Goal: Information Seeking & Learning: Check status

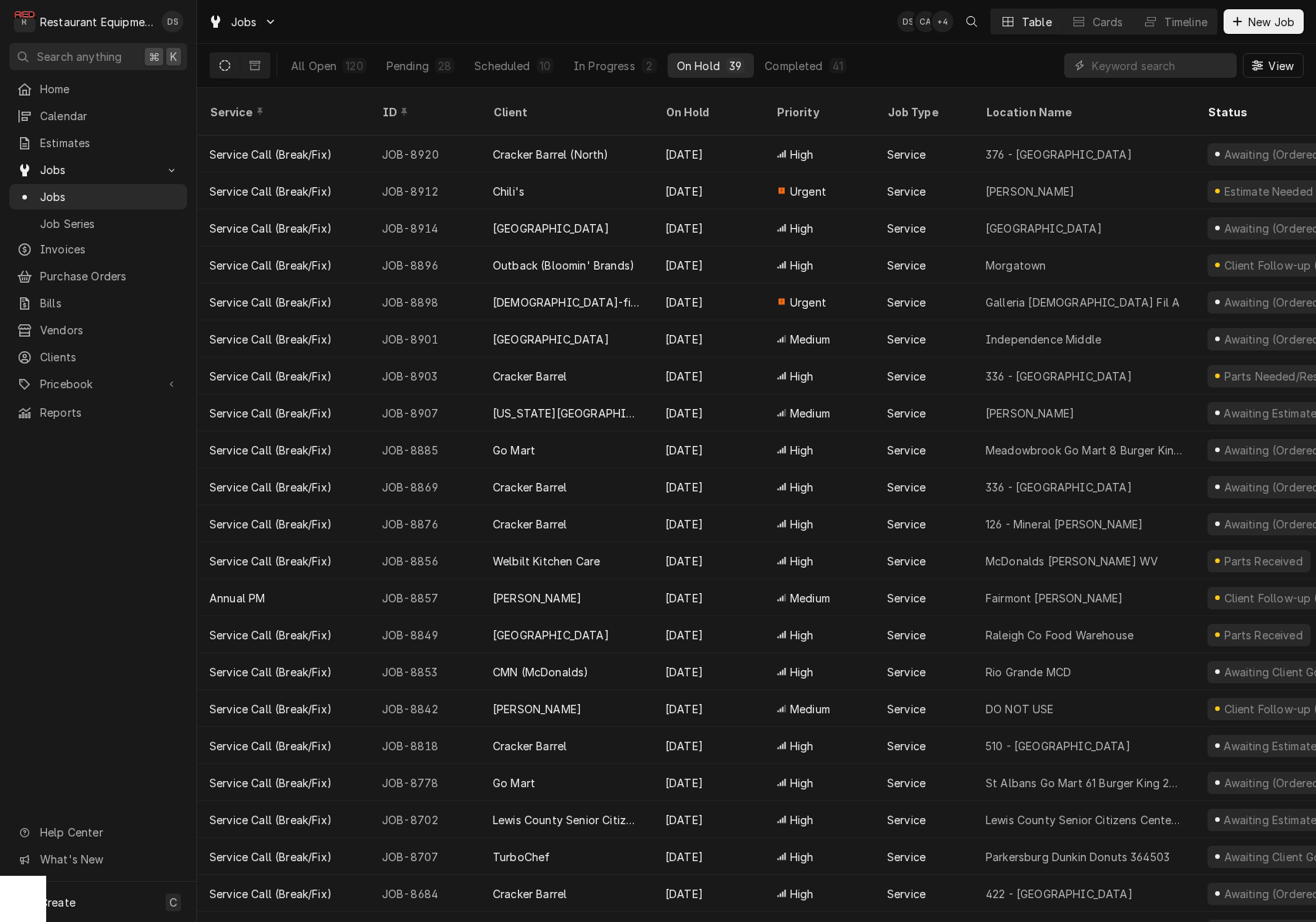
click at [1141, 68] on input "Dynamic Content Wrapper" at bounding box center [1160, 65] width 137 height 24
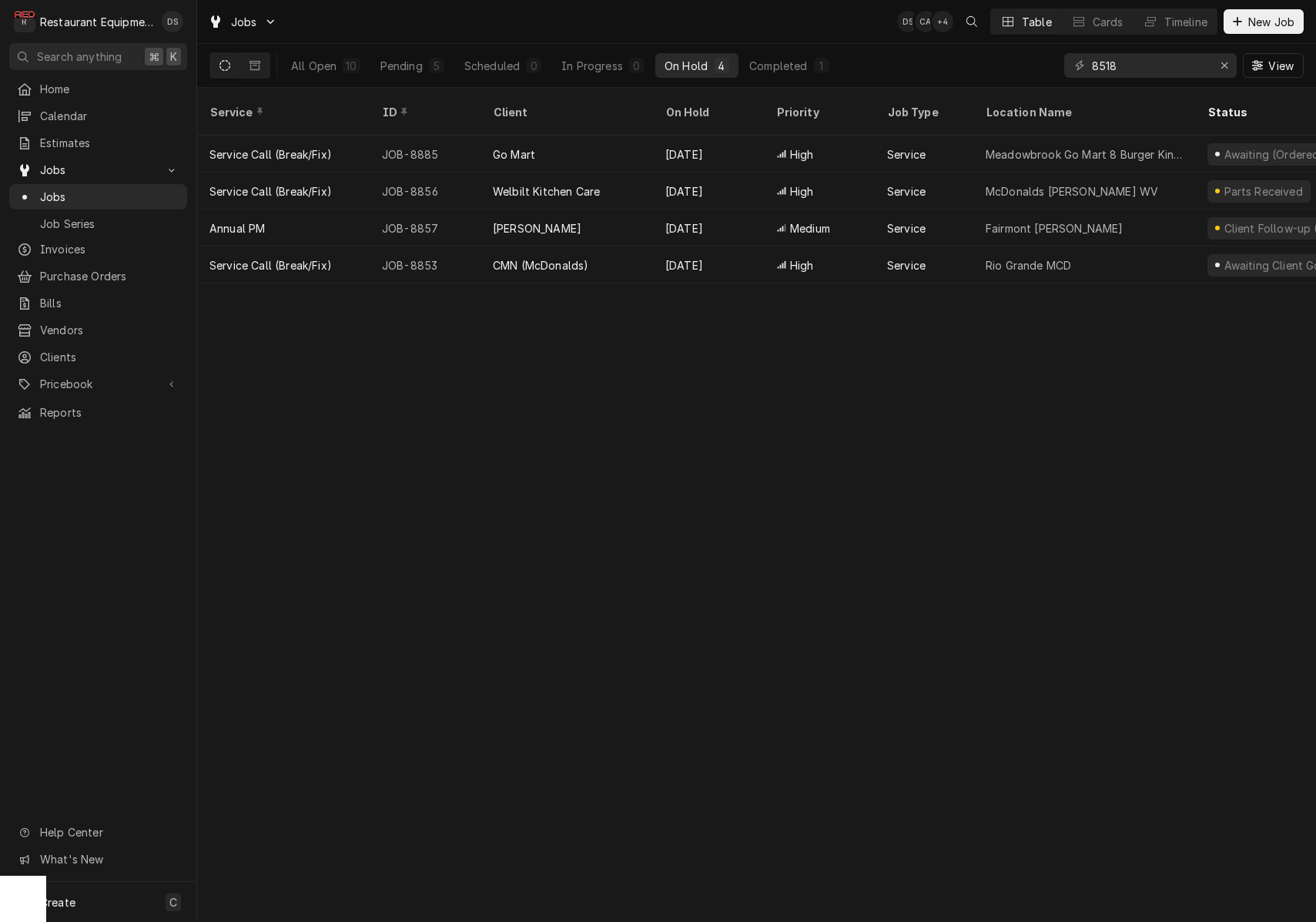
type input "8518"
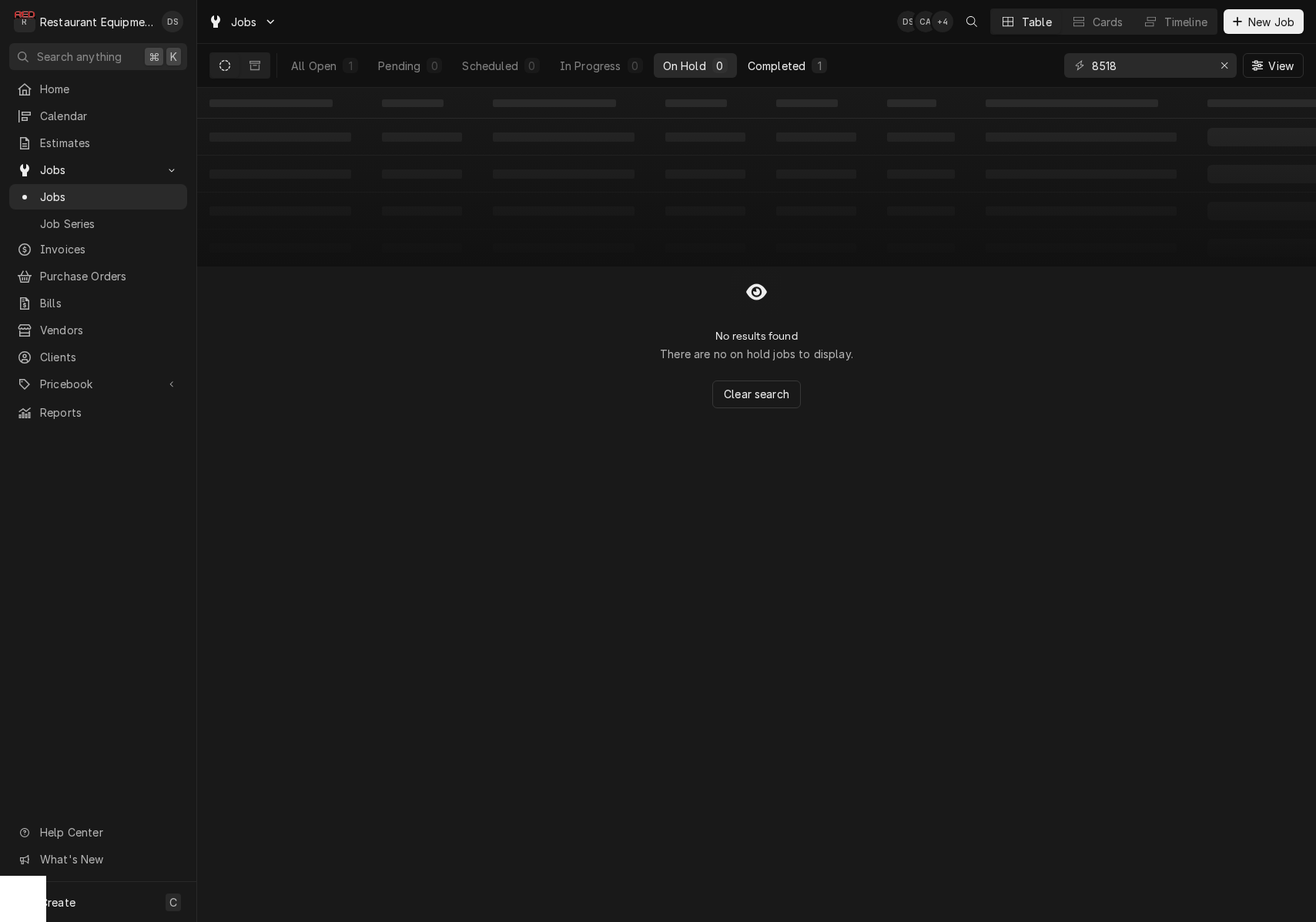
click at [797, 64] on div "Completed" at bounding box center [777, 66] width 58 height 16
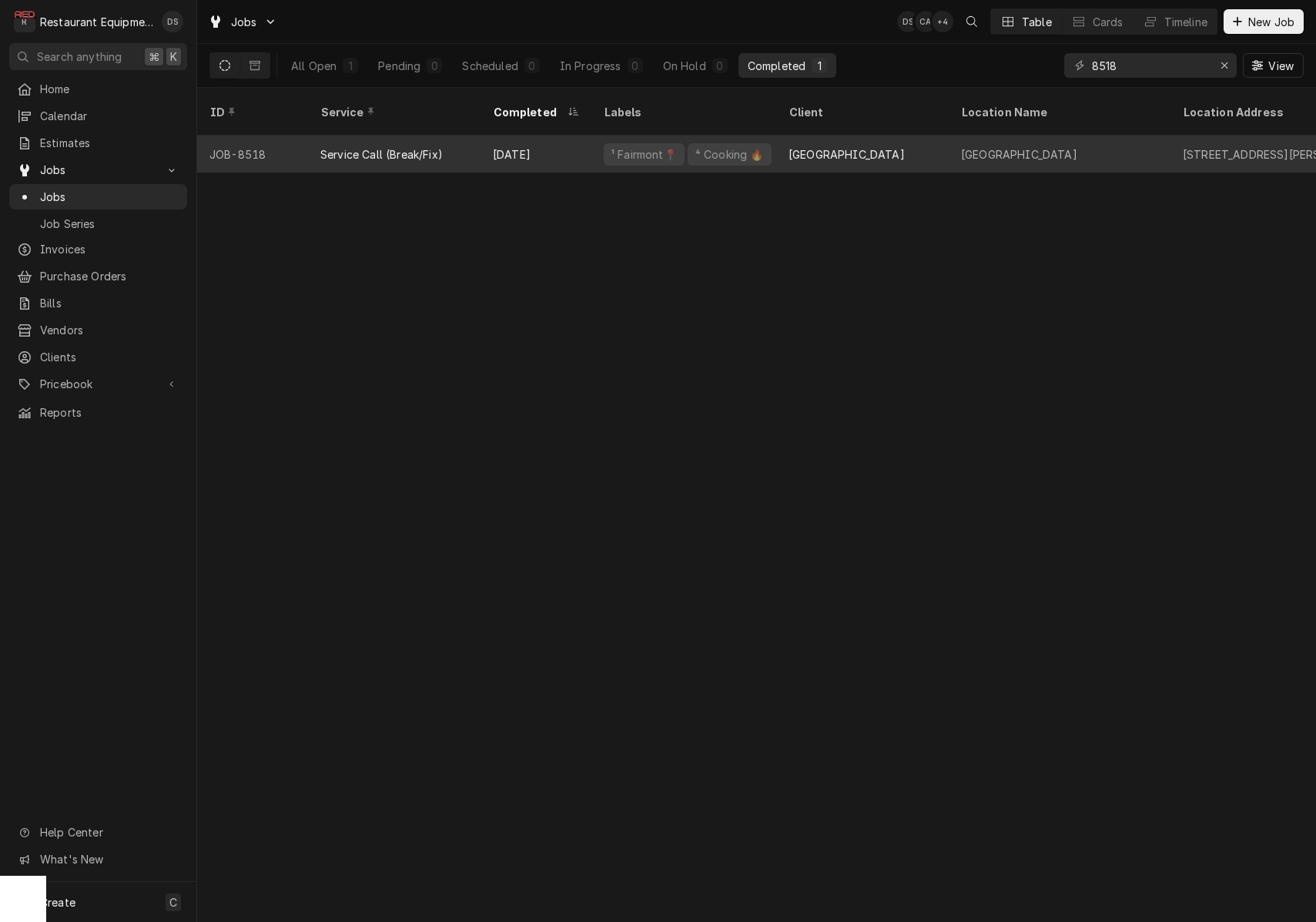
click at [972, 146] on div "[GEOGRAPHIC_DATA]" at bounding box center [1019, 154] width 116 height 16
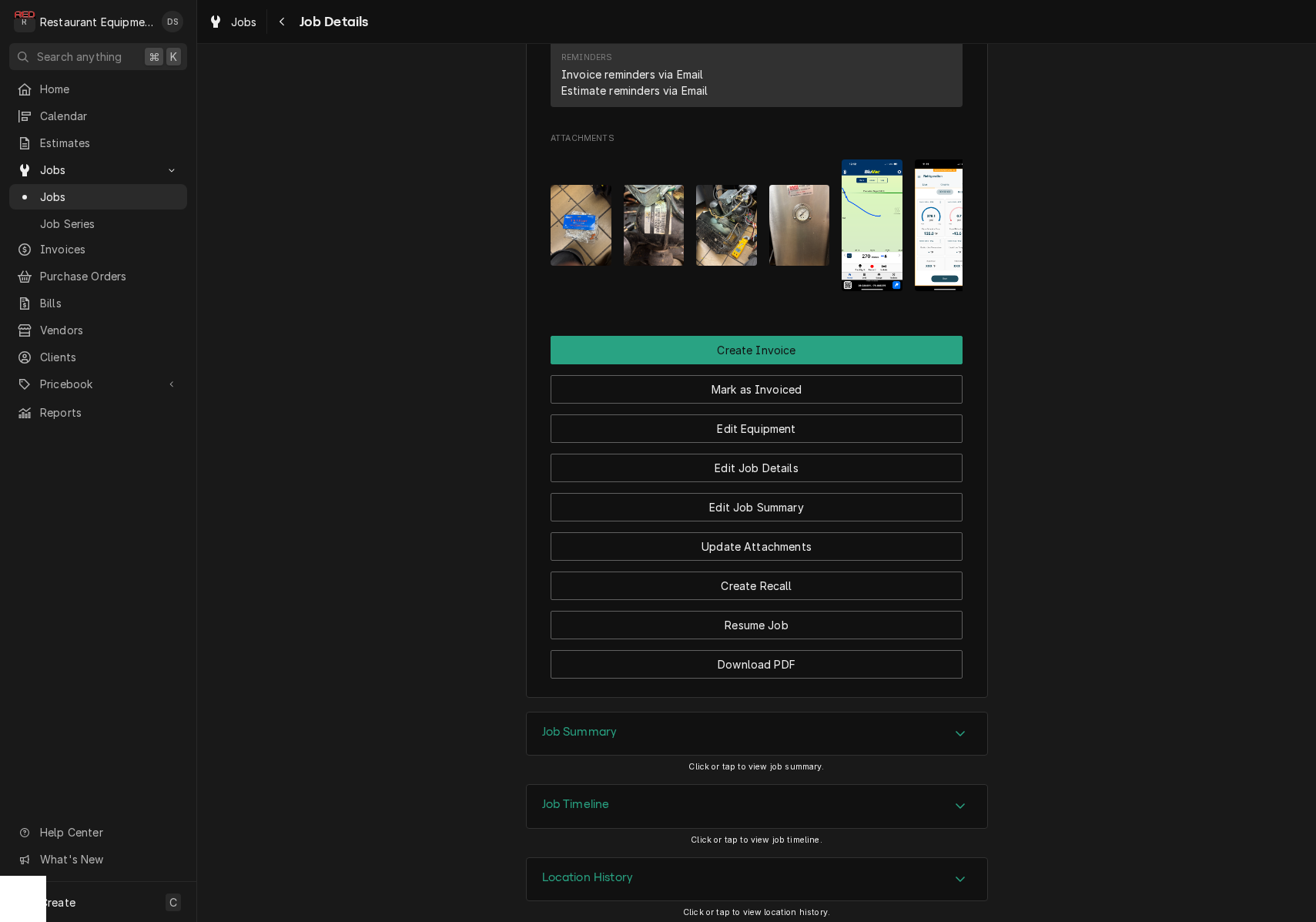
click at [748, 720] on div "Job Summary" at bounding box center [757, 733] width 461 height 43
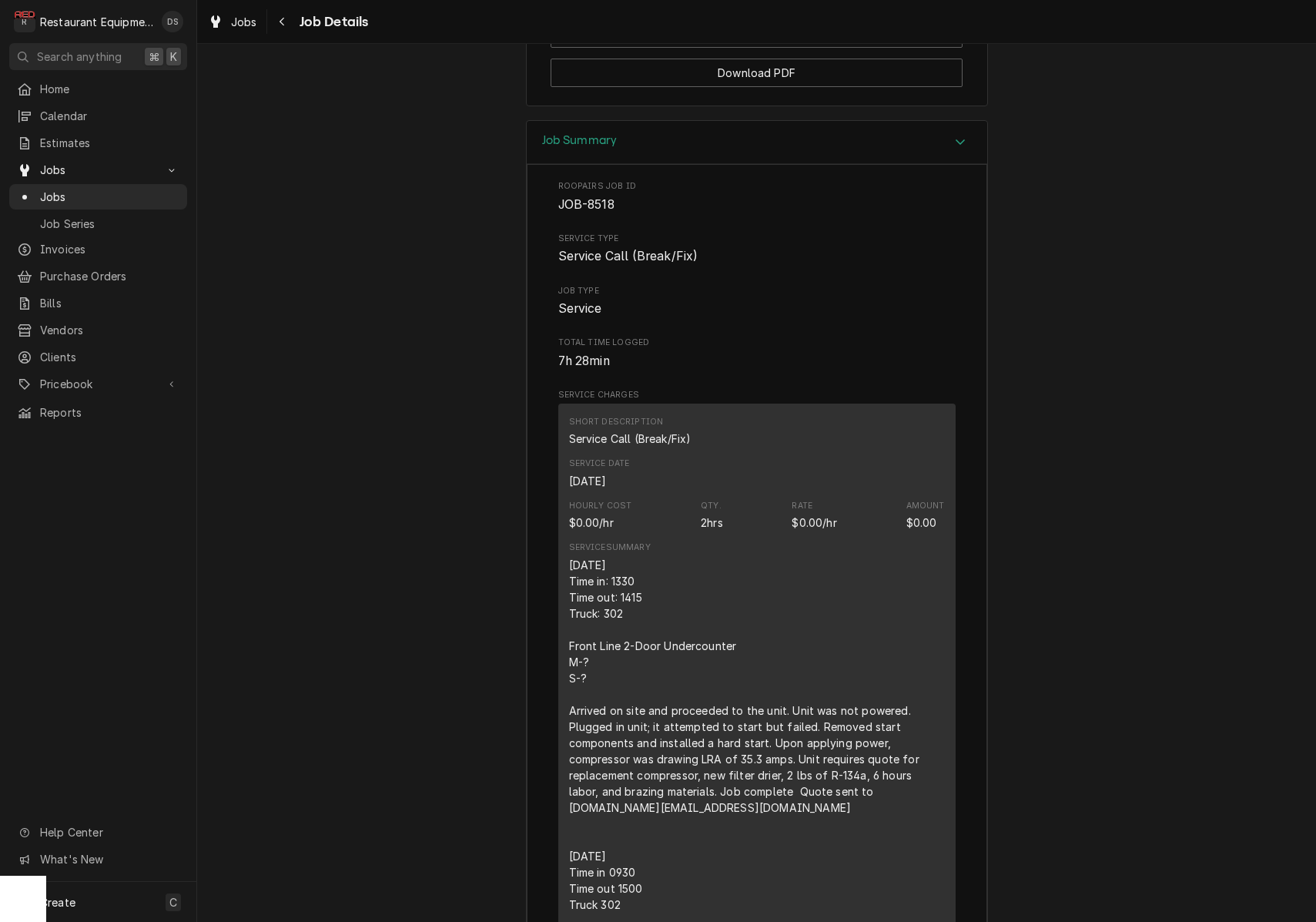
scroll to position [1808, 0]
click at [288, 23] on div "Navigate back" at bounding box center [283, 22] width 16 height 16
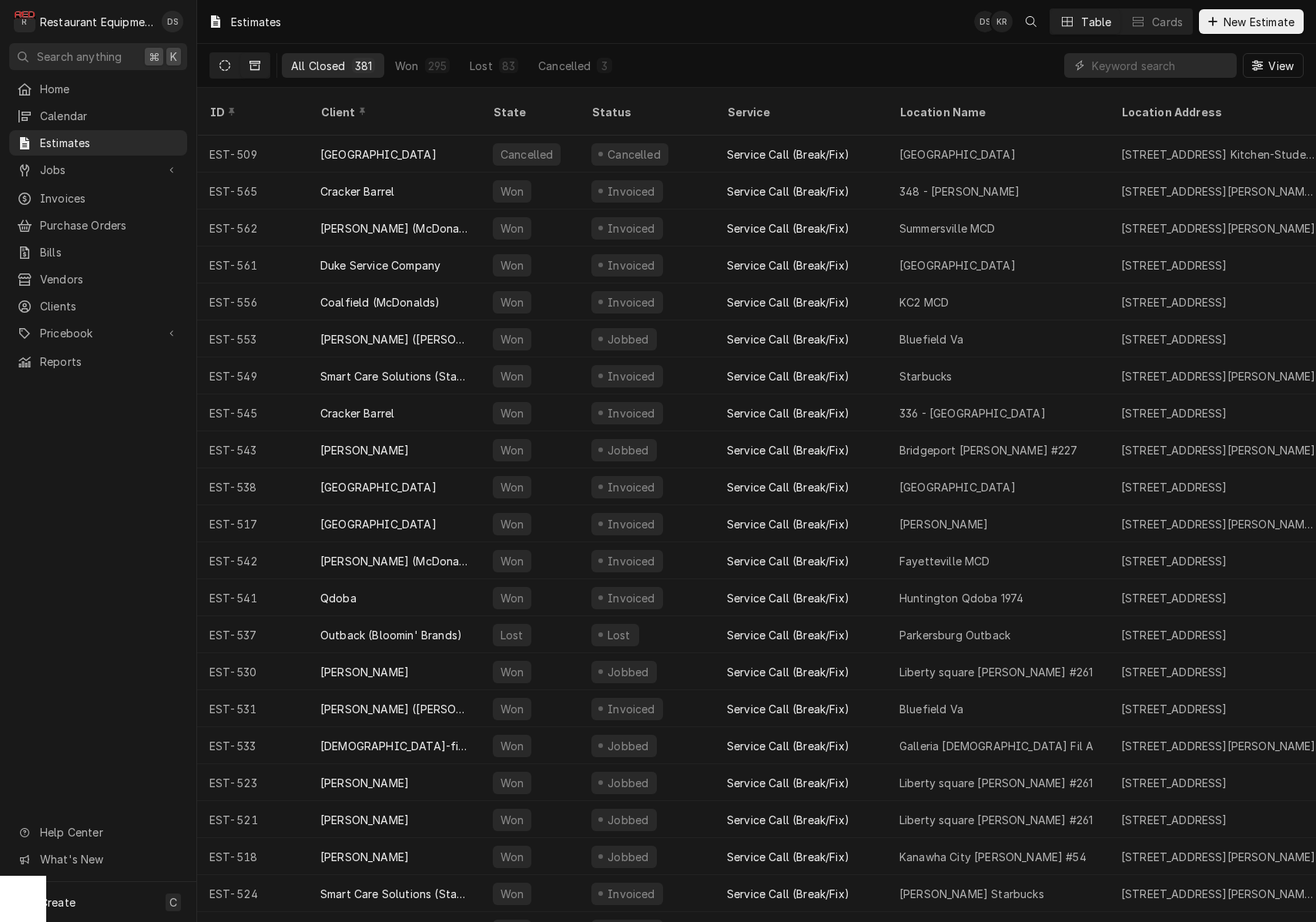
click at [226, 67] on icon "Dynamic Content Wrapper" at bounding box center [225, 66] width 11 height 11
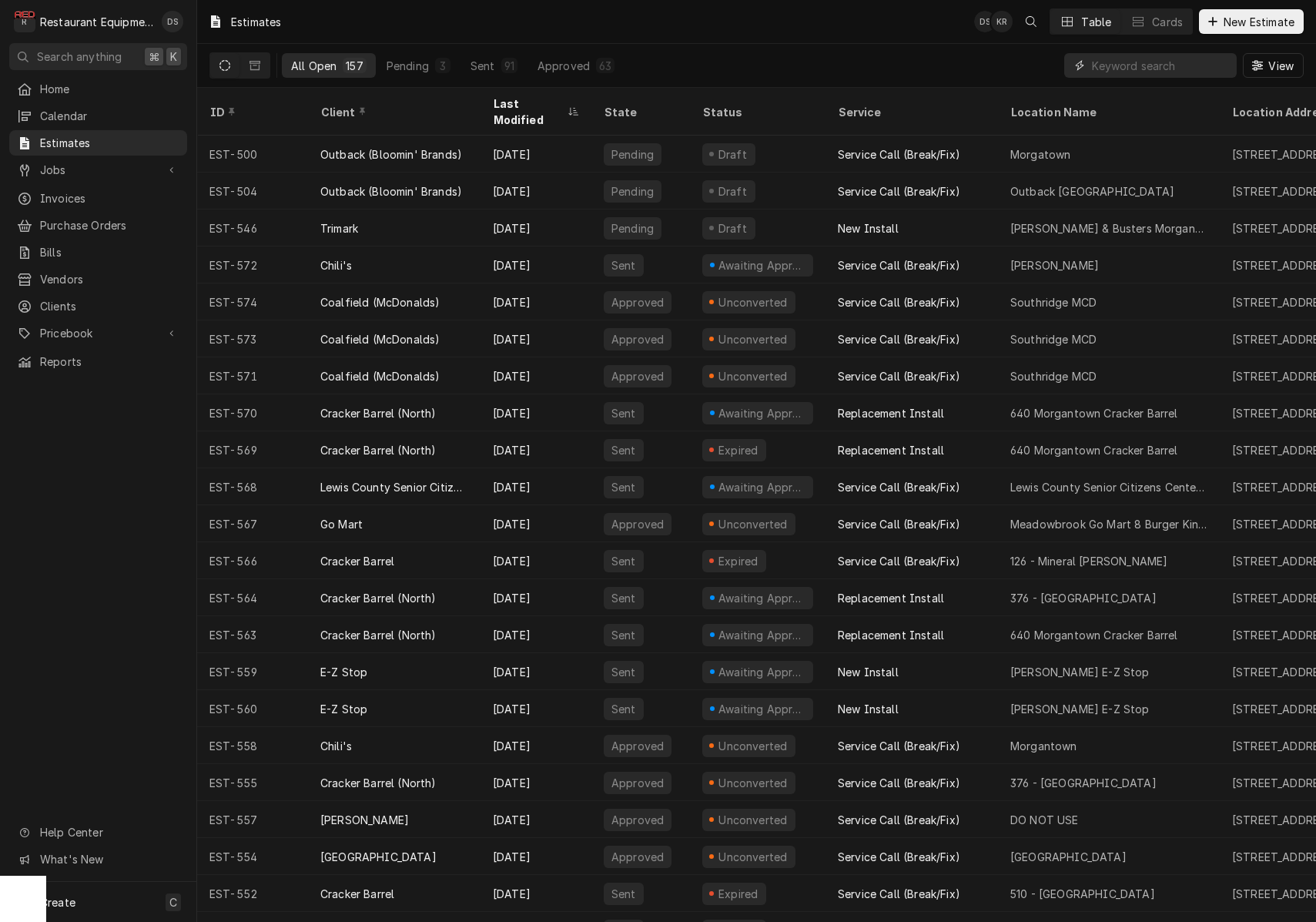
click at [1114, 70] on input "Dynamic Content Wrapper" at bounding box center [1160, 65] width 137 height 24
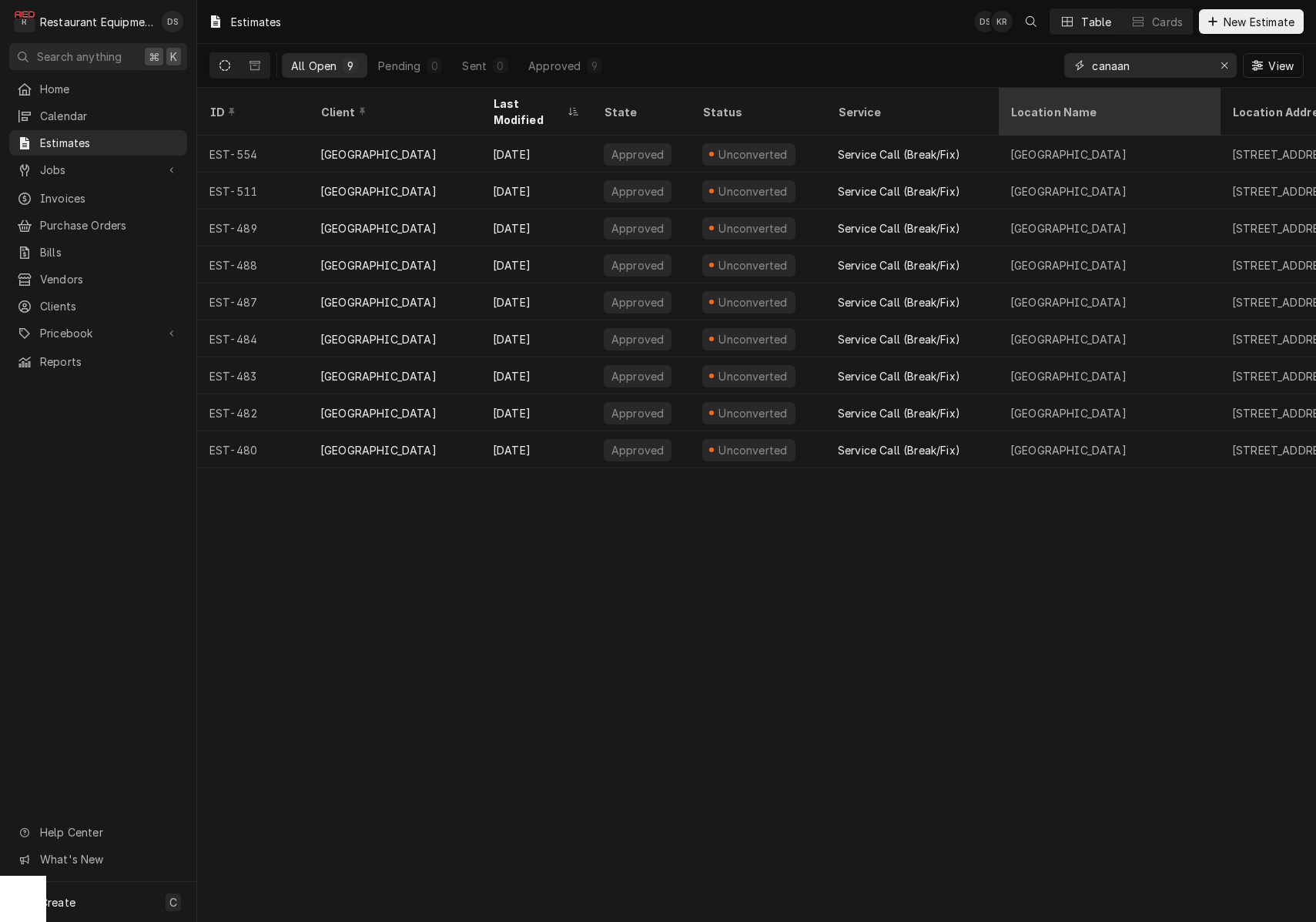
type input "Canaan"
drag, startPoint x: 1079, startPoint y: 94, endPoint x: 256, endPoint y: 63, distance: 823.6
click at [256, 63] on icon "Dynamic Content Wrapper" at bounding box center [255, 66] width 11 height 9
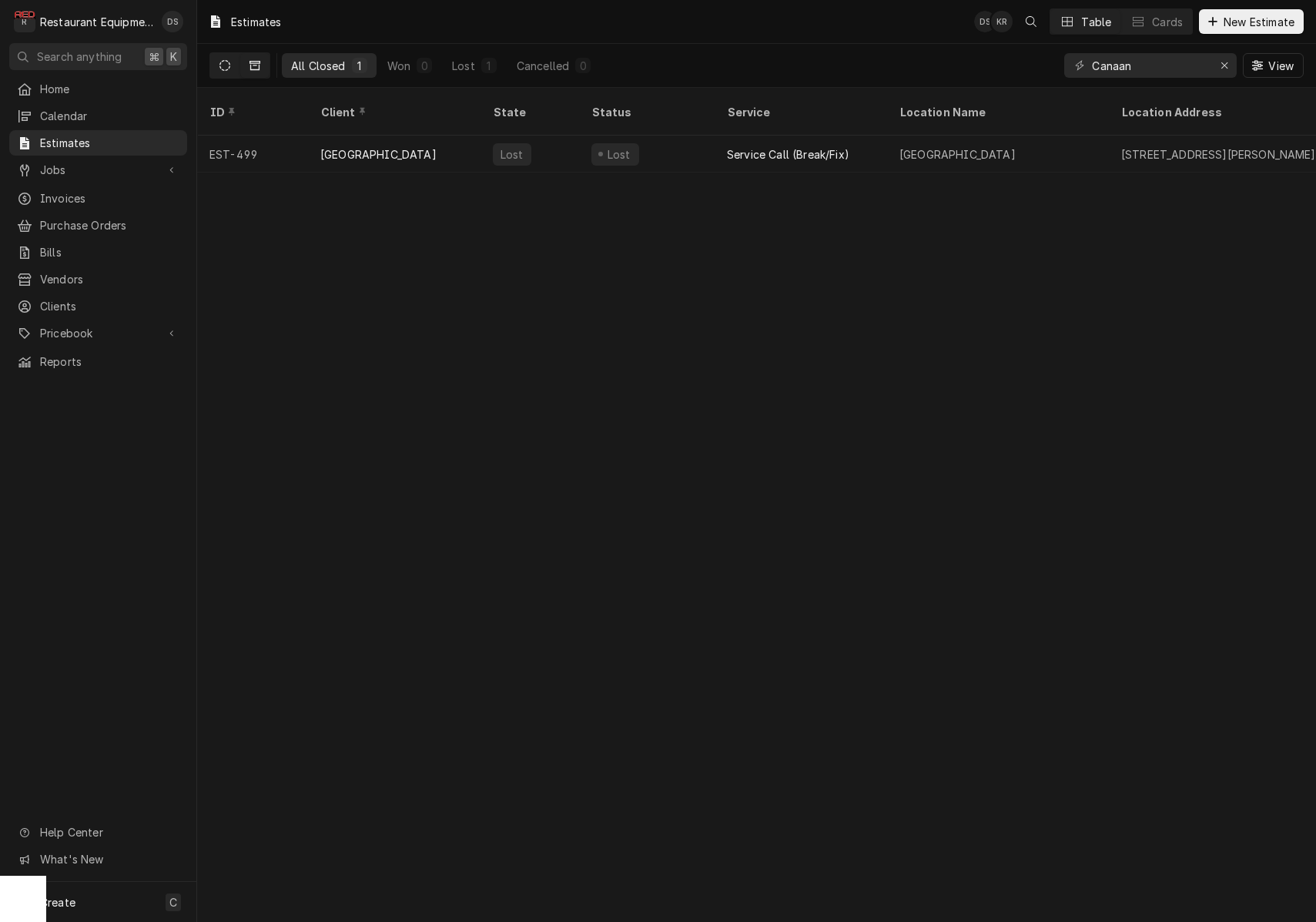
click at [226, 66] on icon "Dynamic Content Wrapper" at bounding box center [225, 66] width 11 height 11
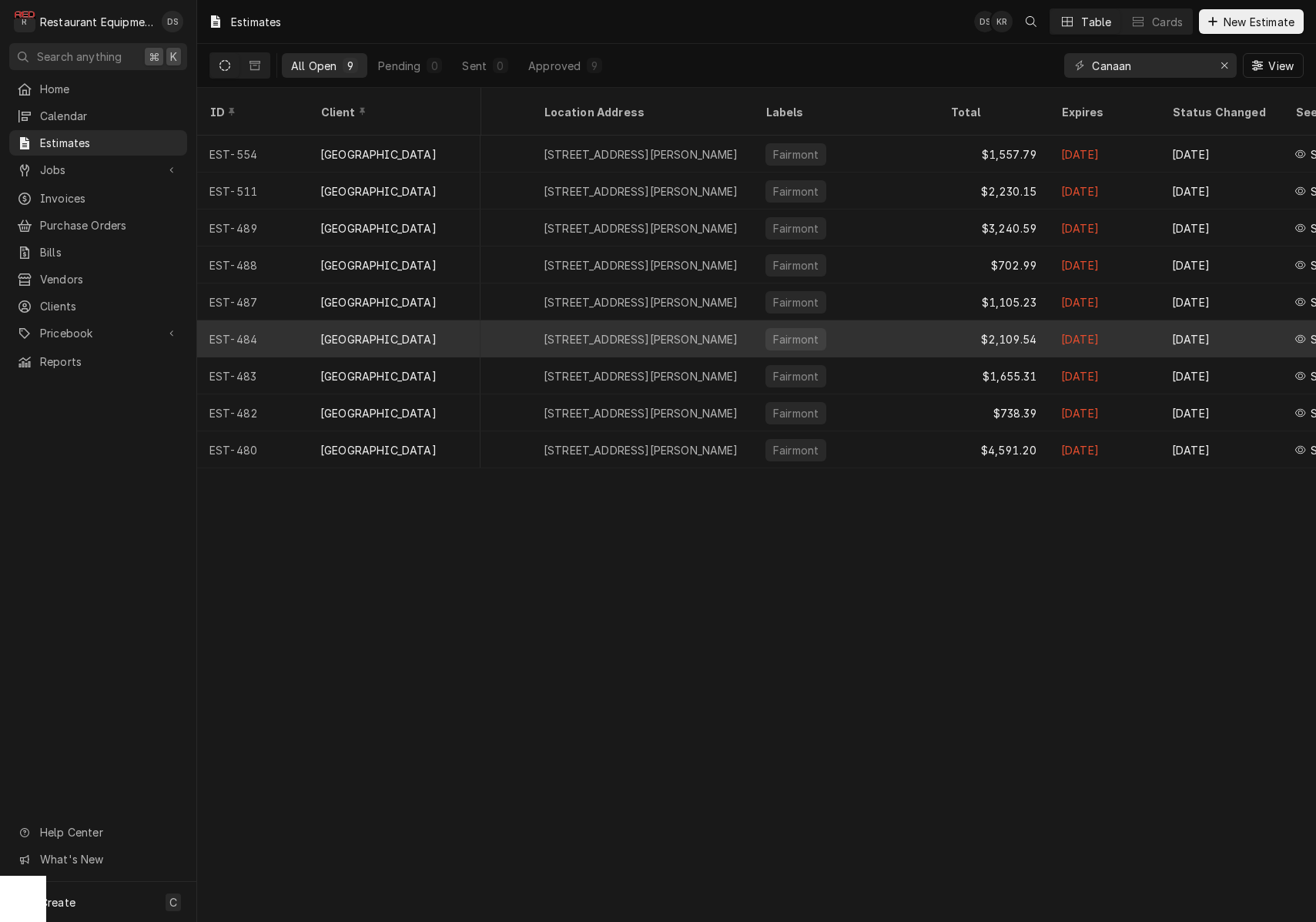
scroll to position [0, 703]
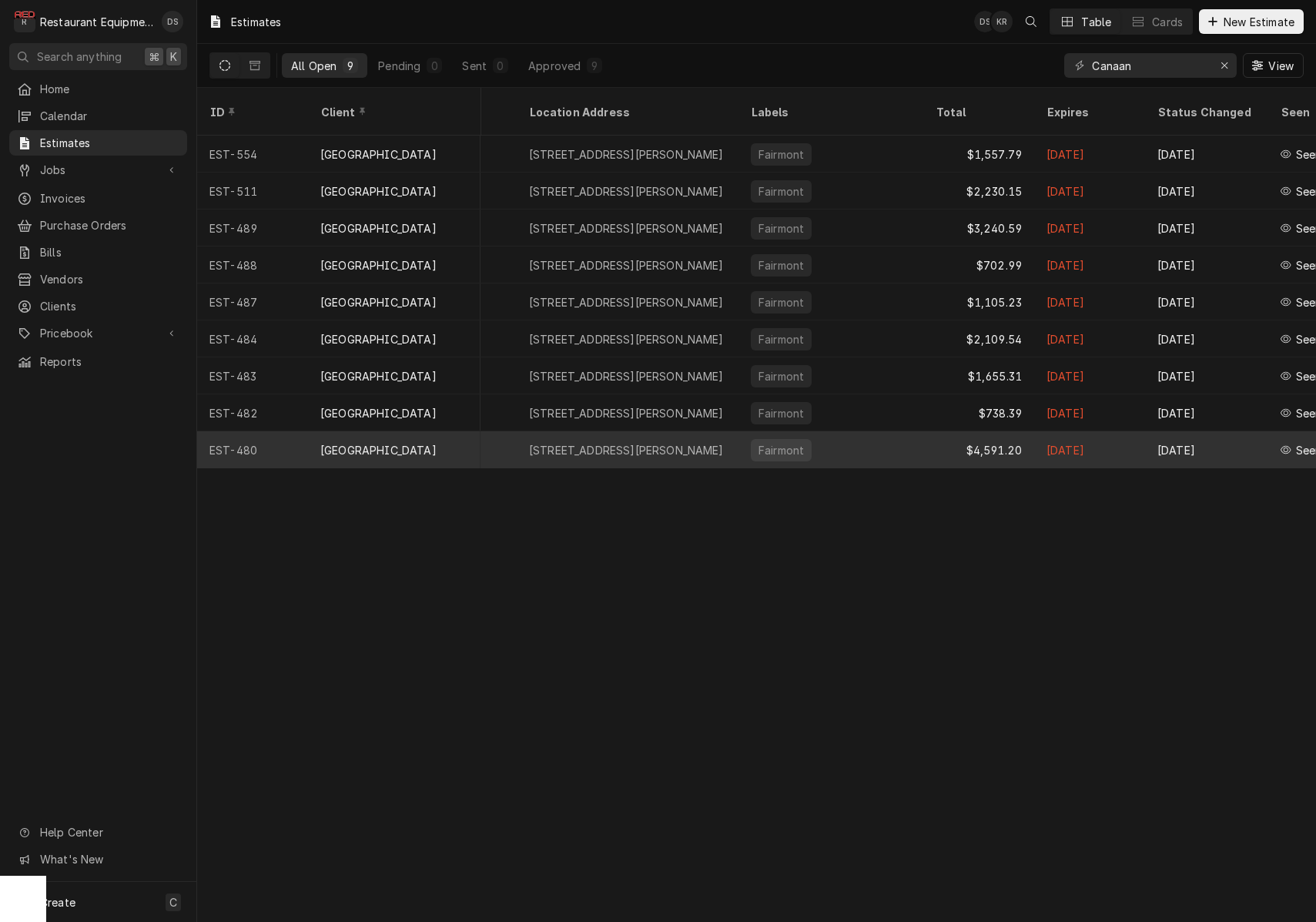
click at [895, 432] on div "Fairmont" at bounding box center [831, 450] width 185 height 37
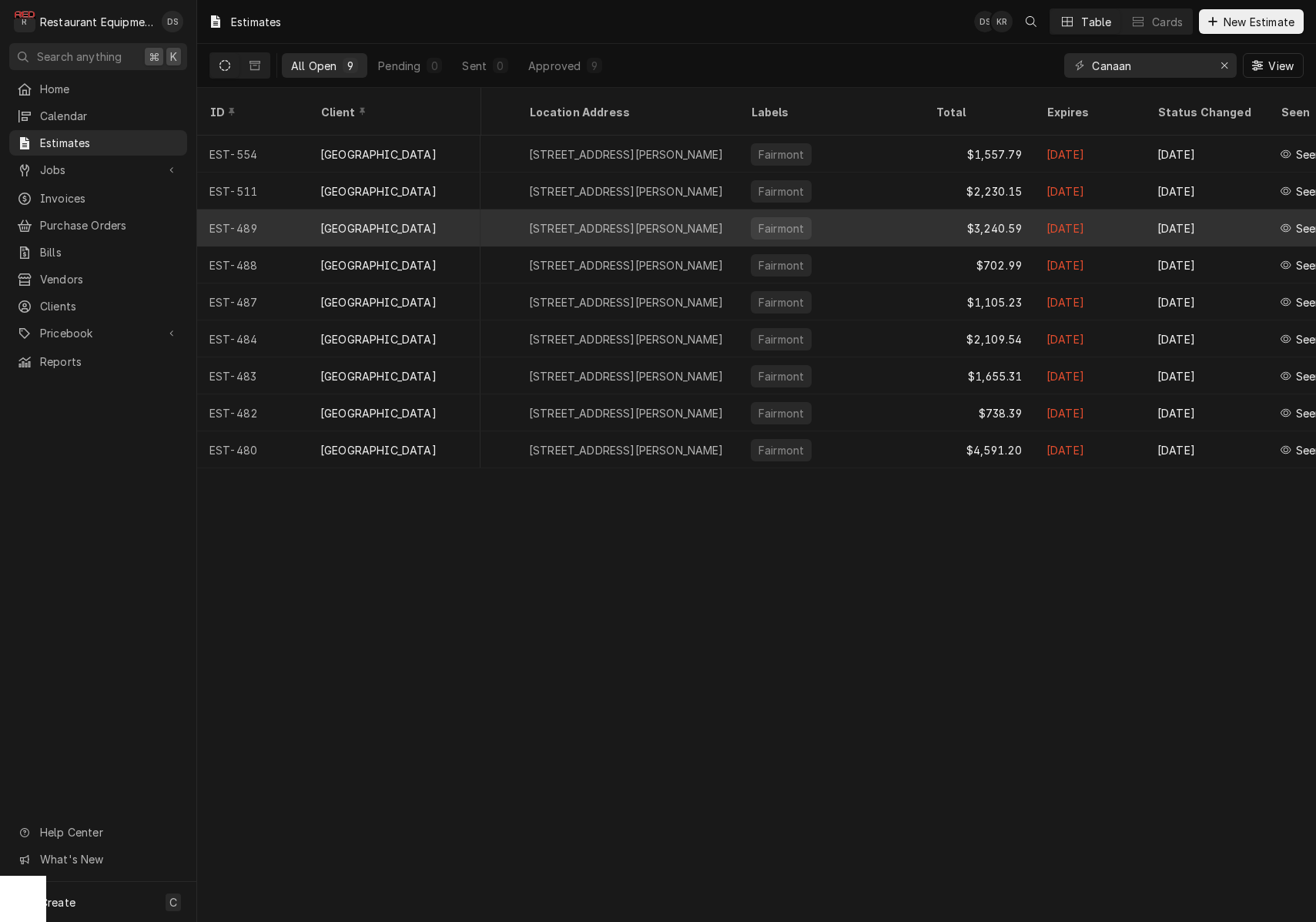
click at [891, 212] on div "Fairmont" at bounding box center [831, 227] width 185 height 37
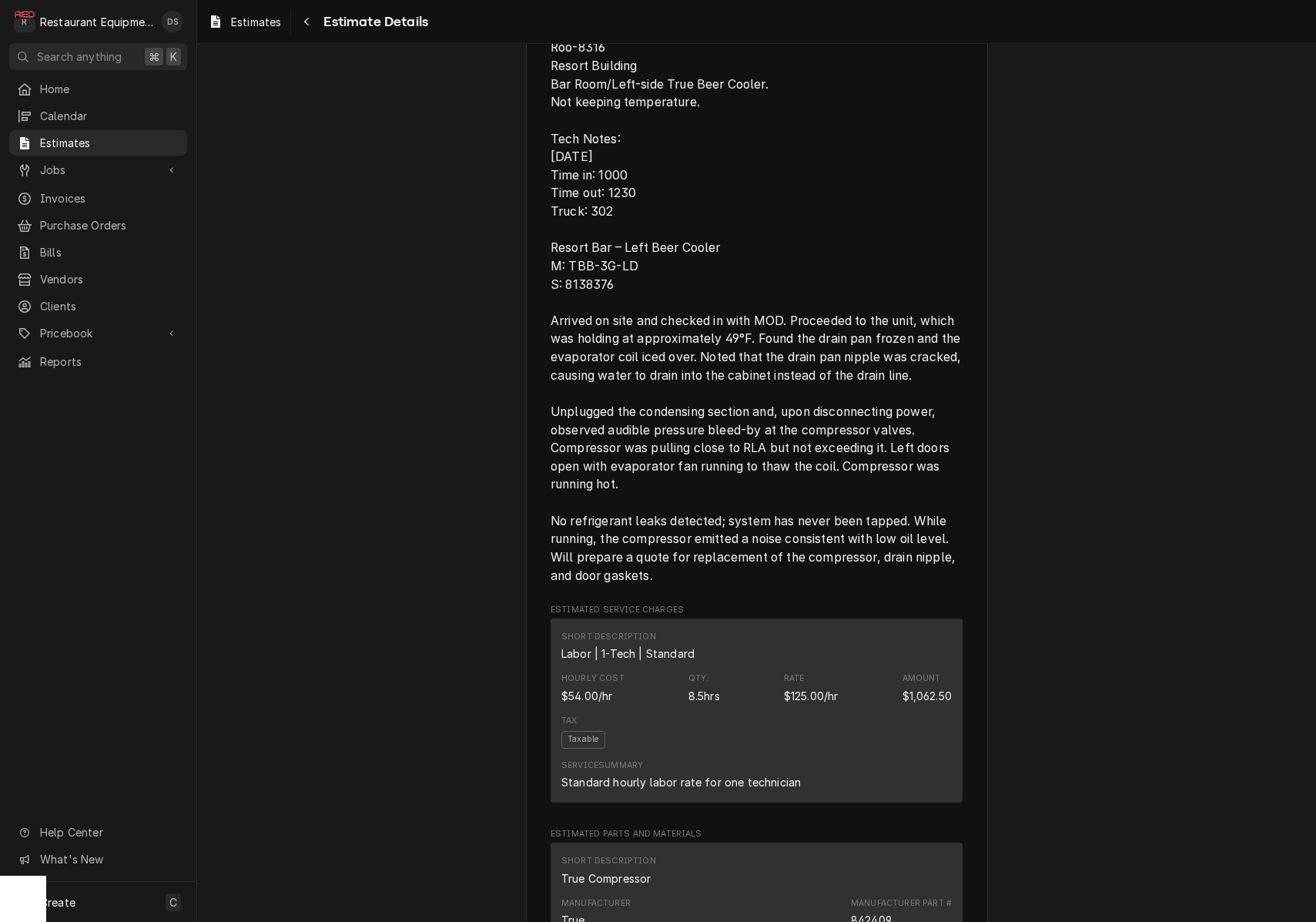
scroll to position [937, 0]
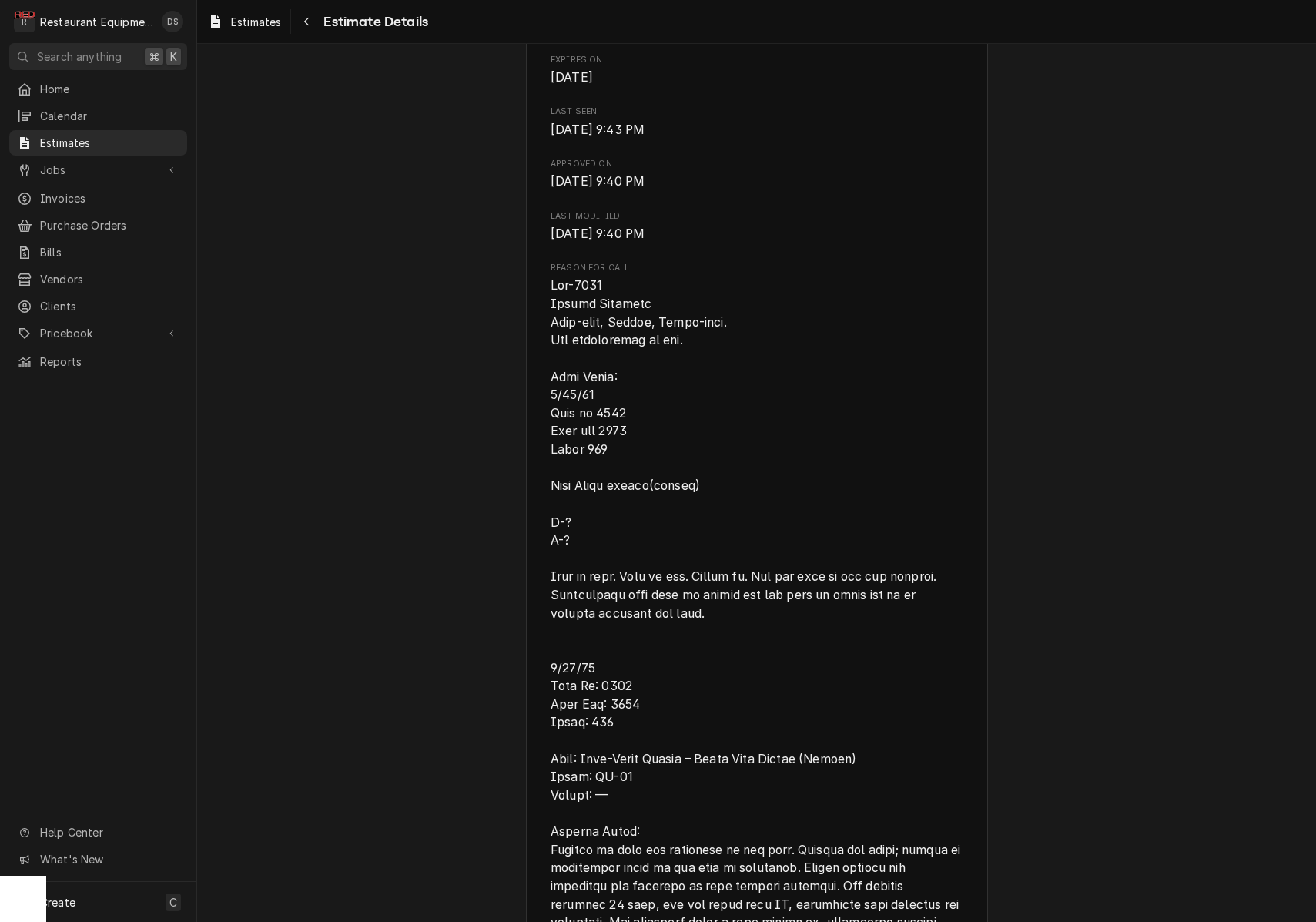
scroll to position [708, 0]
click at [306, 20] on icon "Navigate back" at bounding box center [306, 22] width 7 height 11
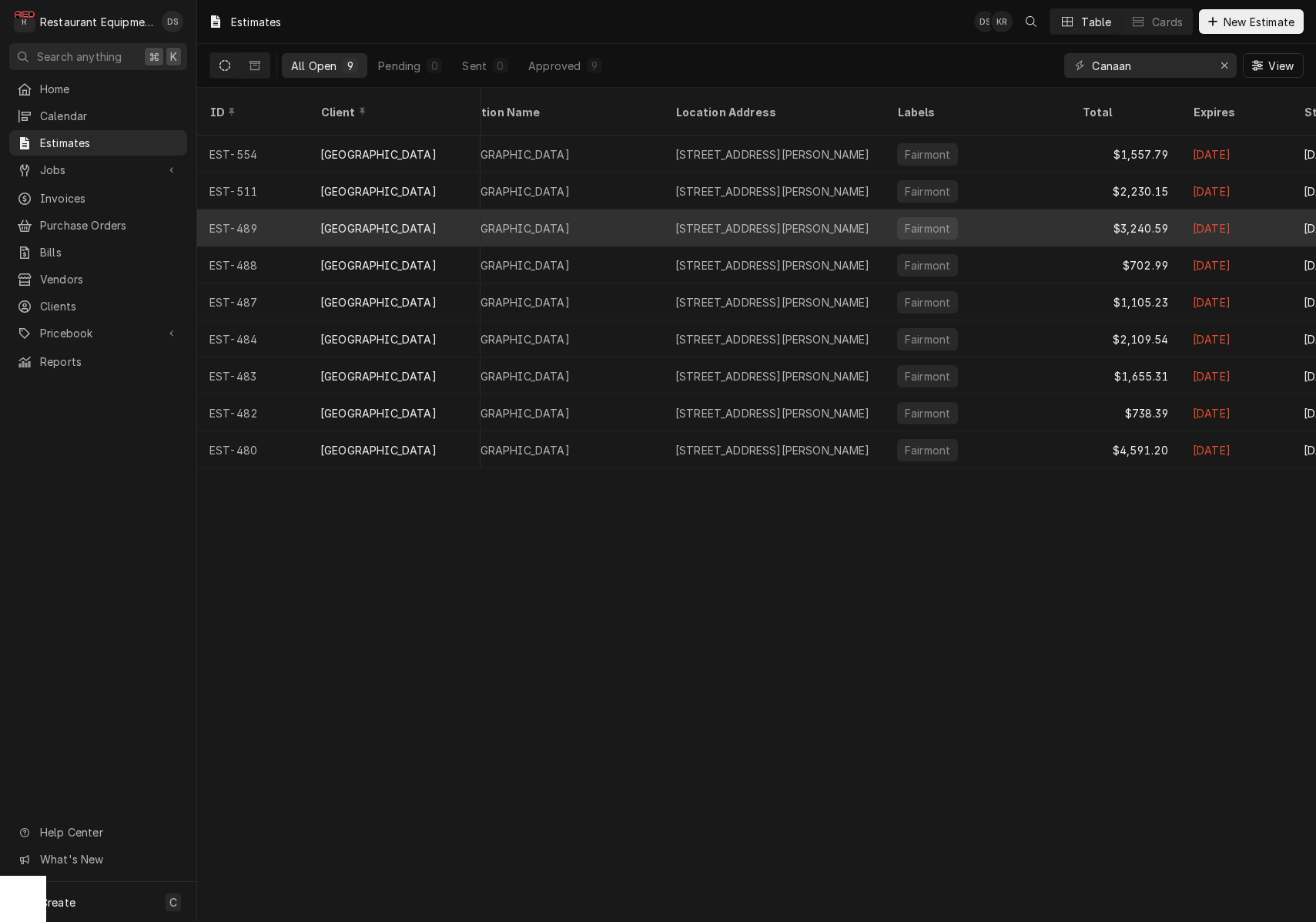
scroll to position [0, 559]
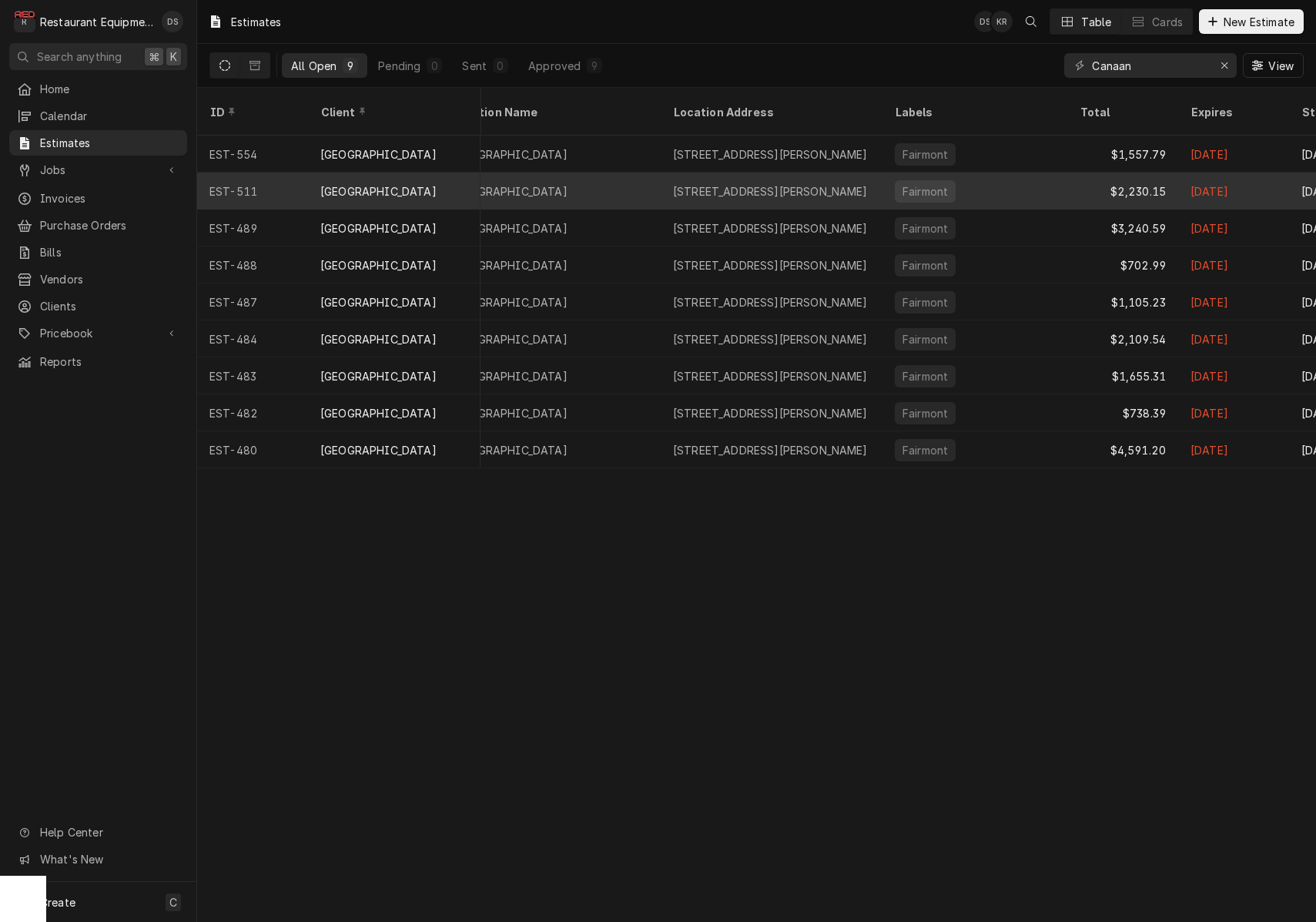
click at [801, 183] on div "[STREET_ADDRESS][PERSON_NAME]" at bounding box center [770, 191] width 195 height 16
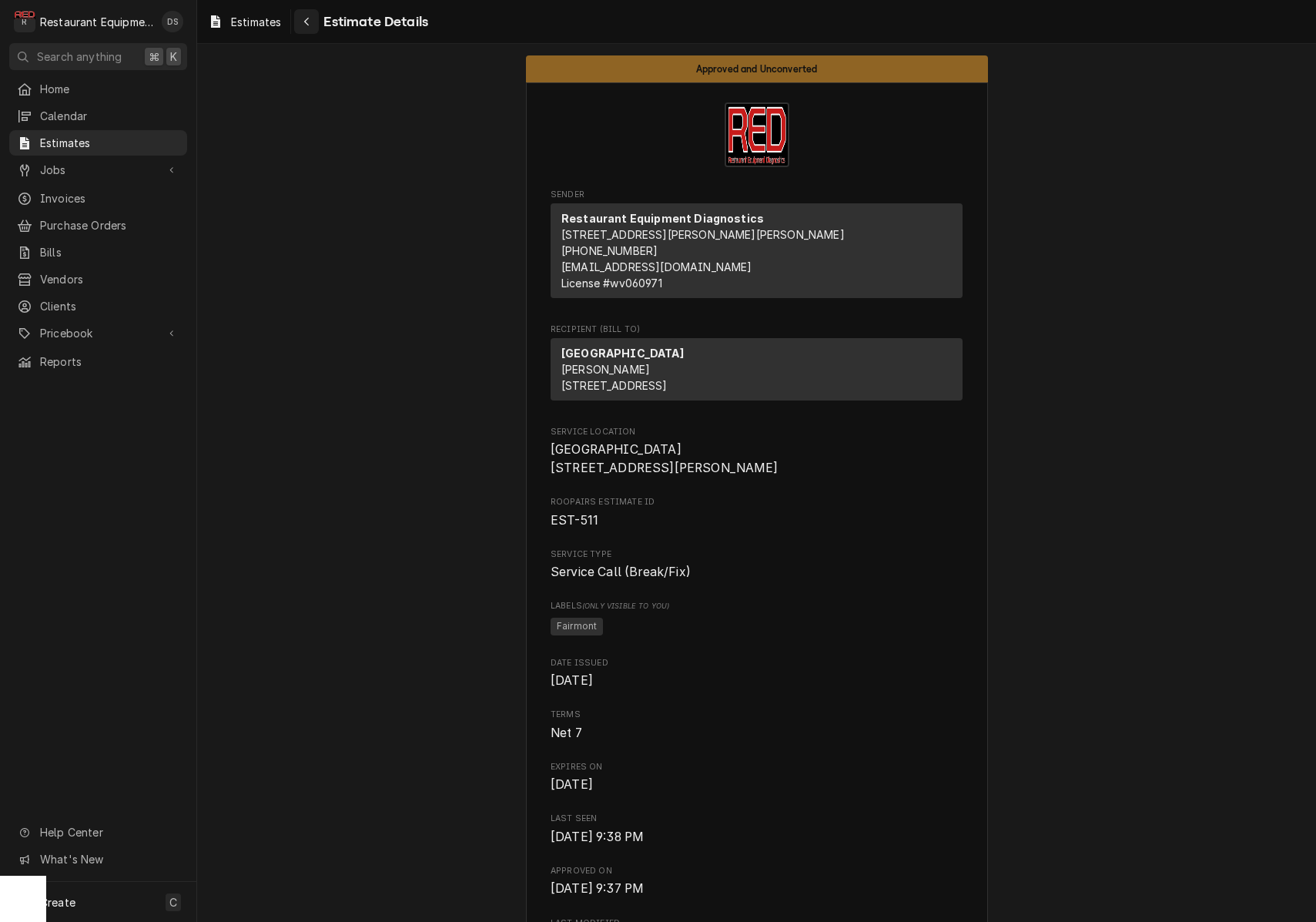
click at [307, 20] on icon "Navigate back" at bounding box center [306, 22] width 5 height 9
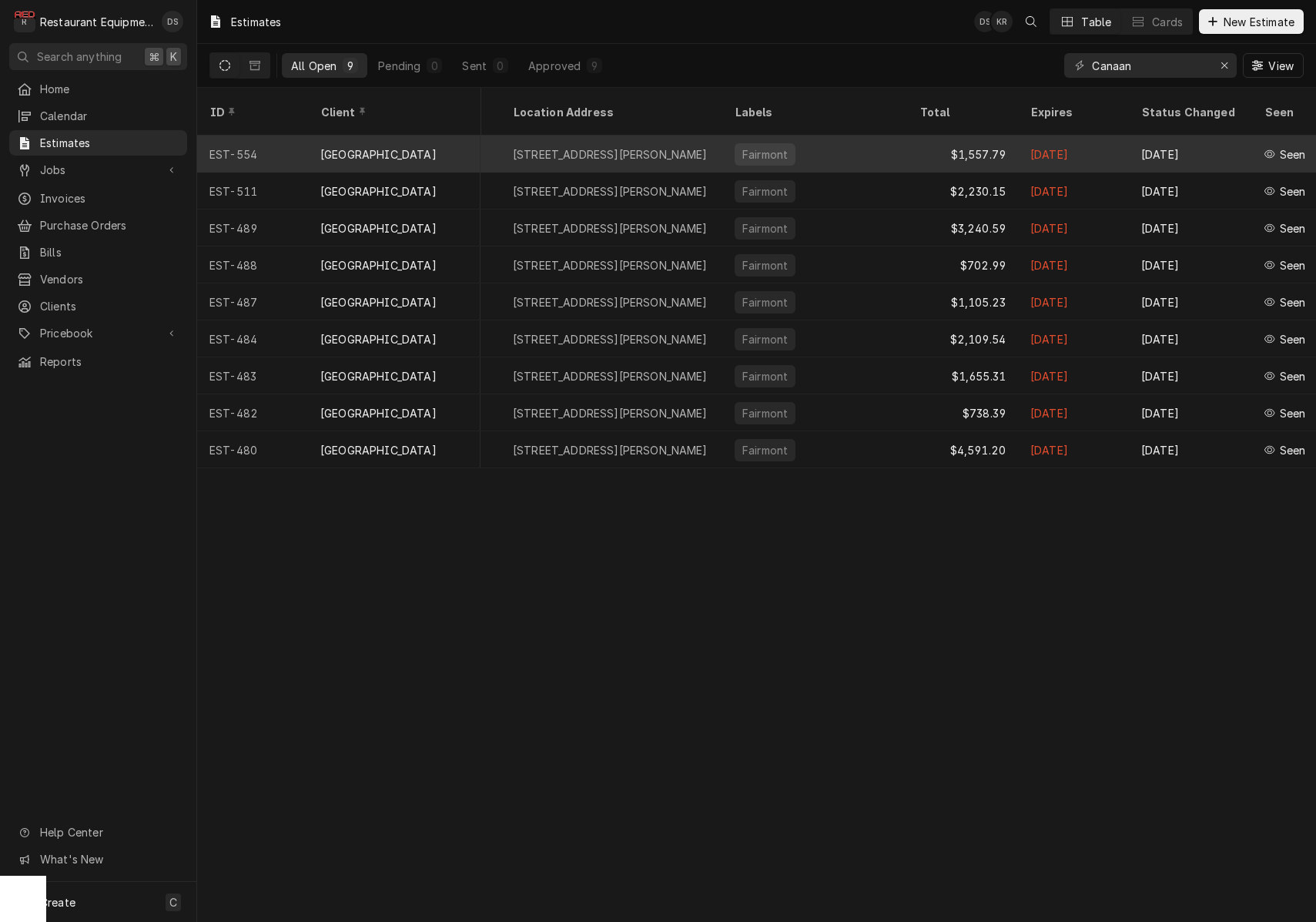
scroll to position [0, 751]
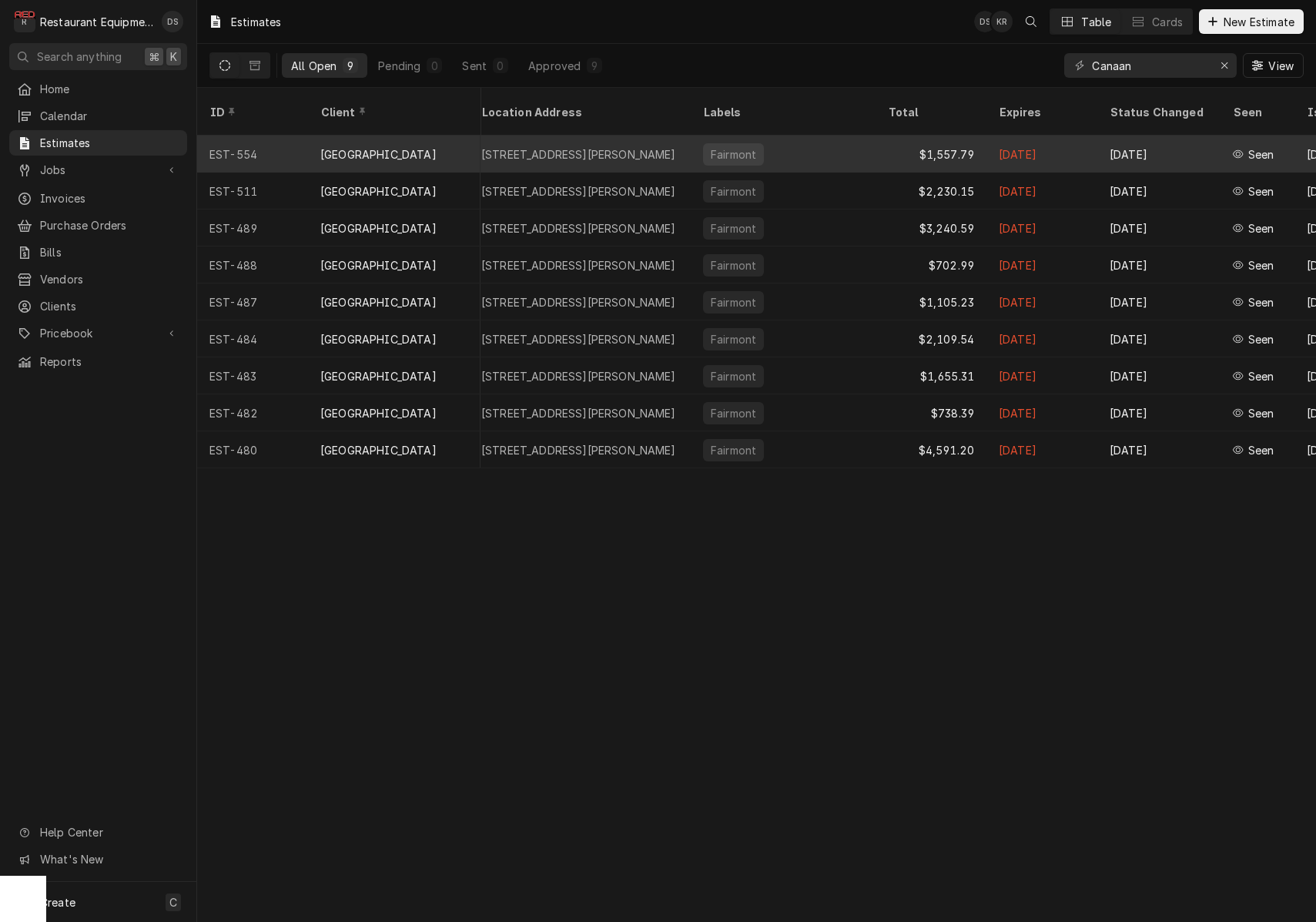
click at [877, 136] on div "$1,557.79" at bounding box center [931, 154] width 111 height 37
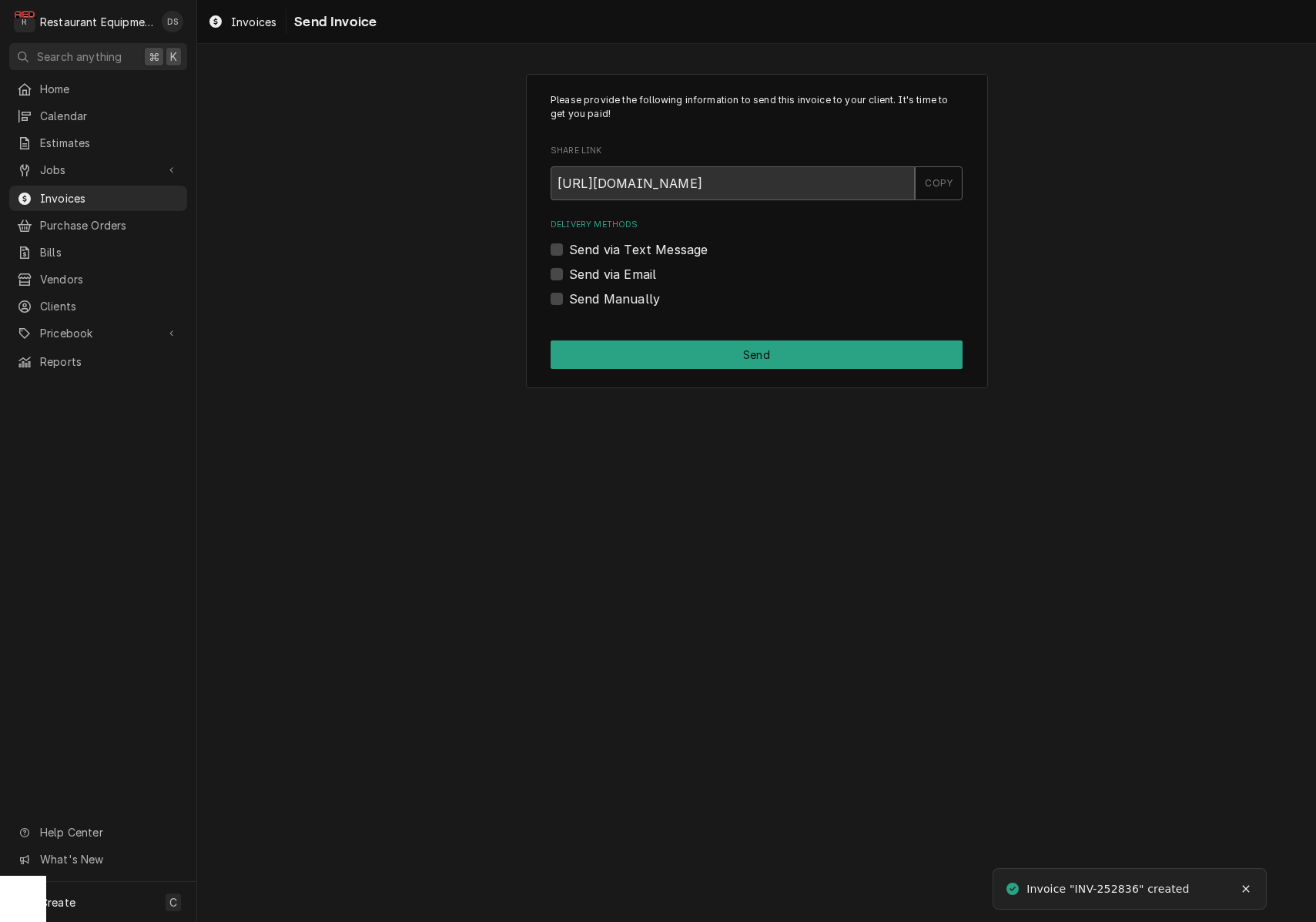
click at [569, 270] on label "Send via Email" at bounding box center [613, 274] width 87 height 19
click at [569, 270] on input "Send via Email" at bounding box center [776, 281] width 412 height 34
checkbox input "true"
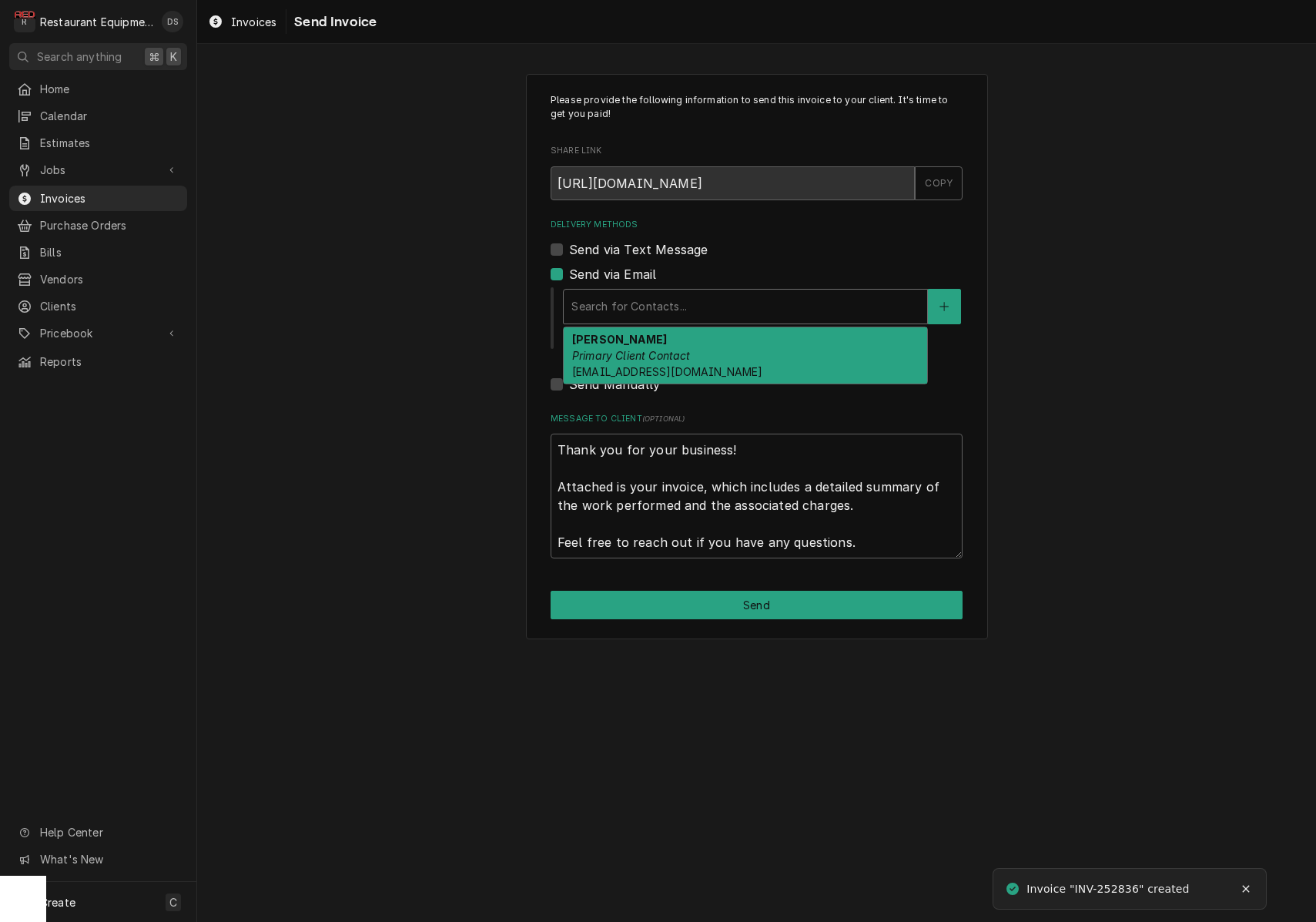
click at [688, 304] on div "Delivery Methods" at bounding box center [745, 306] width 348 height 27
click at [687, 345] on div "ROBIN HATCHER Primary Client Contact rhatcher@lgstores.com" at bounding box center [746, 356] width 363 height 56
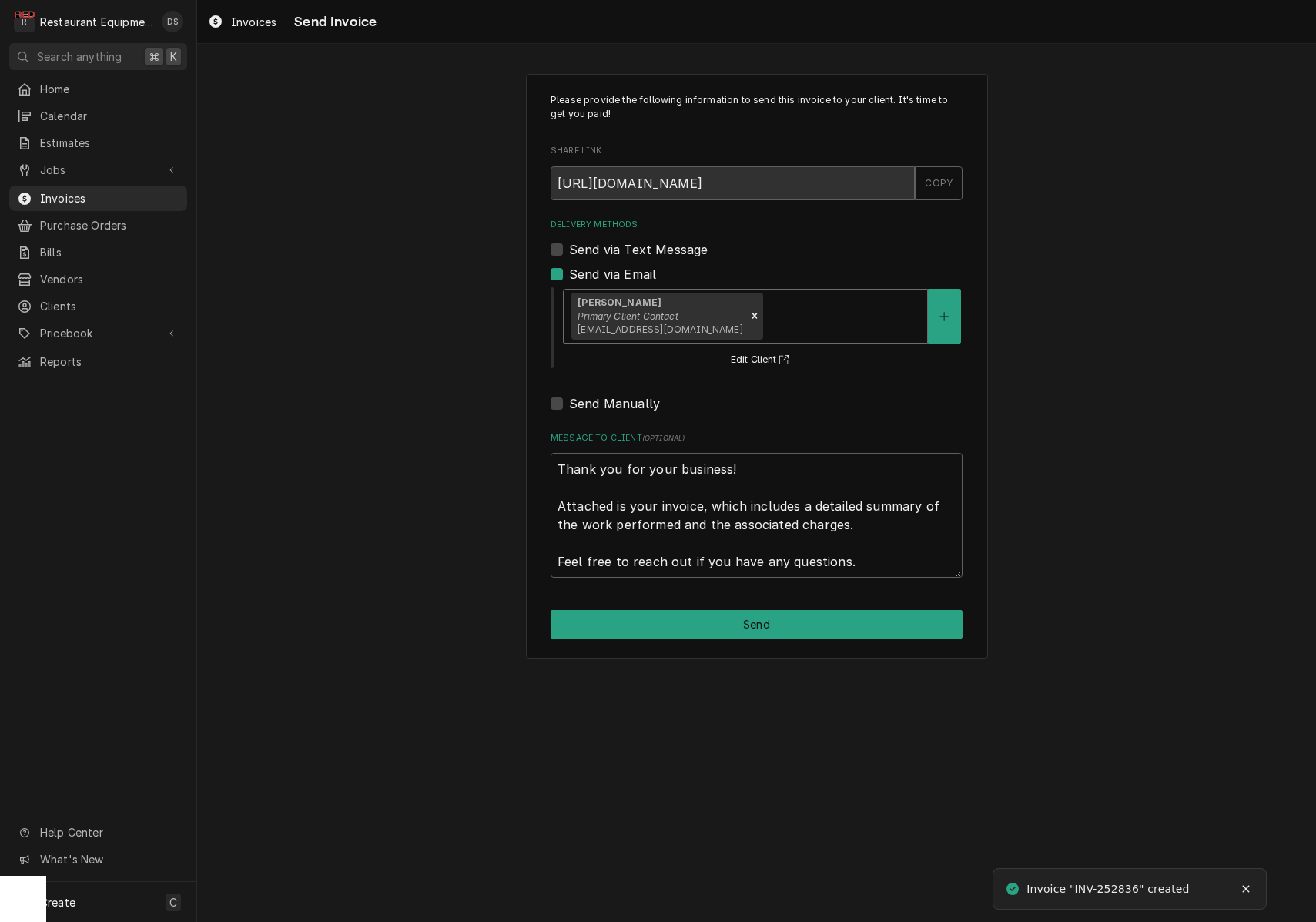
click at [729, 616] on button "Send" at bounding box center [757, 624] width 412 height 28
type textarea "x"
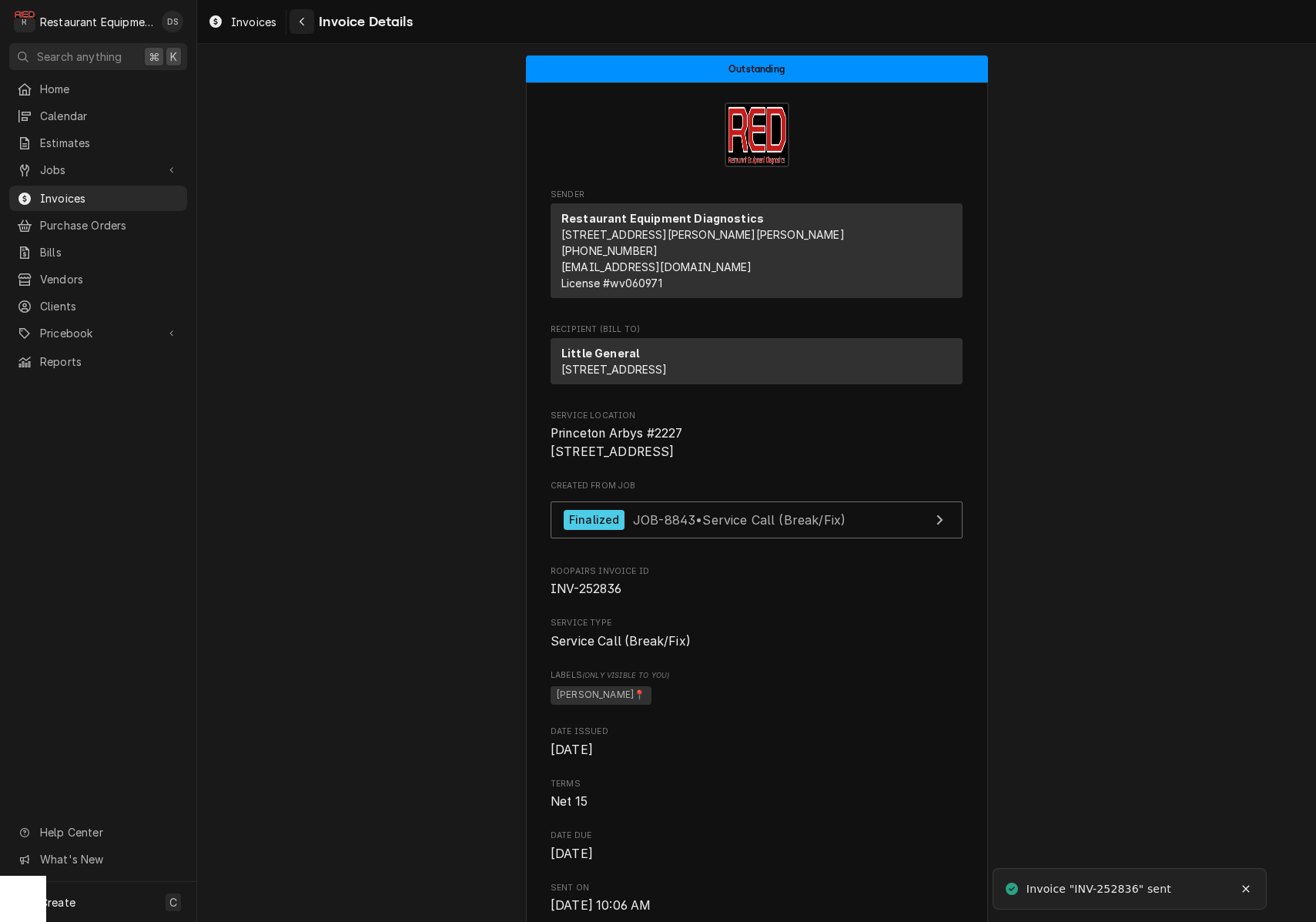
click at [304, 24] on icon "Navigate back" at bounding box center [302, 22] width 5 height 9
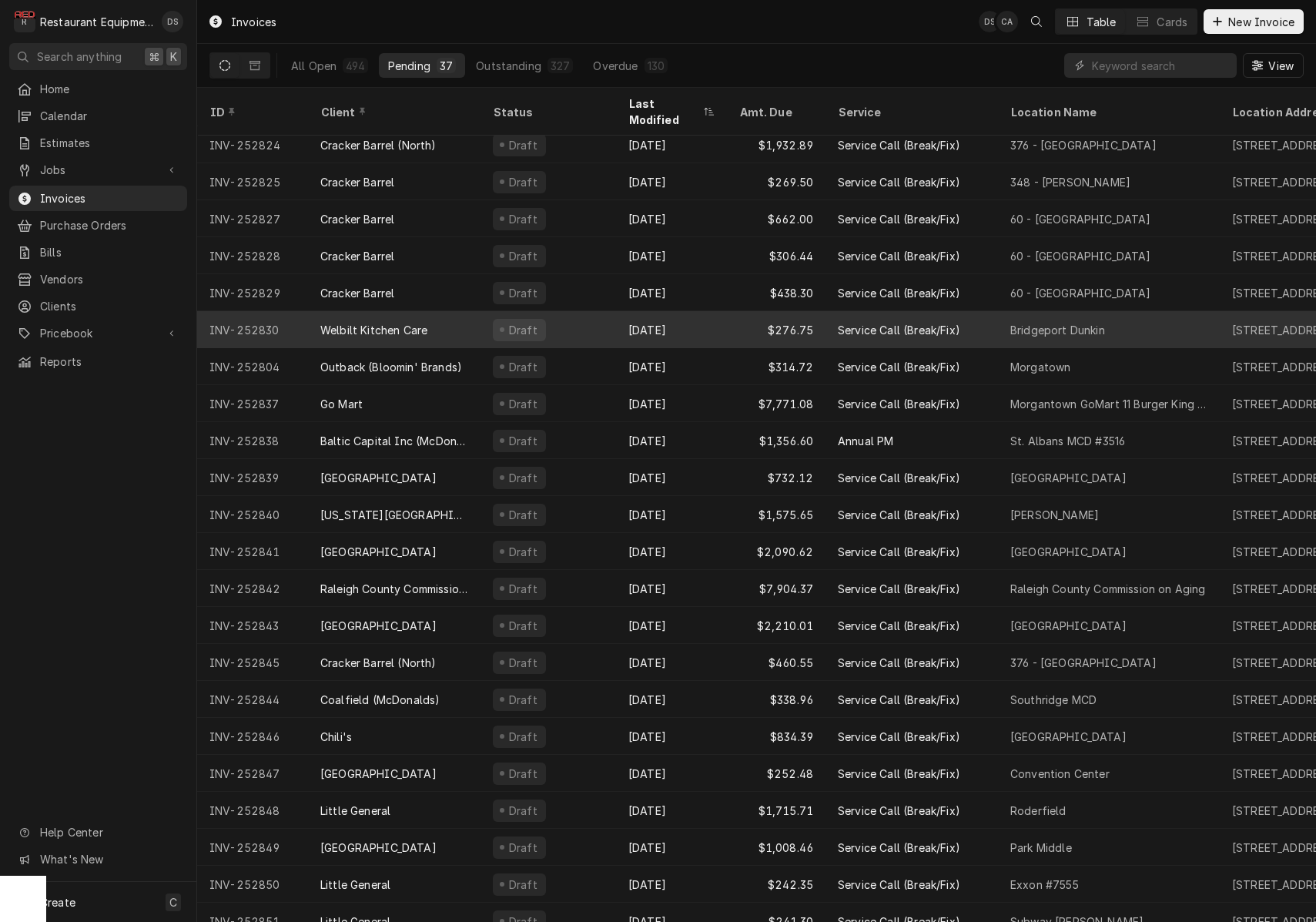
scroll to position [563, 0]
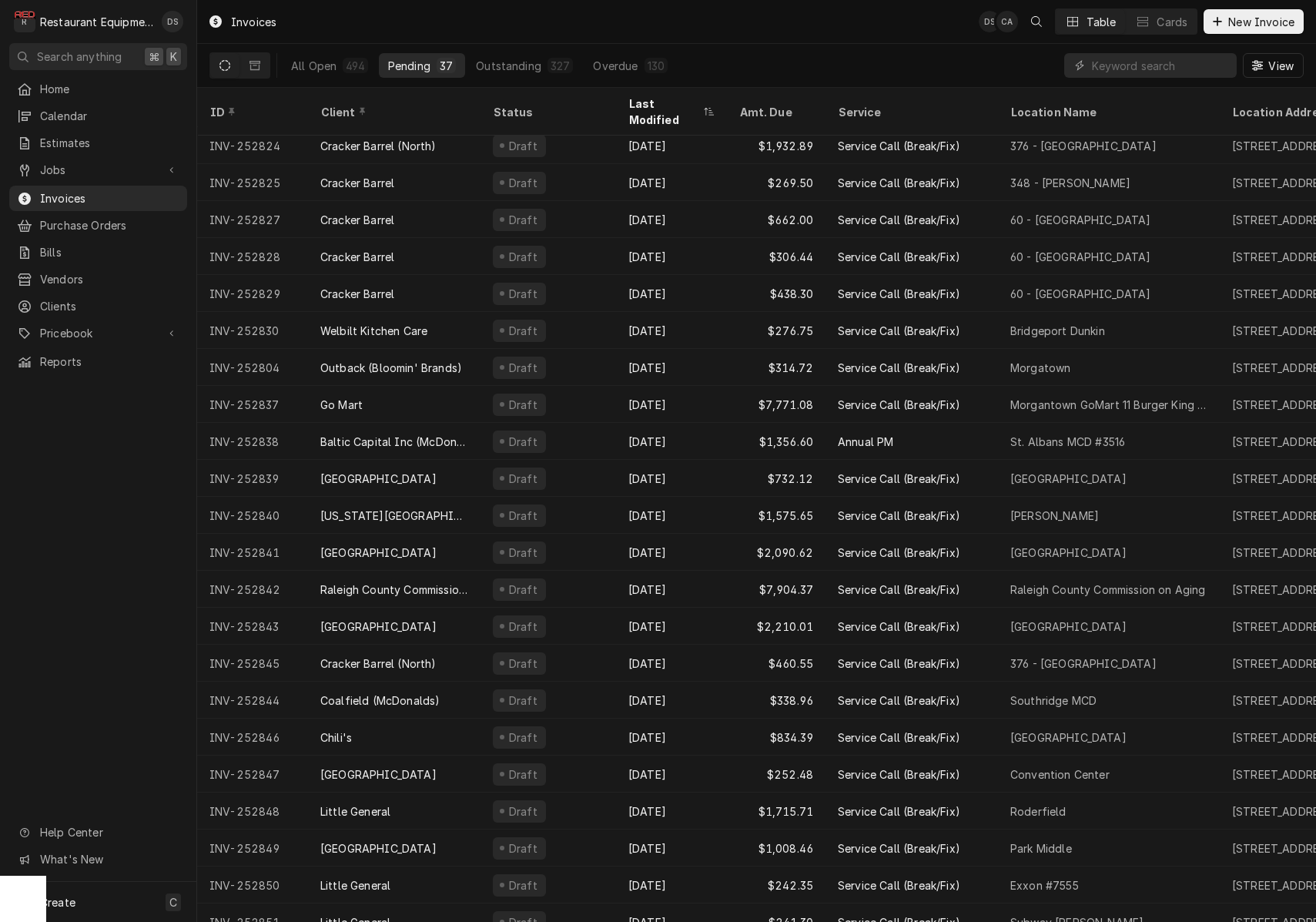
click at [292, 2] on div "Invoices DS CA Table Cards New Invoice" at bounding box center [757, 21] width 1119 height 43
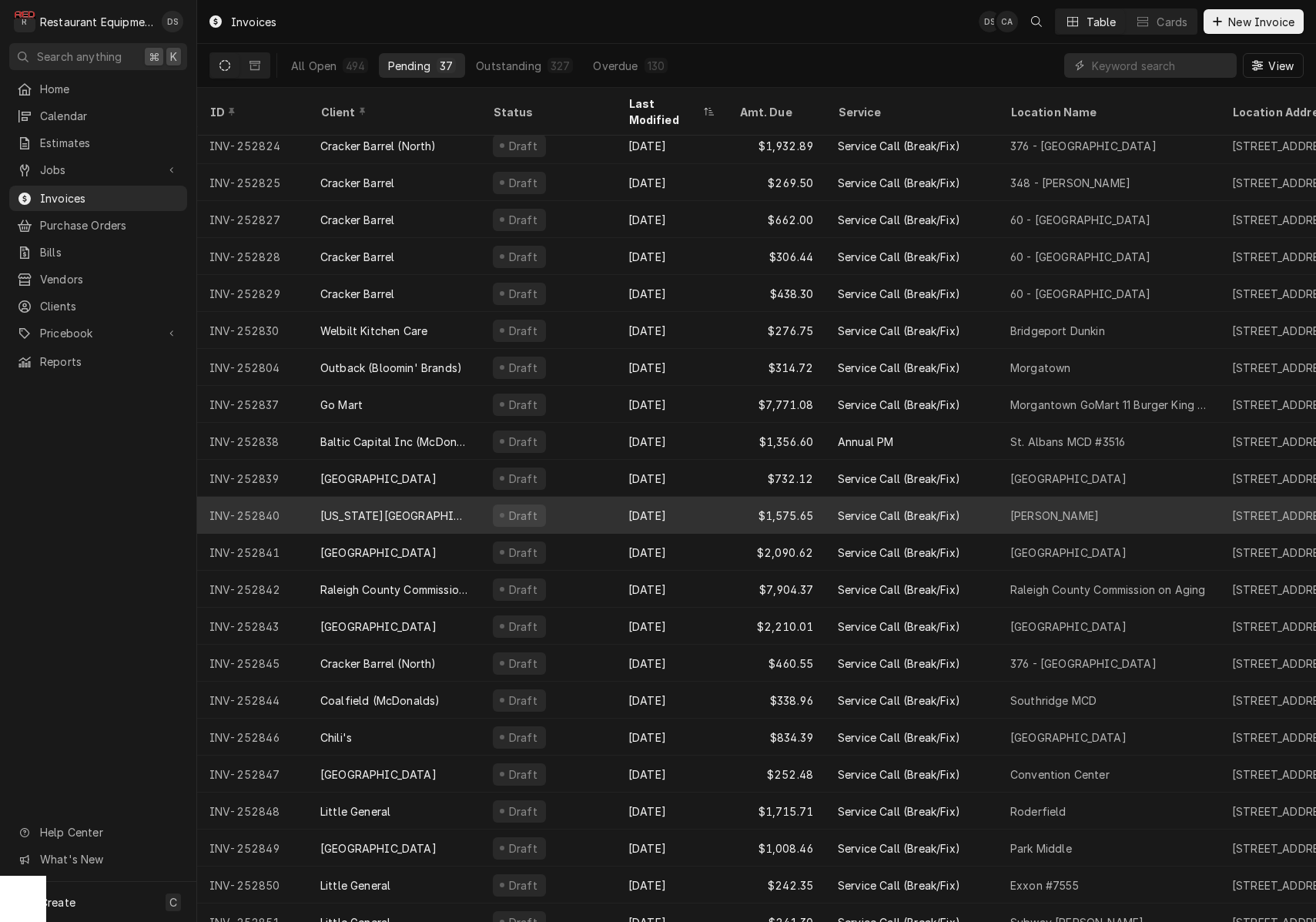
scroll to position [0, 0]
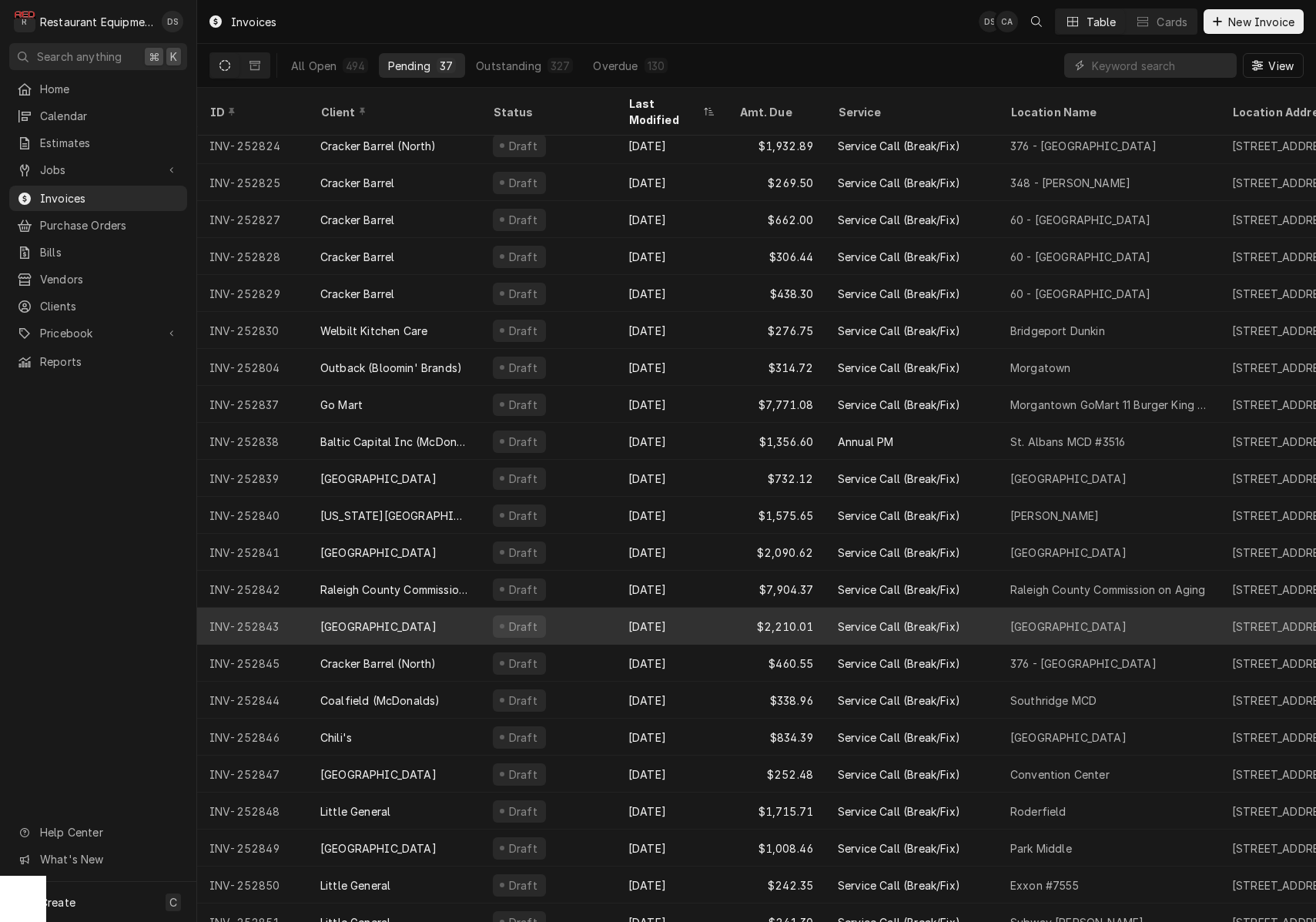
click at [678, 608] on div "Sep 18" at bounding box center [671, 626] width 111 height 37
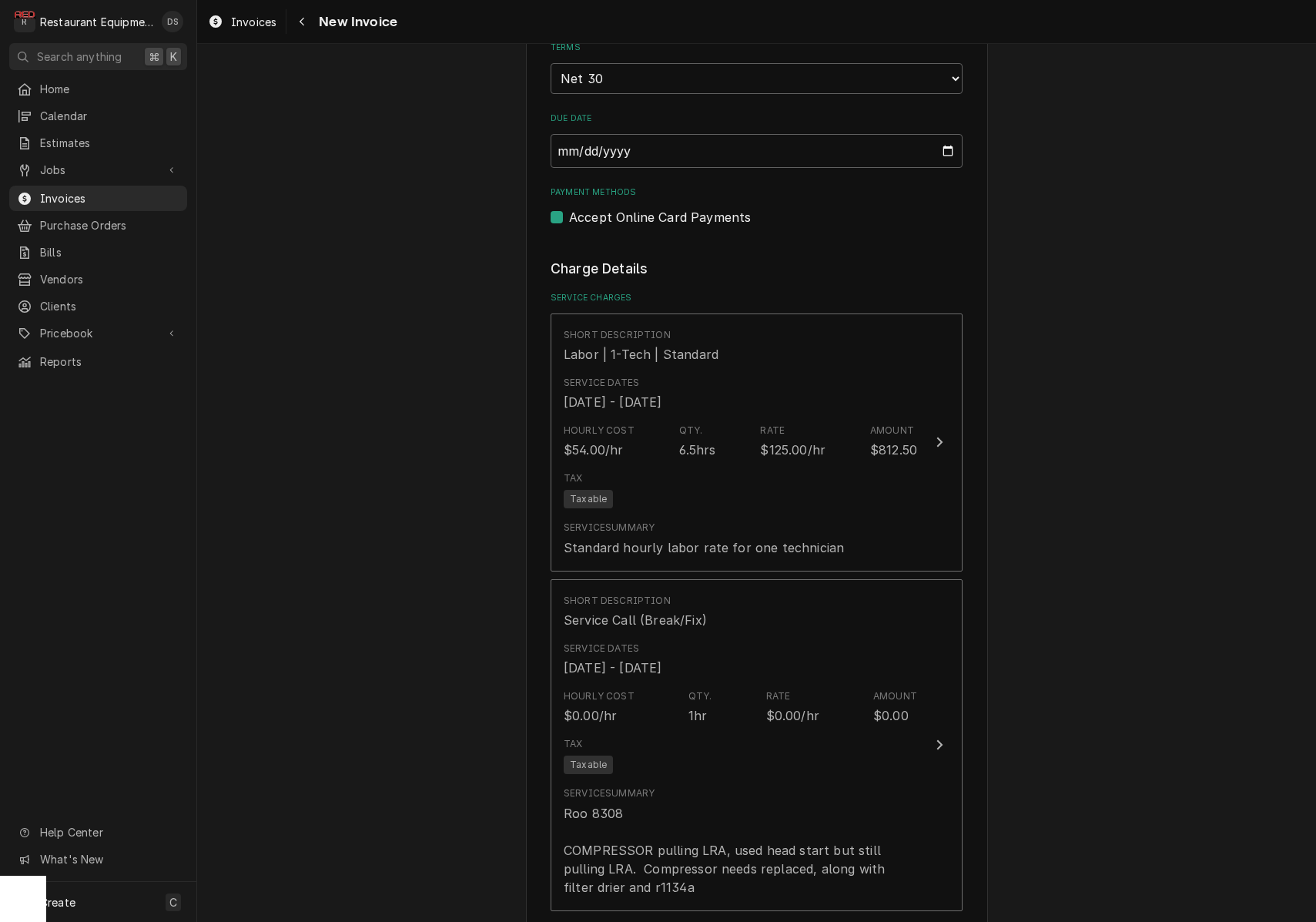
scroll to position [1050, 0]
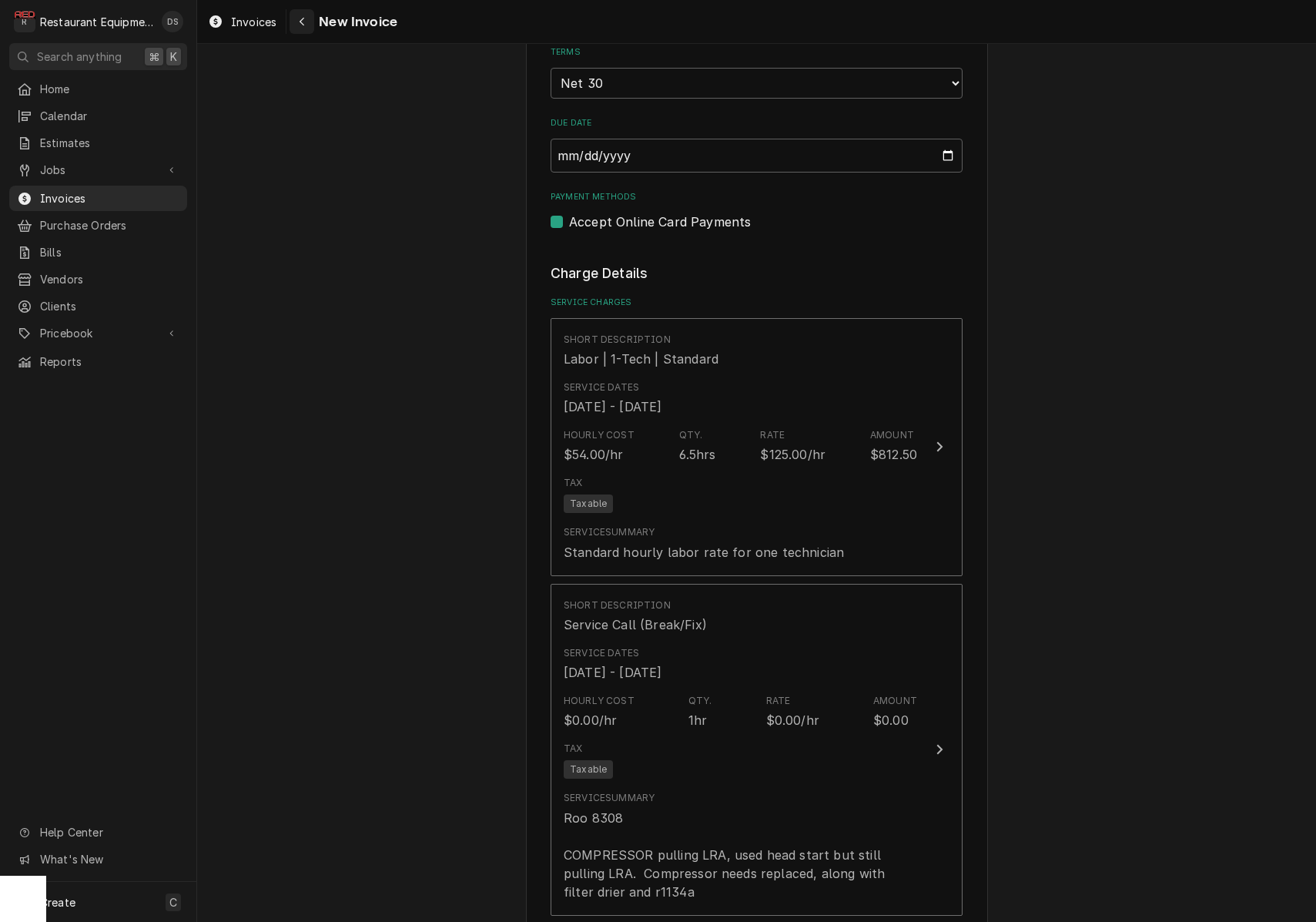
click at [311, 25] on button "Navigate back" at bounding box center [302, 21] width 24 height 24
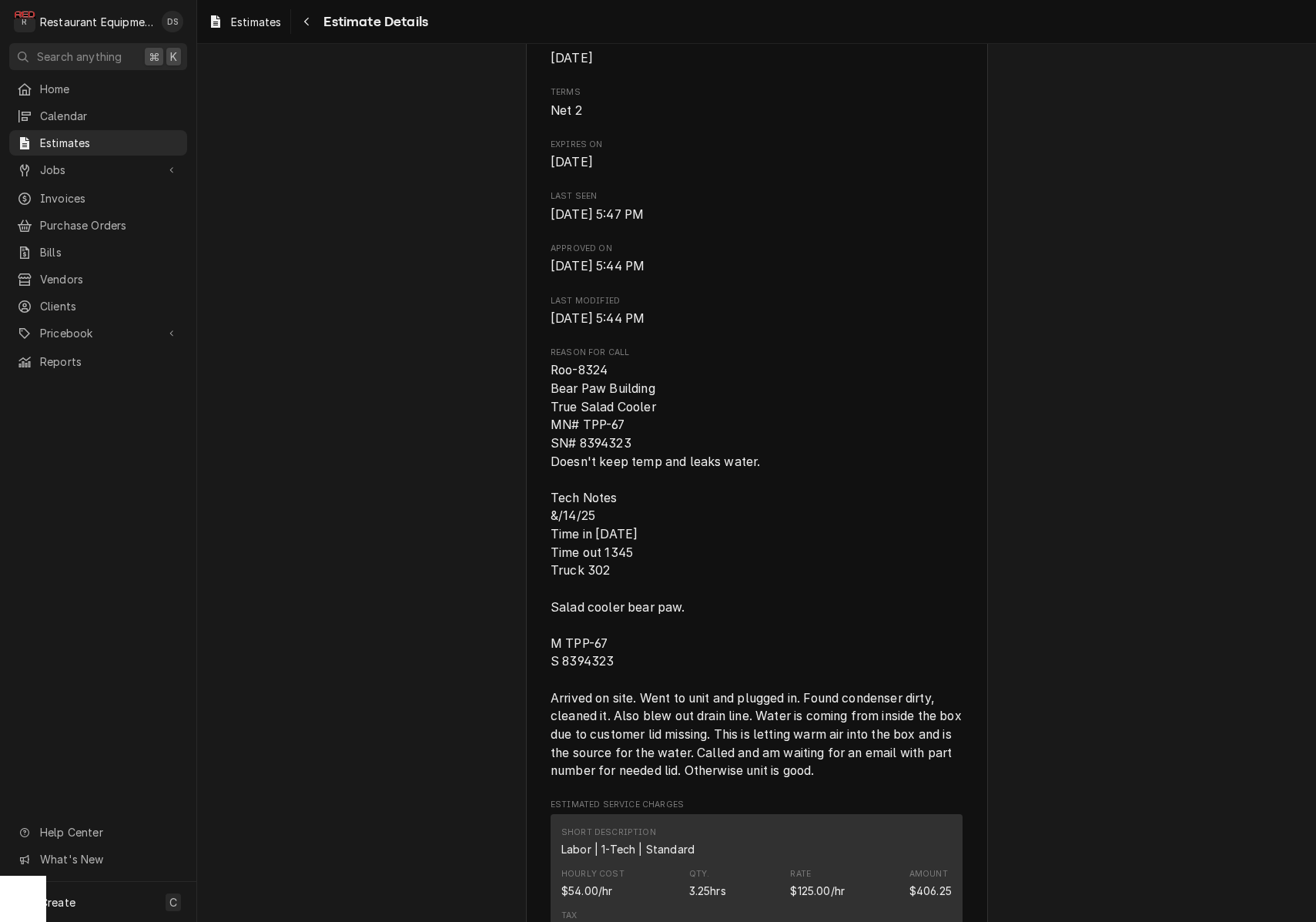
scroll to position [634, 0]
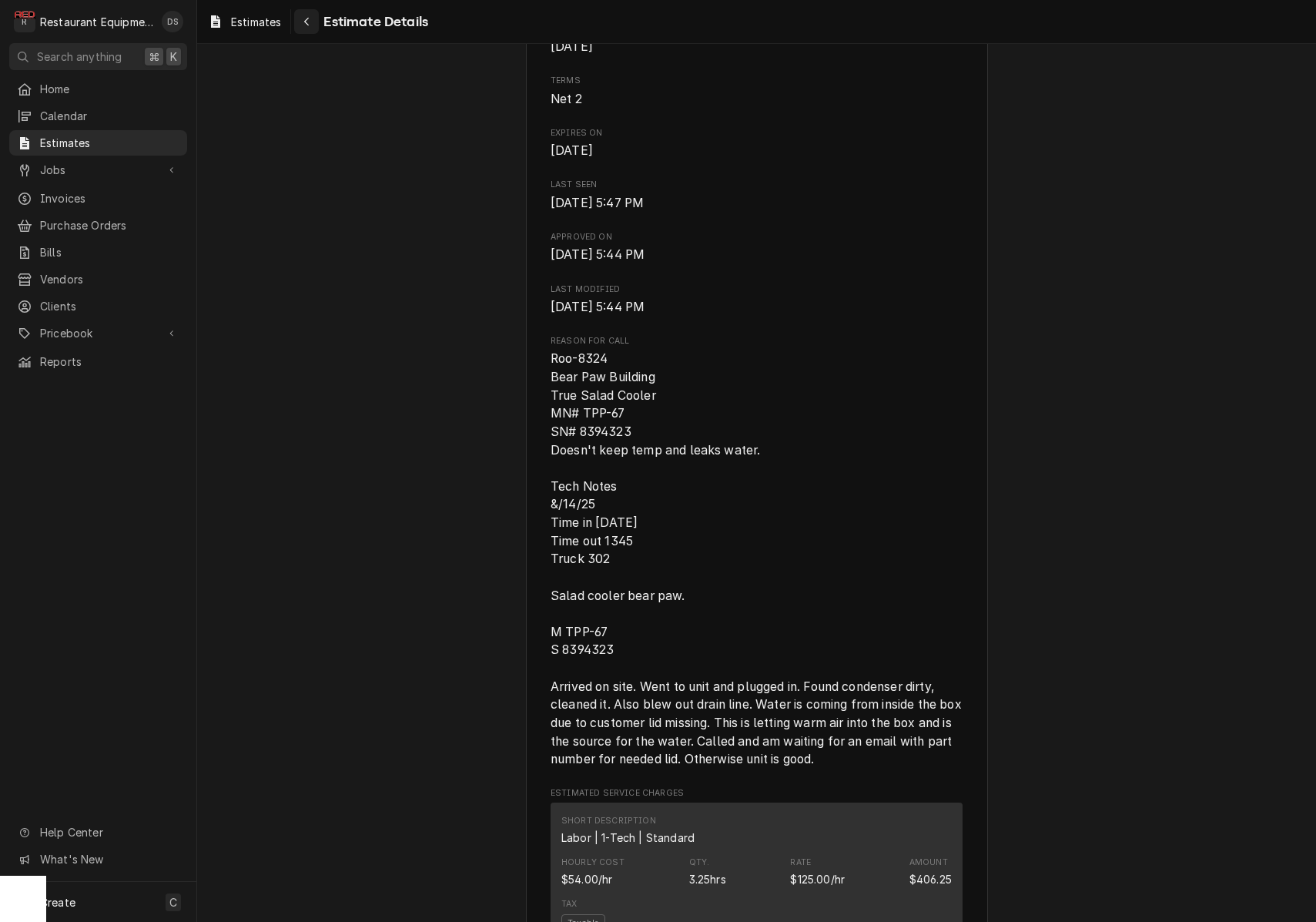
click at [311, 22] on div "Navigate back" at bounding box center [306, 22] width 16 height 16
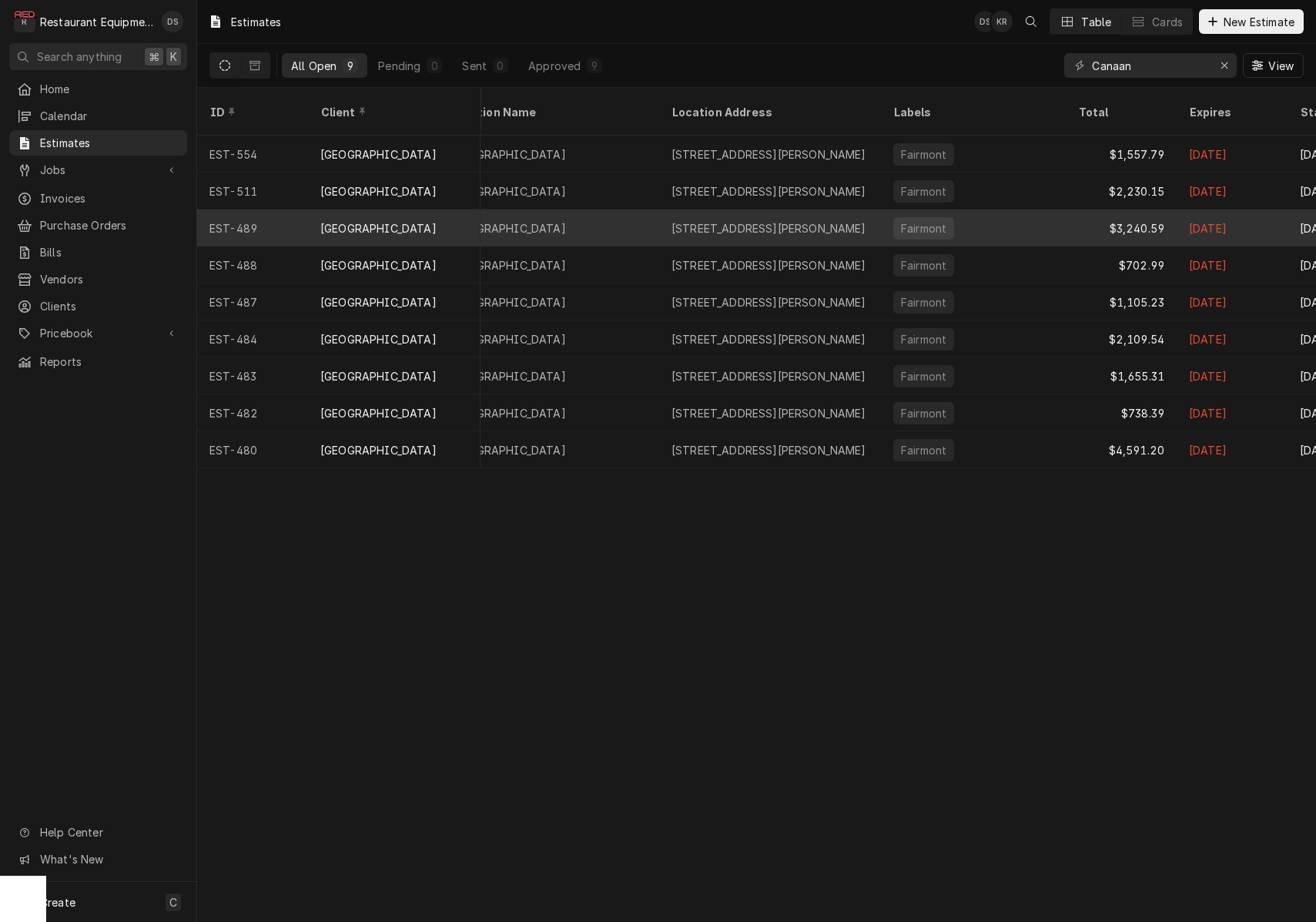
scroll to position [0, 569]
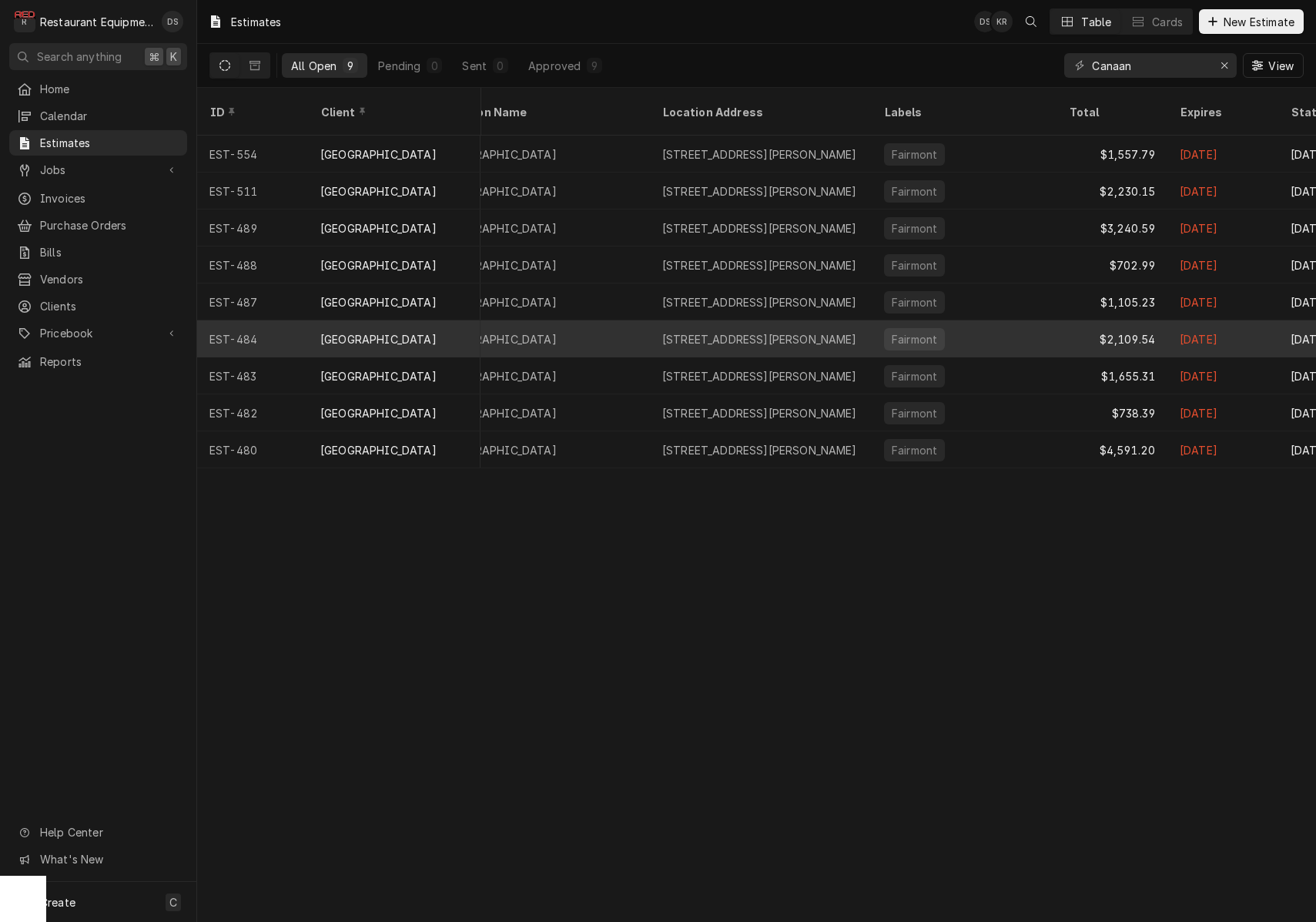
click at [704, 331] on div "230 Main Lodge Rd, Davis, WV 26260" at bounding box center [759, 339] width 195 height 16
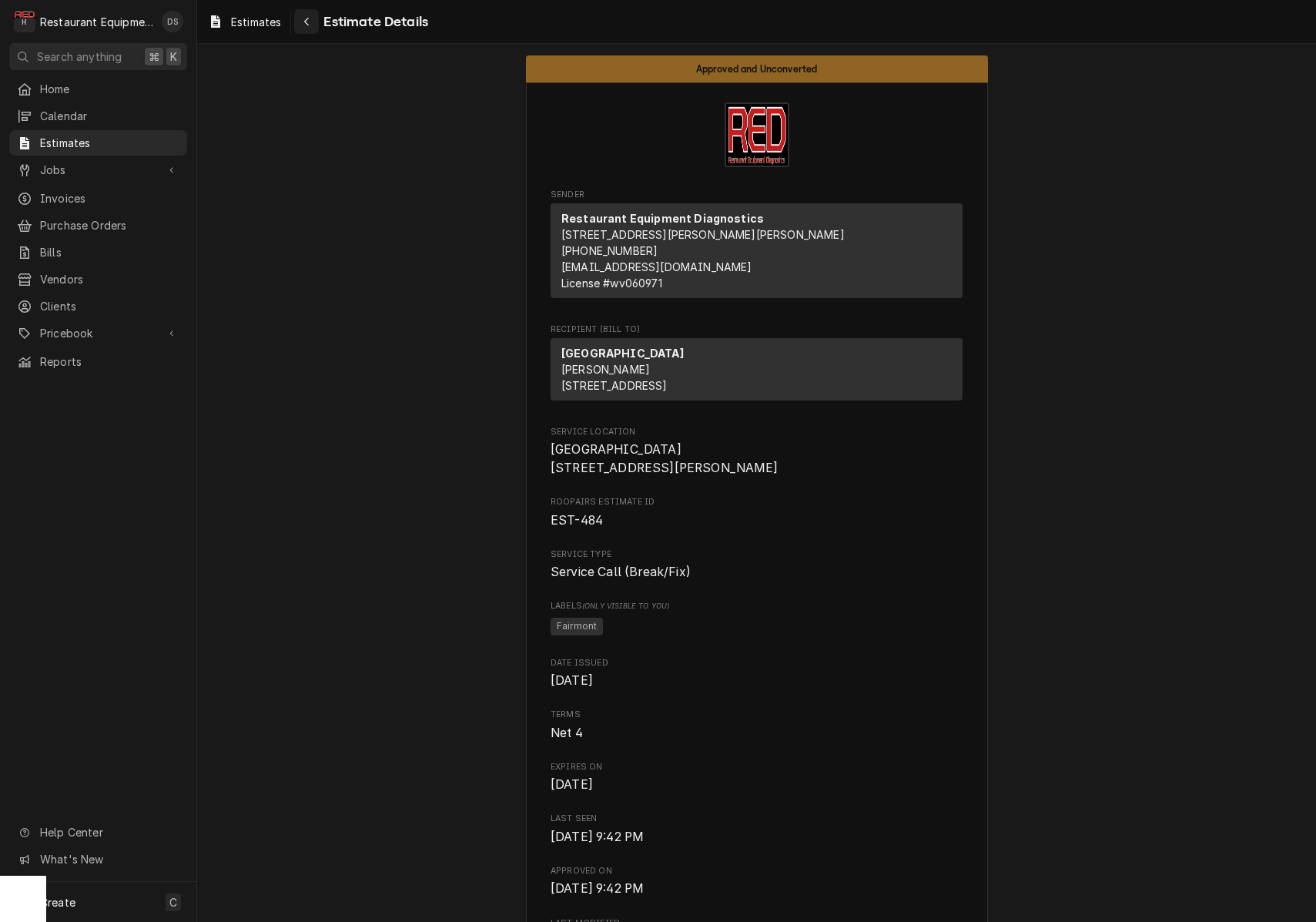
click at [307, 24] on icon "Navigate back" at bounding box center [306, 22] width 7 height 11
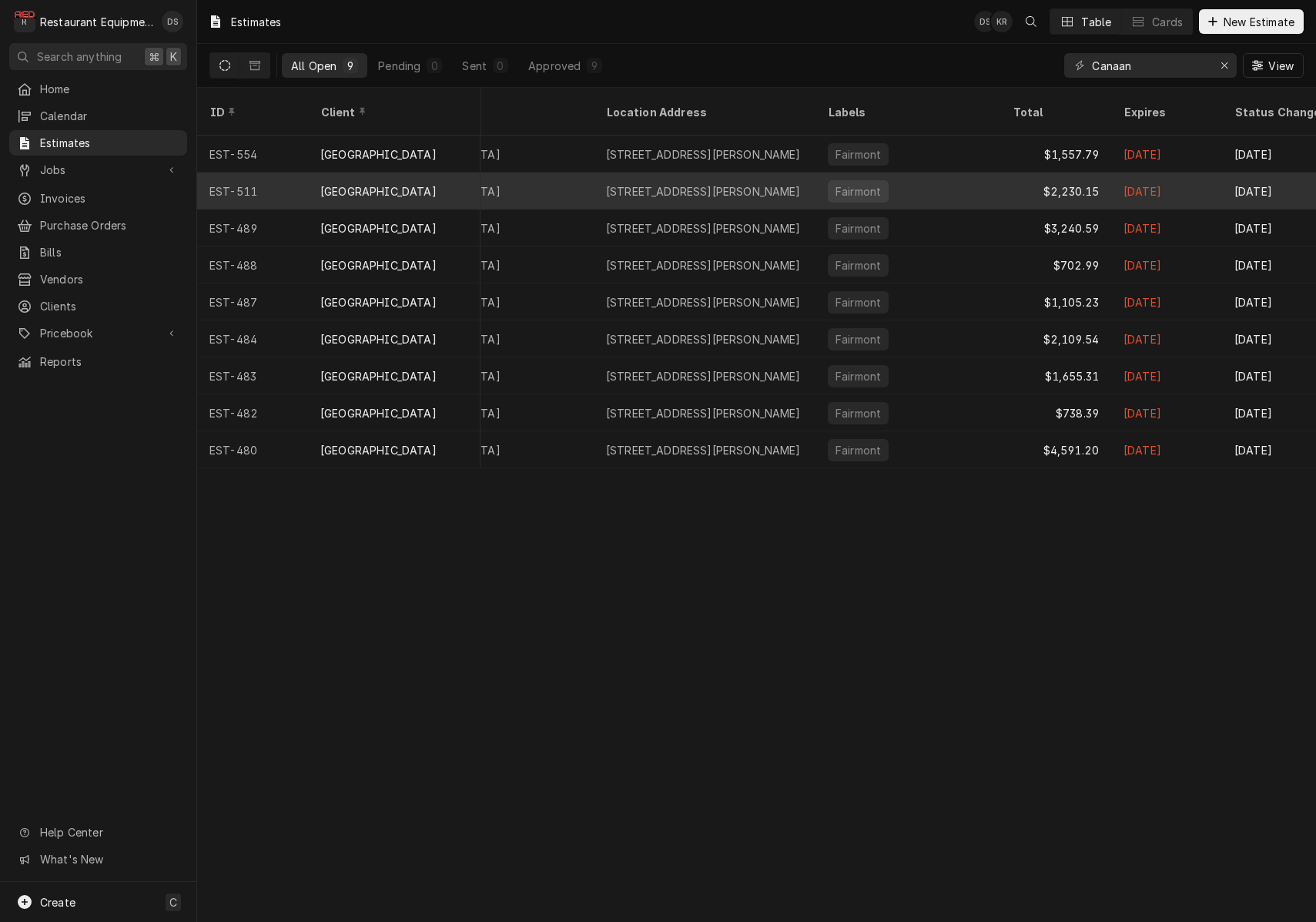
scroll to position [0, 641]
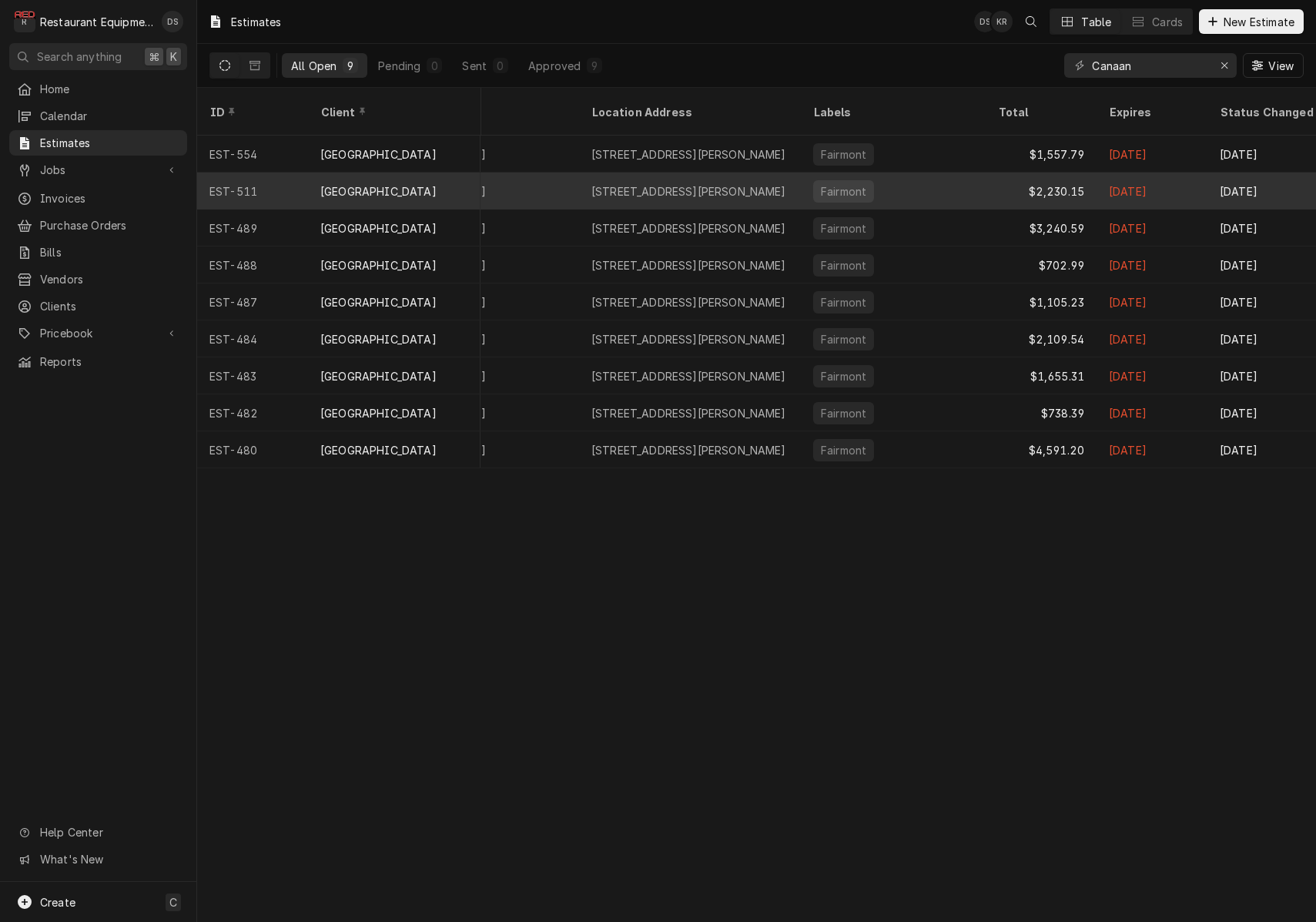
click at [912, 175] on div "Fairmont" at bounding box center [893, 190] width 185 height 37
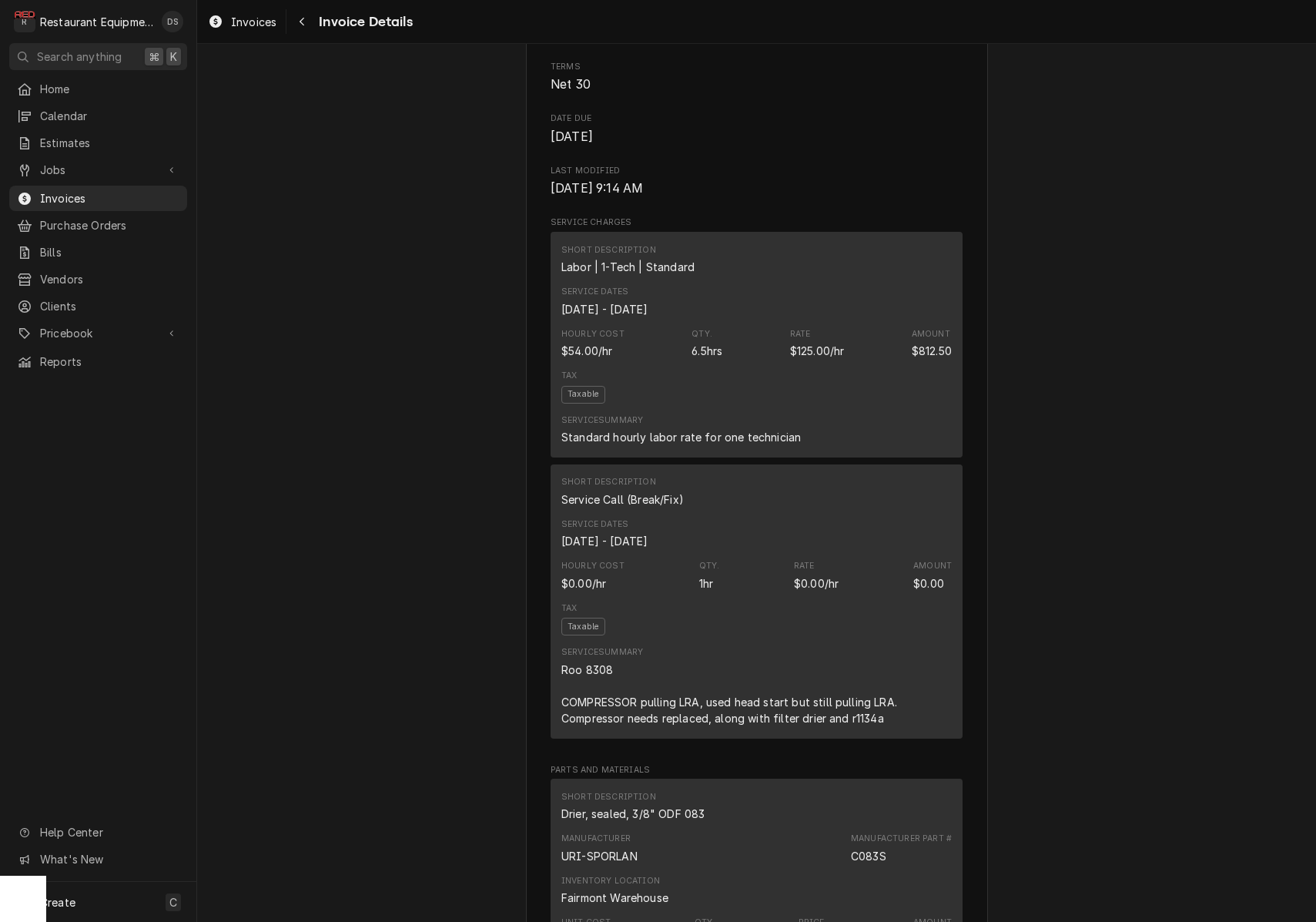
scroll to position [732, 0]
click at [308, 25] on div "Navigate back" at bounding box center [302, 22] width 16 height 16
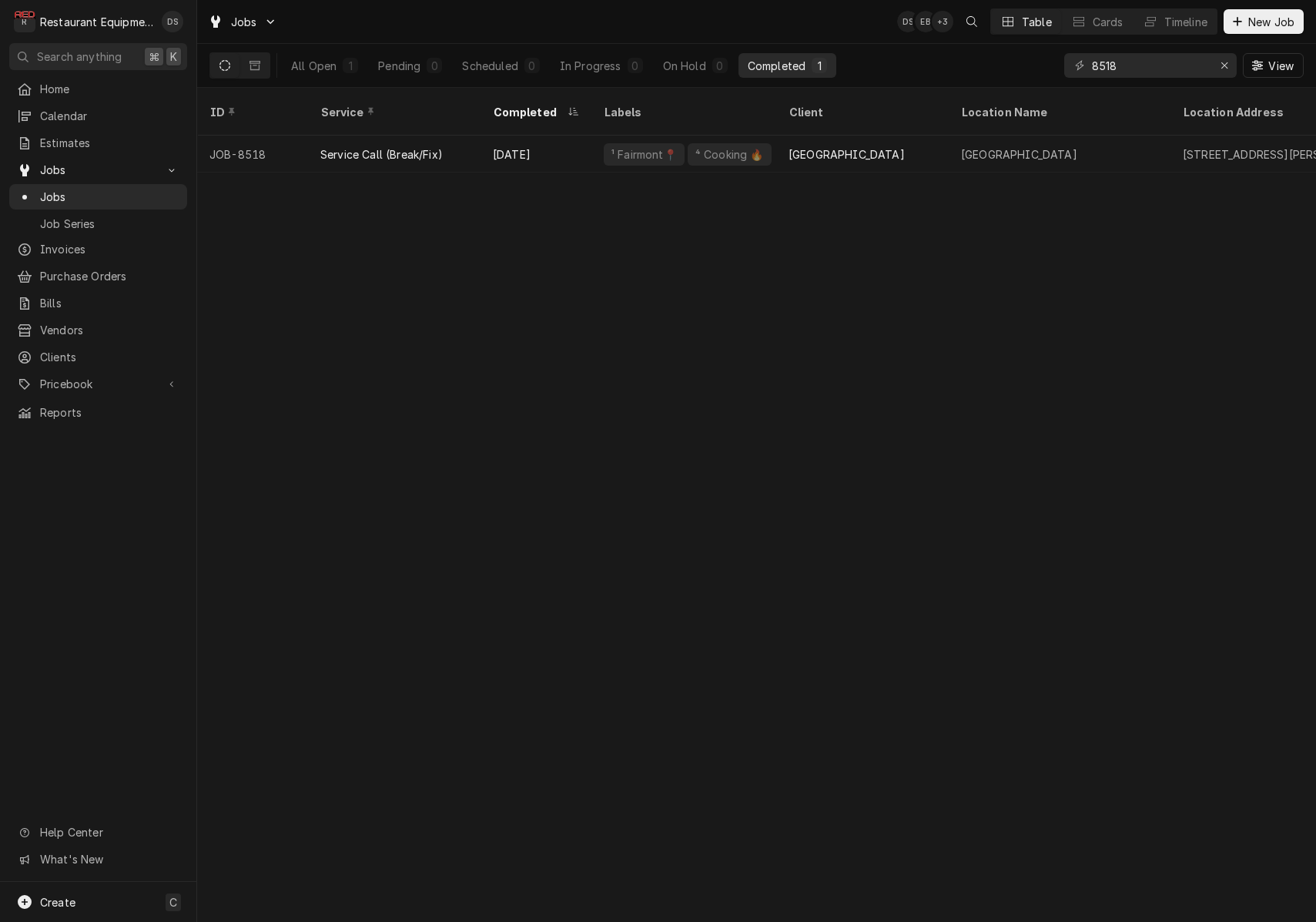
drag, startPoint x: 253, startPoint y: 63, endPoint x: 275, endPoint y: 63, distance: 22.0
click at [252, 63] on icon "Dynamic Content Wrapper" at bounding box center [255, 66] width 11 height 9
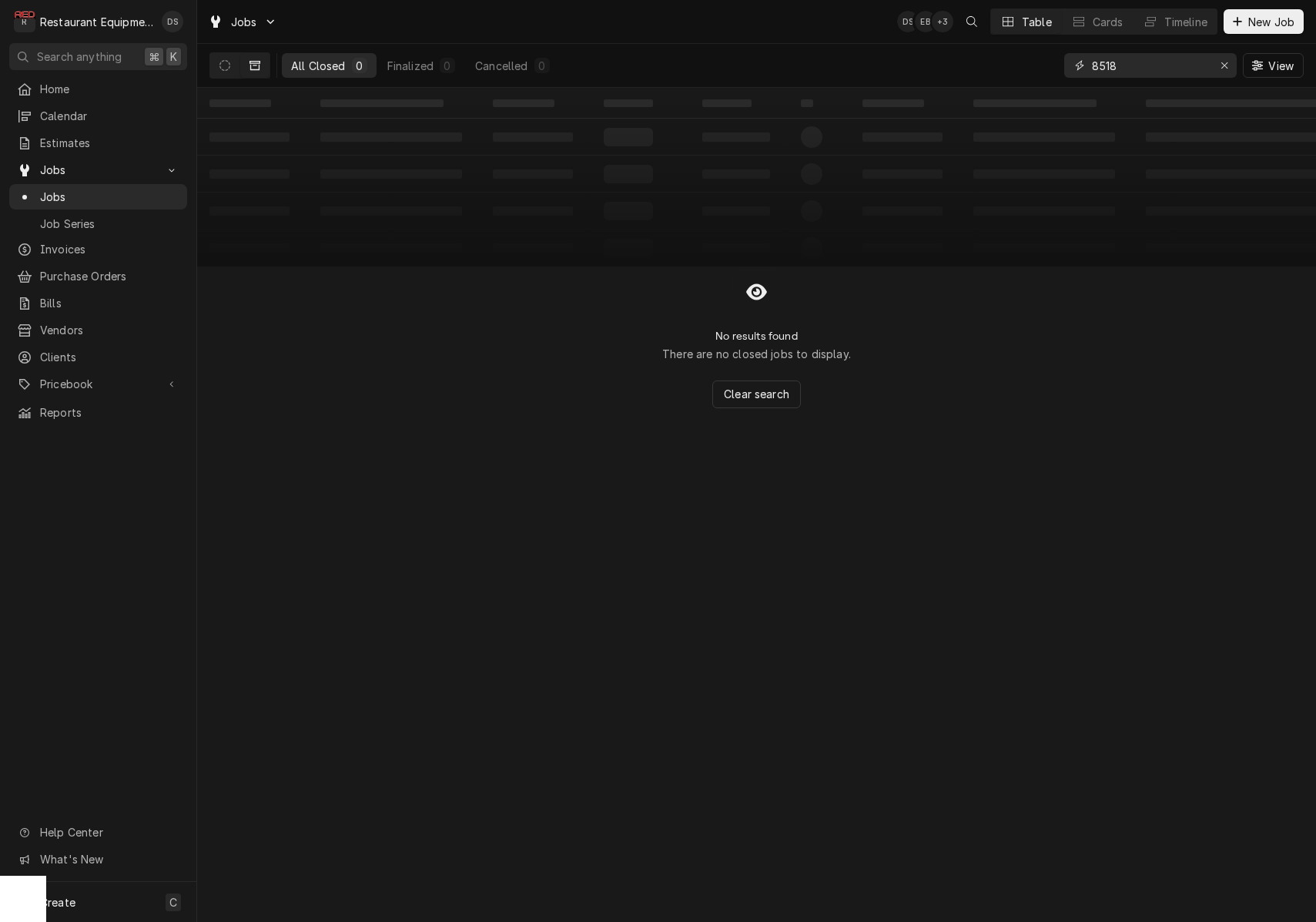
click at [1162, 67] on input "8518" at bounding box center [1149, 65] width 115 height 24
type input "8308"
click at [225, 63] on icon "Dynamic Content Wrapper" at bounding box center [225, 66] width 11 height 11
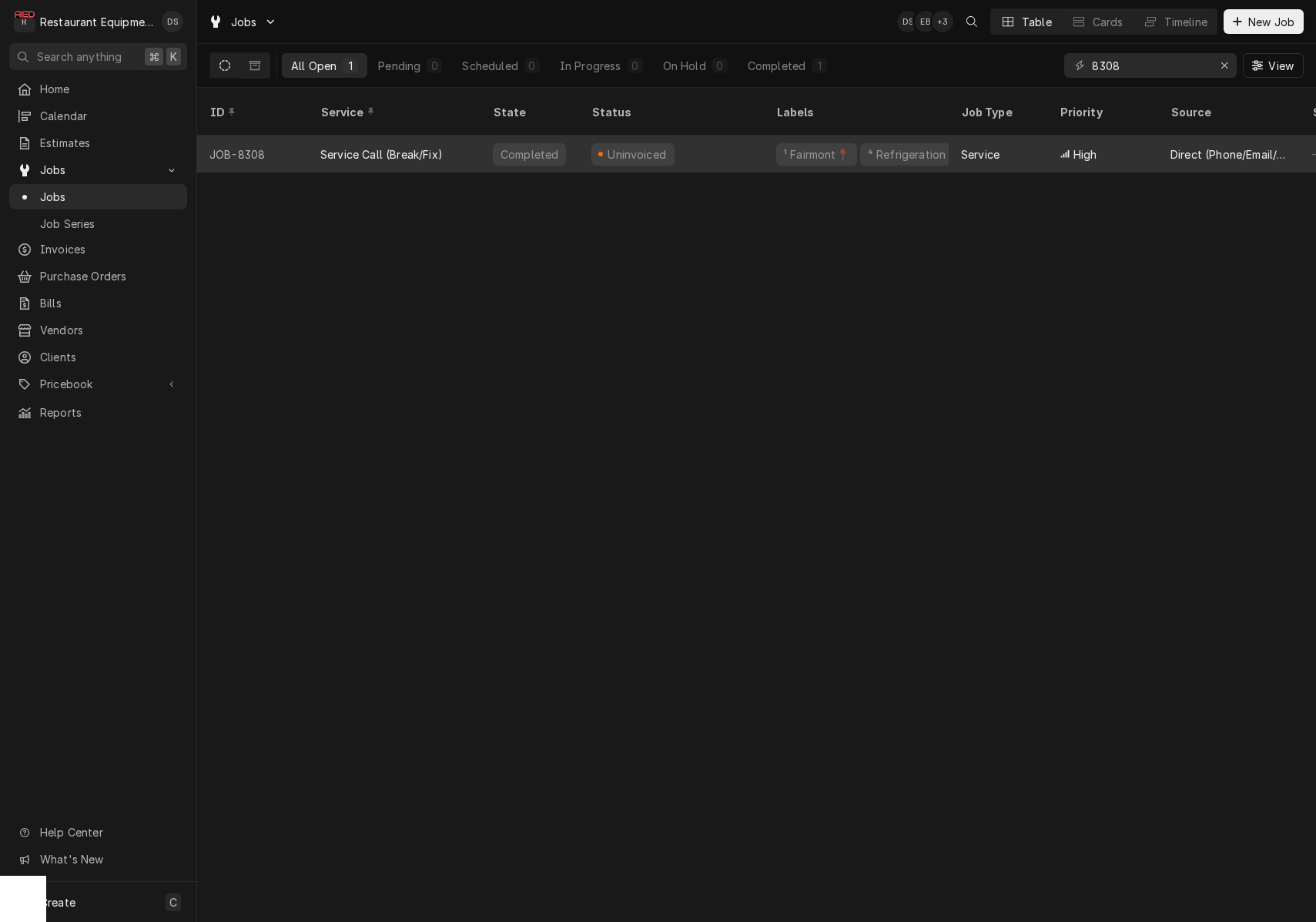
click at [712, 139] on div "Uninvoiced" at bounding box center [671, 154] width 185 height 37
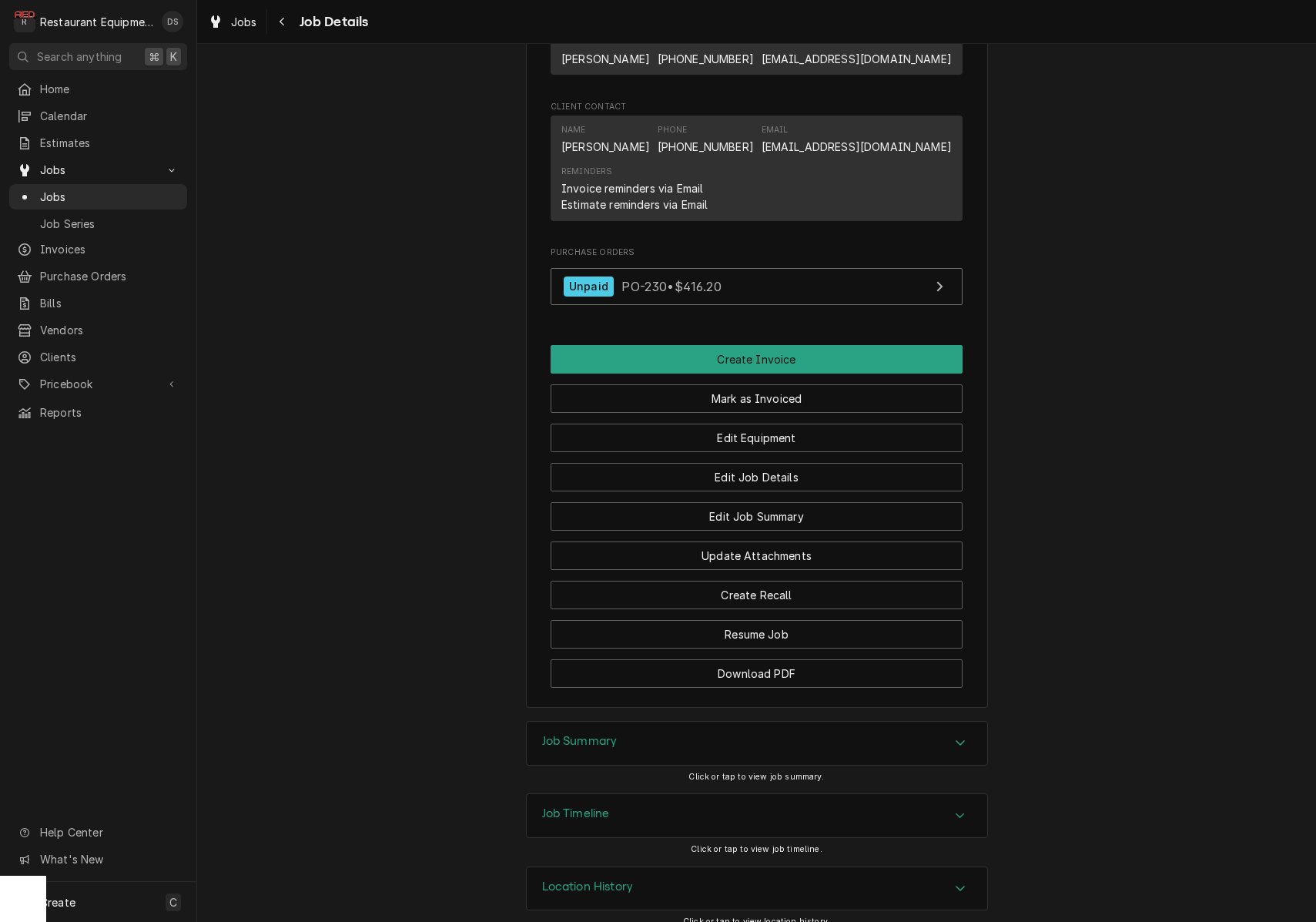
click at [759, 753] on div "Job Summary" at bounding box center [757, 743] width 461 height 43
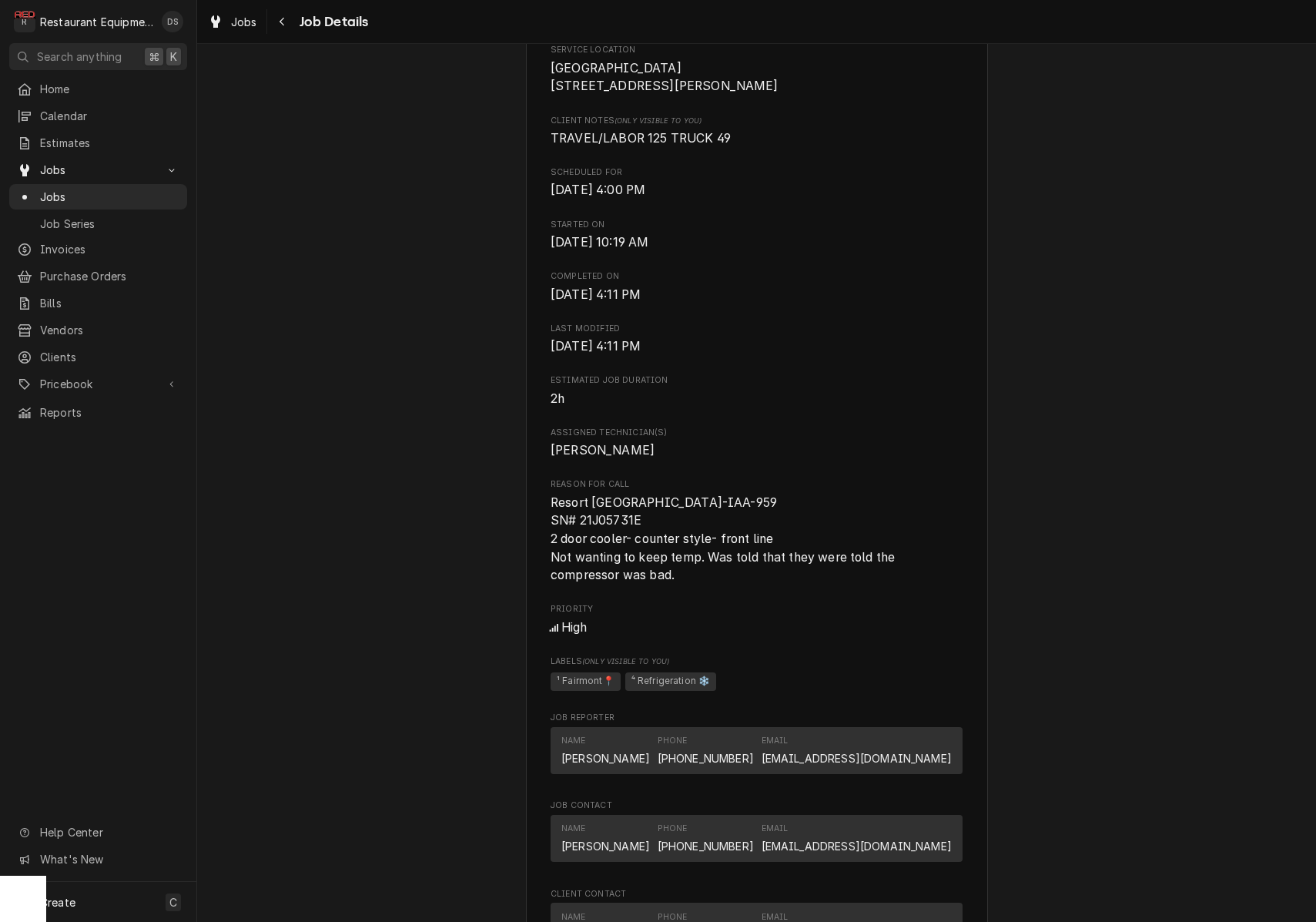
scroll to position [365, 0]
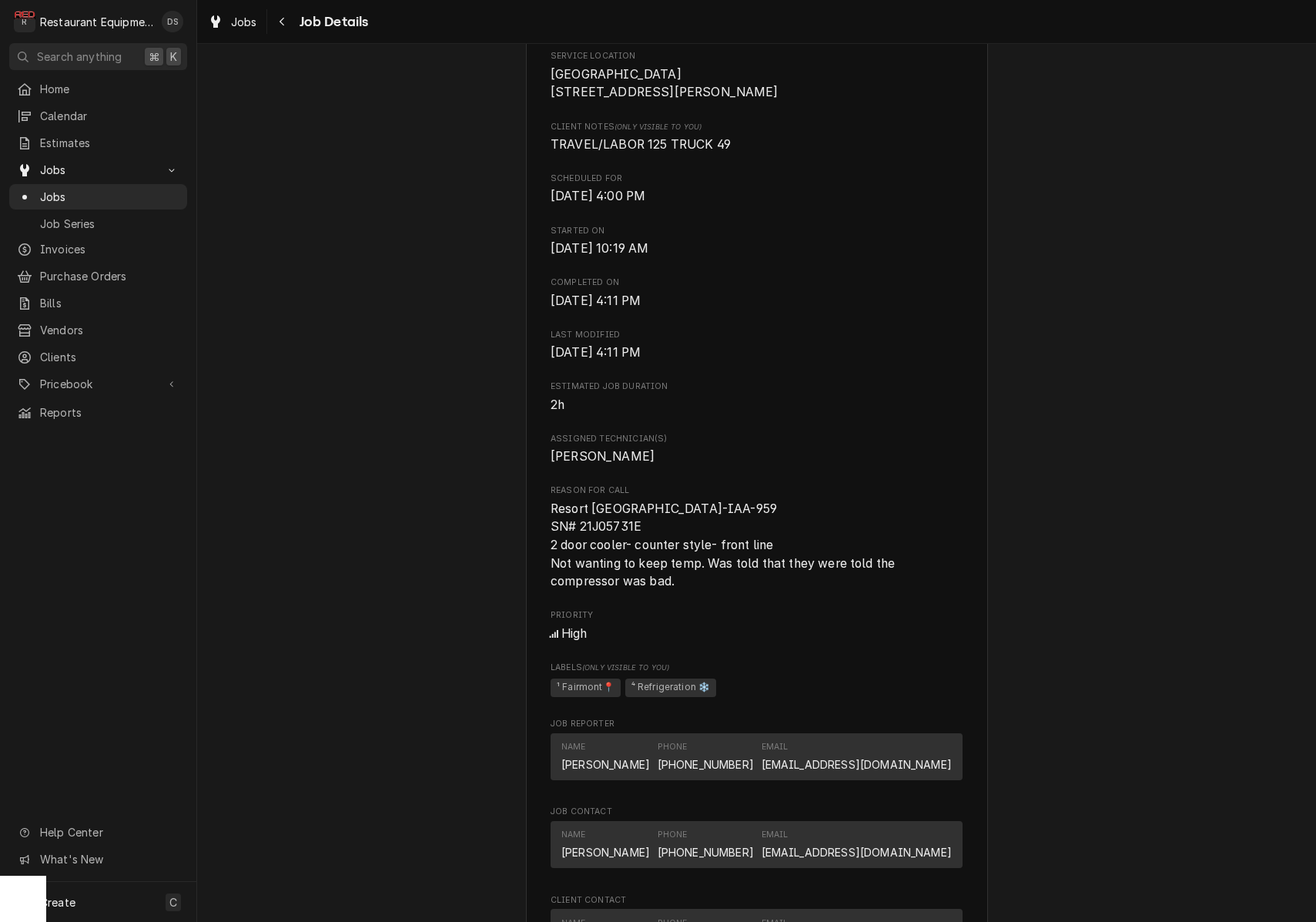
drag, startPoint x: 551, startPoint y: 510, endPoint x: 699, endPoint y: 565, distance: 157.9
click at [732, 591] on span "Resort [GEOGRAPHIC_DATA]-IAA-959 SN# 21J05731E 2 door cooler- counter style- fr…" at bounding box center [757, 545] width 412 height 91
copy span "Resort [GEOGRAPHIC_DATA]-IAA-959 SN# 21J05731E 2 door cooler- counter style- fr…"
click at [287, 25] on div "Navigate back" at bounding box center [283, 22] width 16 height 16
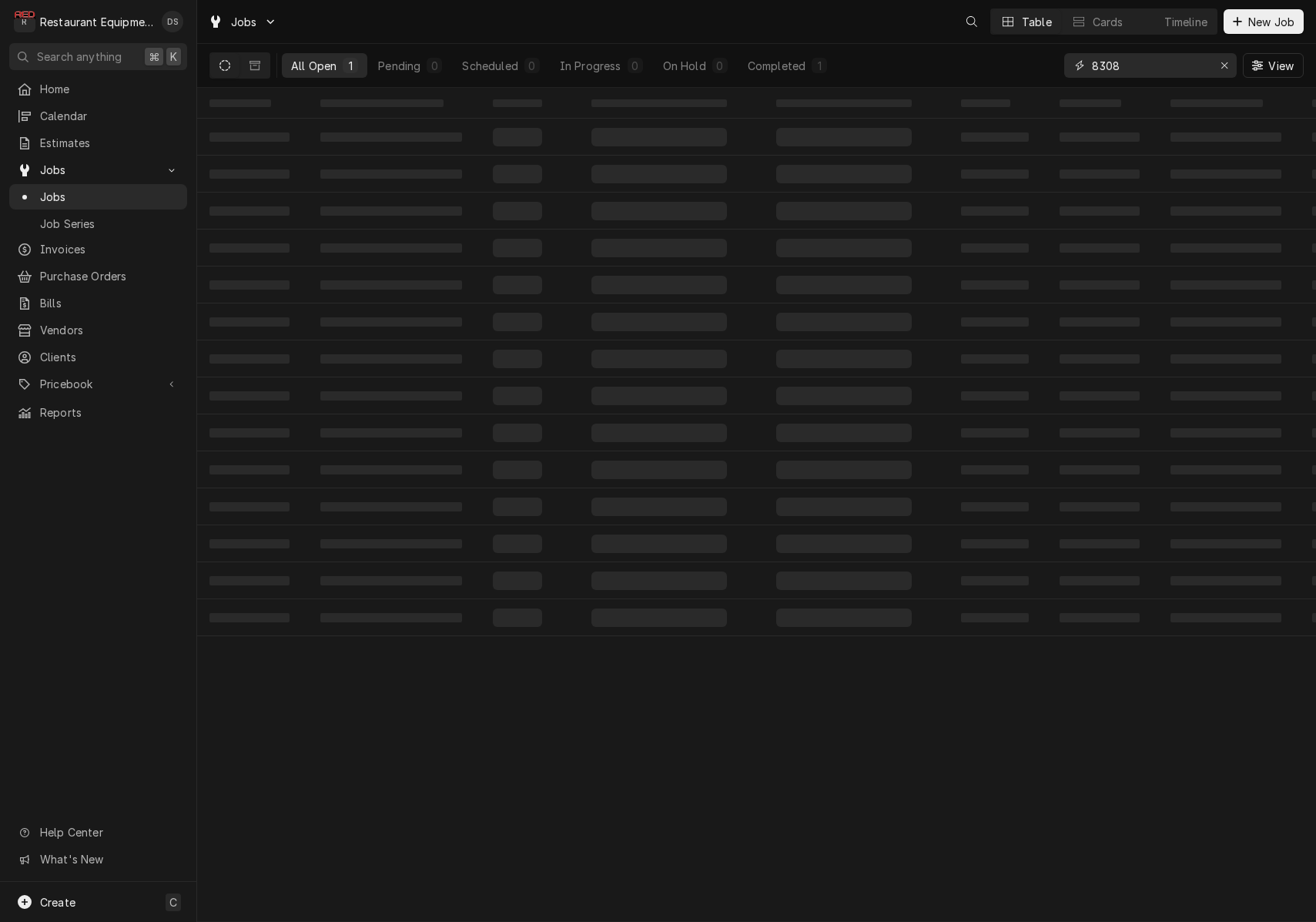
click at [1143, 67] on input "8308" at bounding box center [1149, 65] width 115 height 24
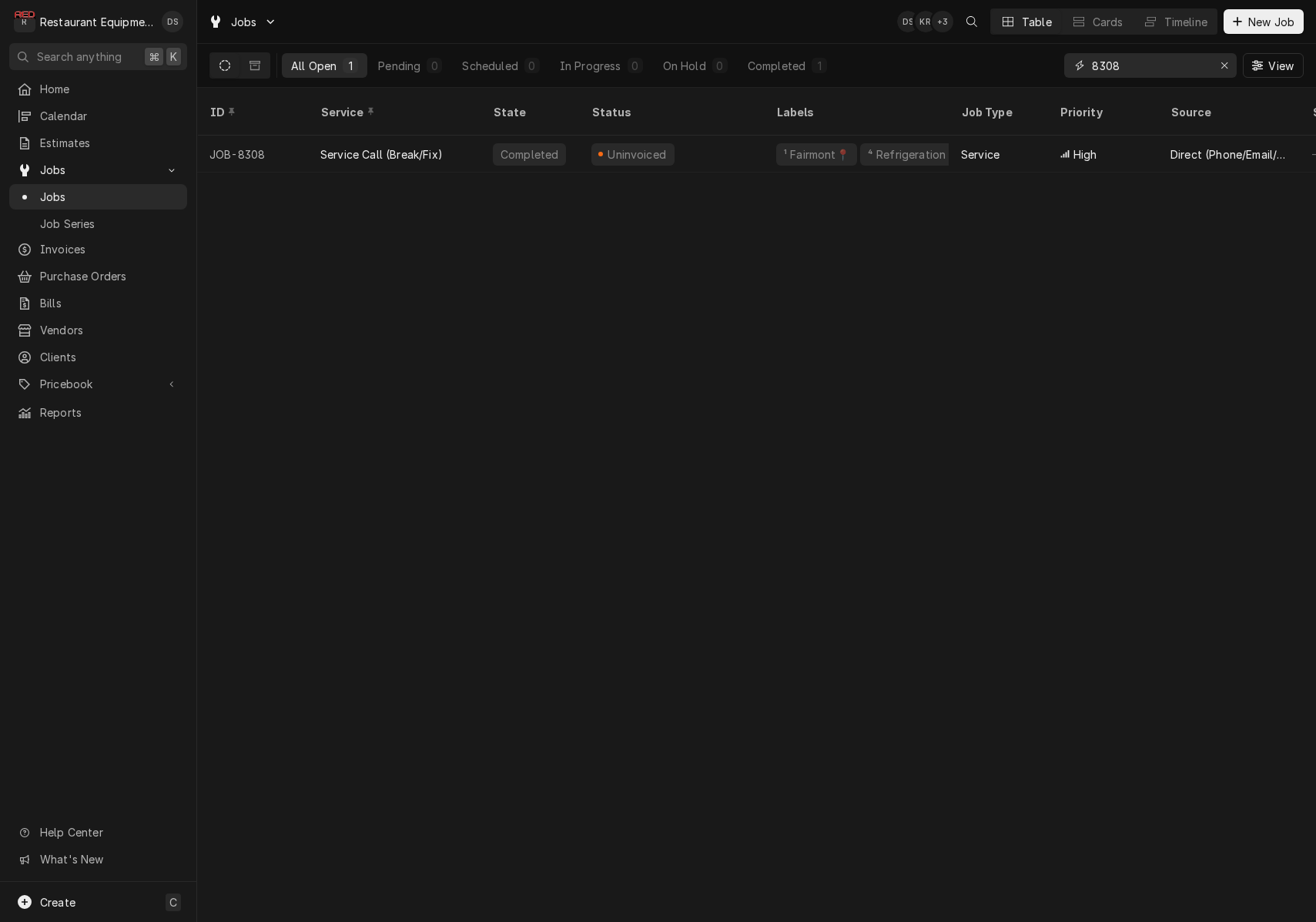
click at [1143, 67] on input "8308" at bounding box center [1149, 65] width 115 height 24
type input "8518"
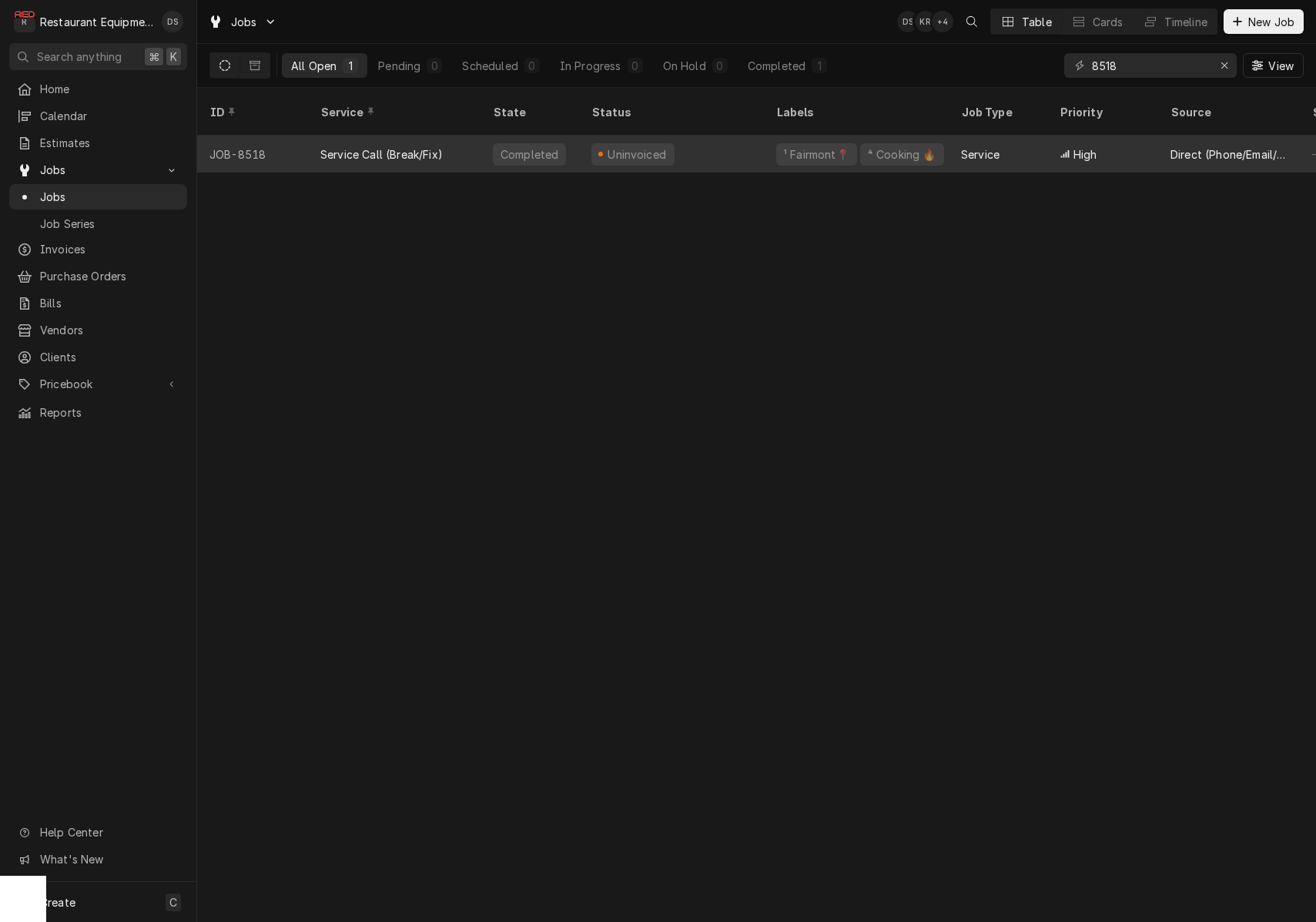
click at [724, 136] on div "Uninvoiced" at bounding box center [671, 154] width 185 height 37
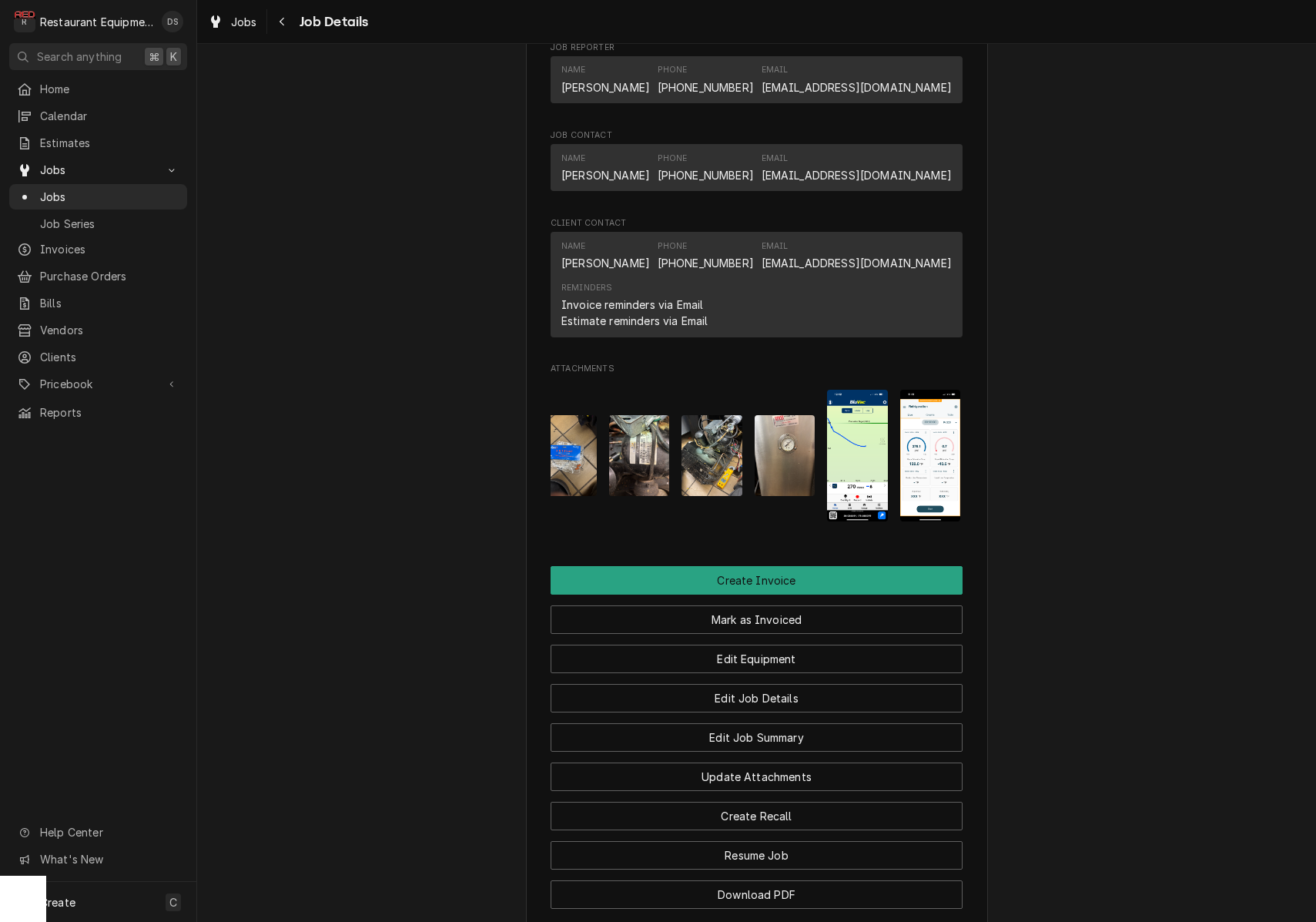
scroll to position [0, 13]
click at [783, 436] on img "Attachments" at bounding box center [787, 455] width 61 height 81
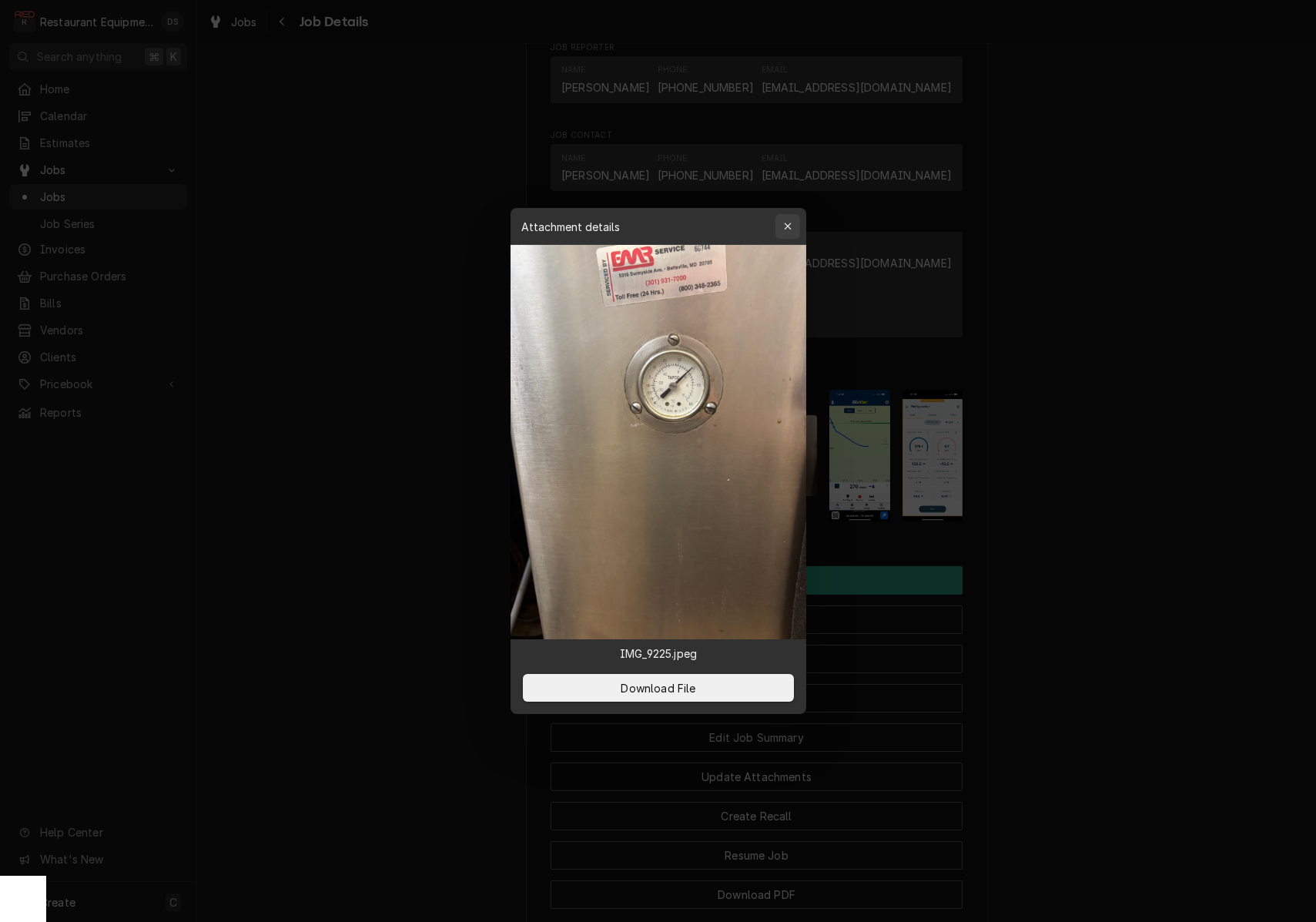
click at [786, 220] on div "button" at bounding box center [788, 226] width 16 height 16
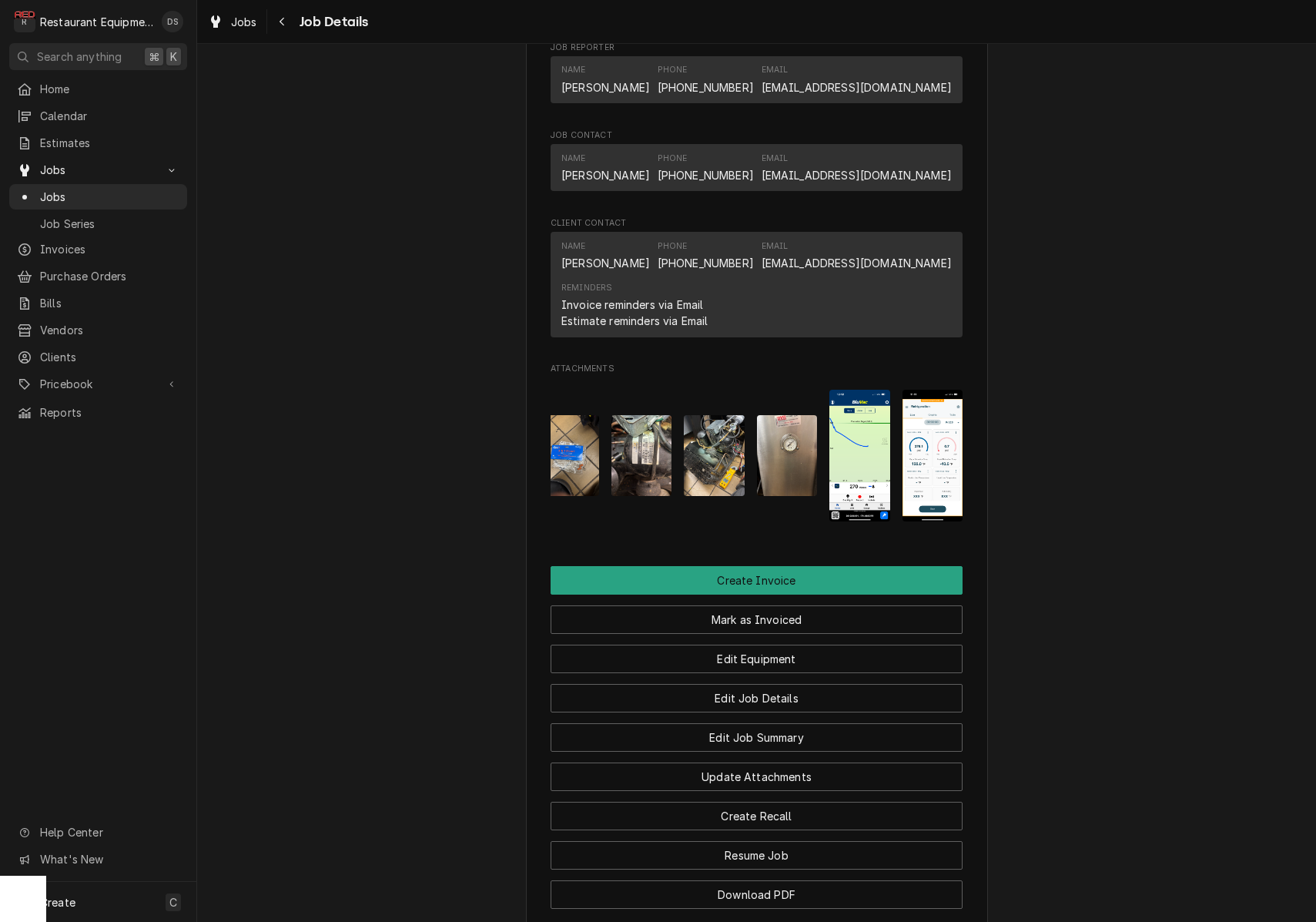
click at [710, 450] on img "Attachments" at bounding box center [714, 455] width 61 height 81
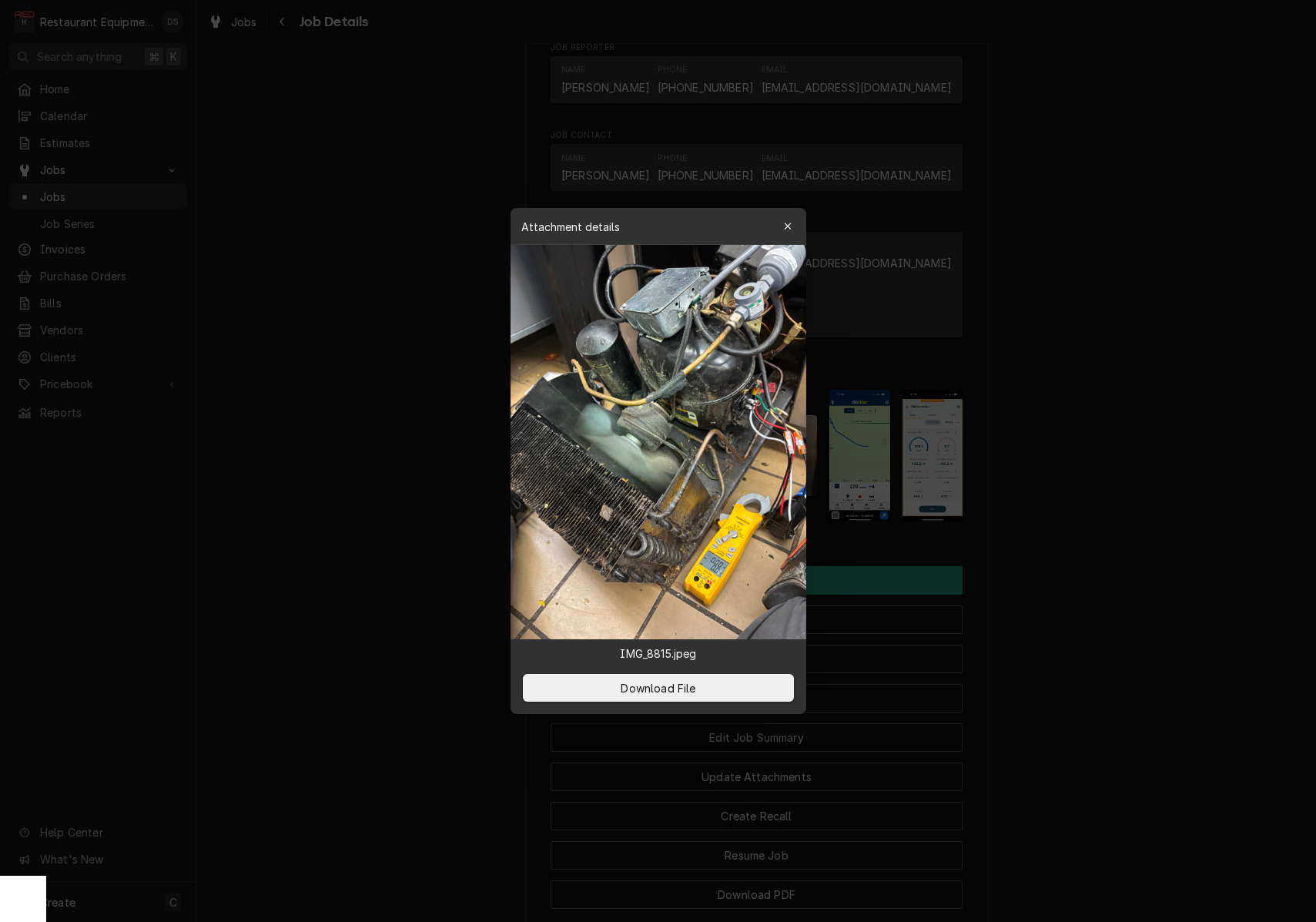
drag, startPoint x: 781, startPoint y: 226, endPoint x: 776, endPoint y: 235, distance: 10.3
click at [781, 226] on div "button" at bounding box center [788, 226] width 16 height 16
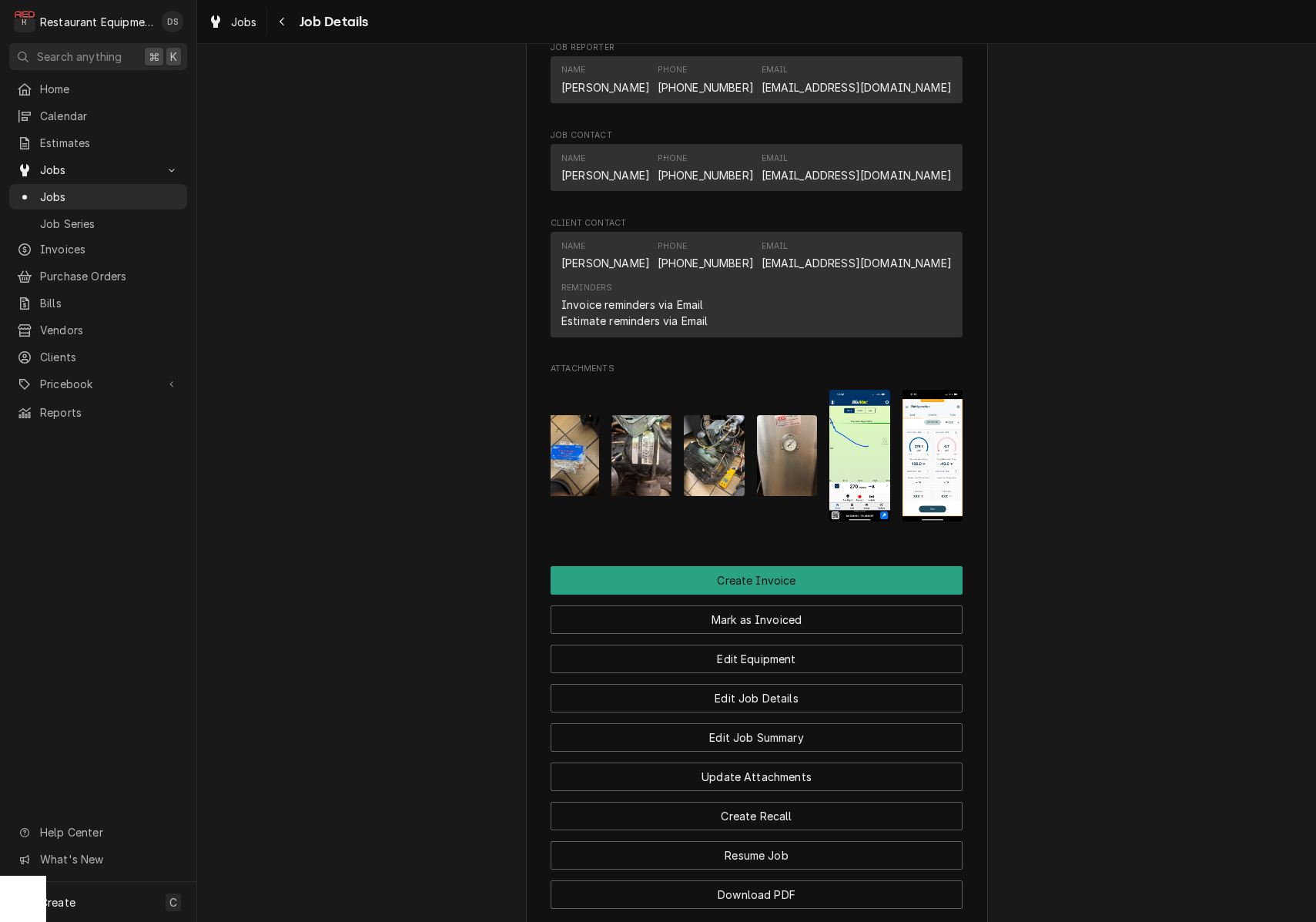
click at [652, 445] on img "Attachments" at bounding box center [642, 455] width 61 height 81
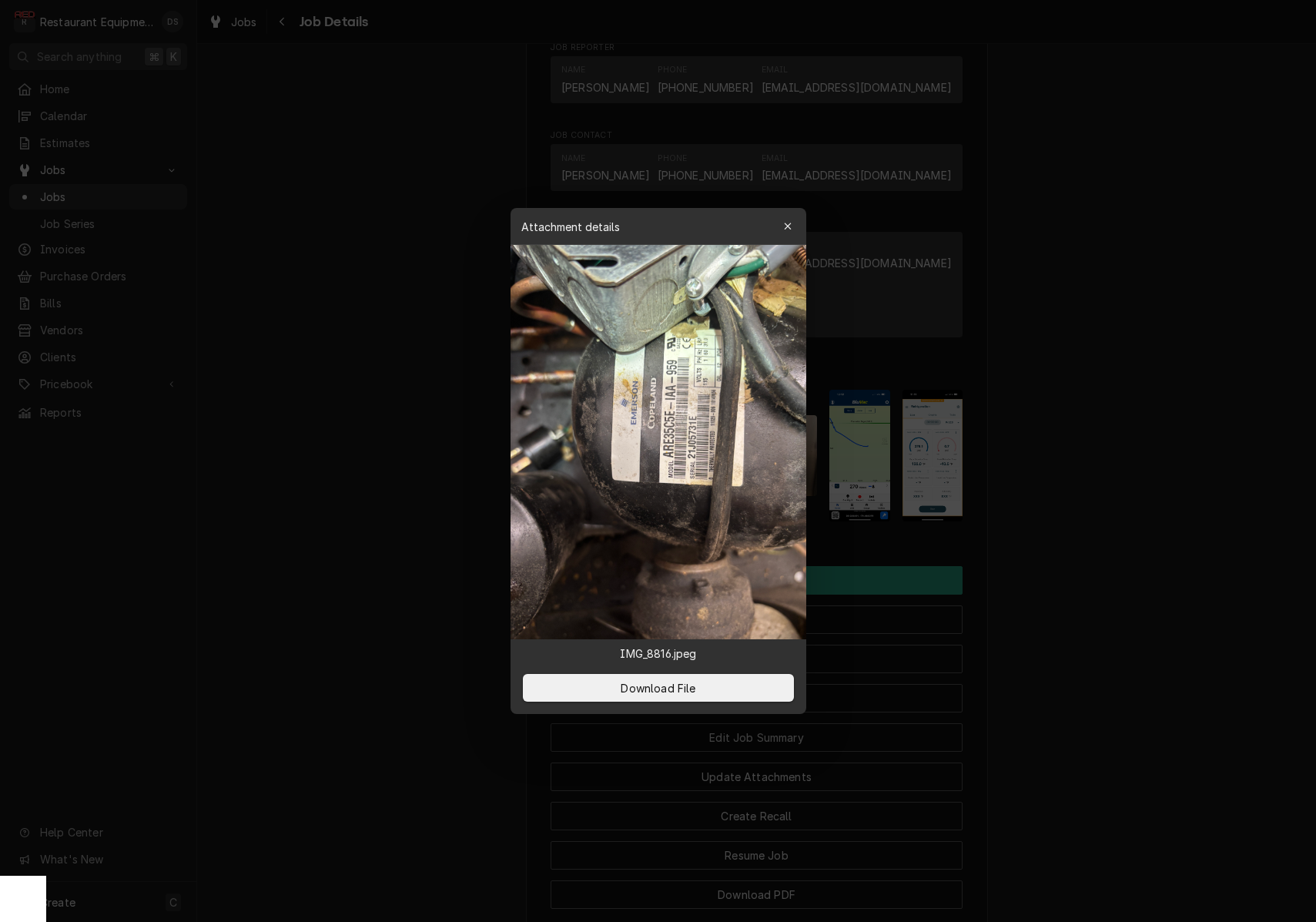
click at [773, 227] on div "Attachment details Close" at bounding box center [659, 226] width 296 height 37
click at [784, 223] on icon "button" at bounding box center [787, 226] width 9 height 11
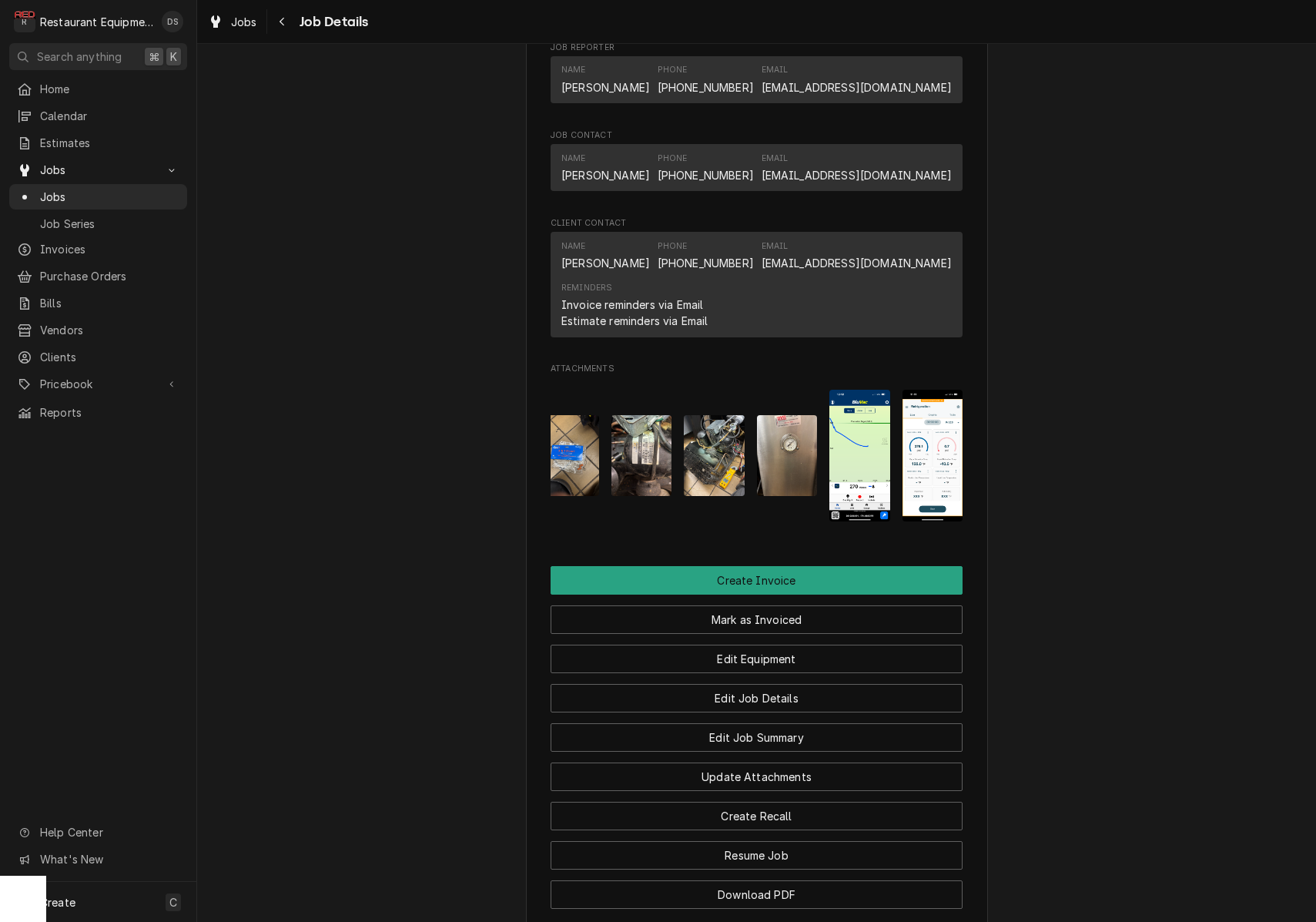
click at [581, 434] on img "Attachments" at bounding box center [569, 455] width 61 height 81
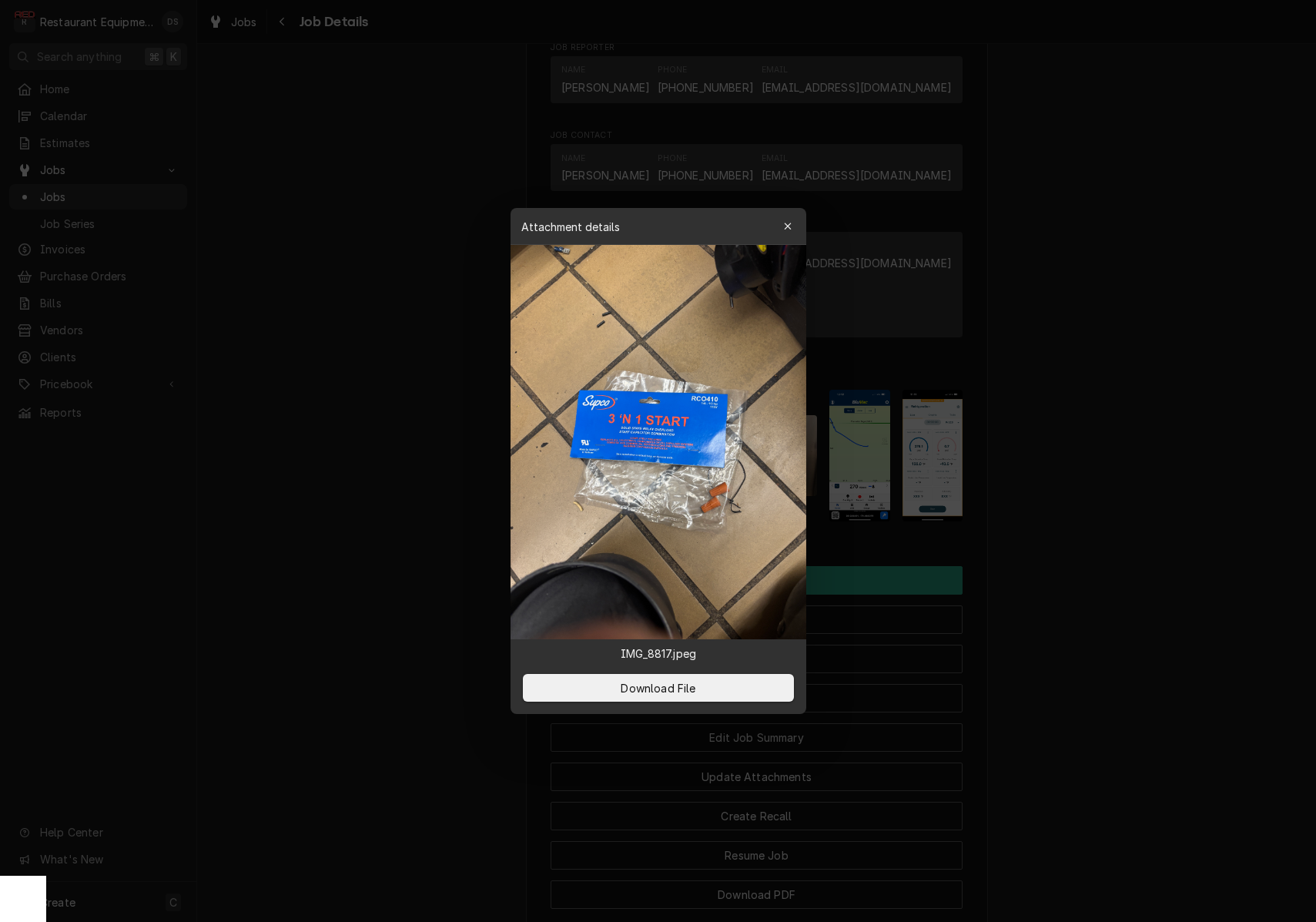
drag, startPoint x: 782, startPoint y: 221, endPoint x: 772, endPoint y: 389, distance: 168.3
click at [782, 222] on div "button" at bounding box center [788, 226] width 16 height 16
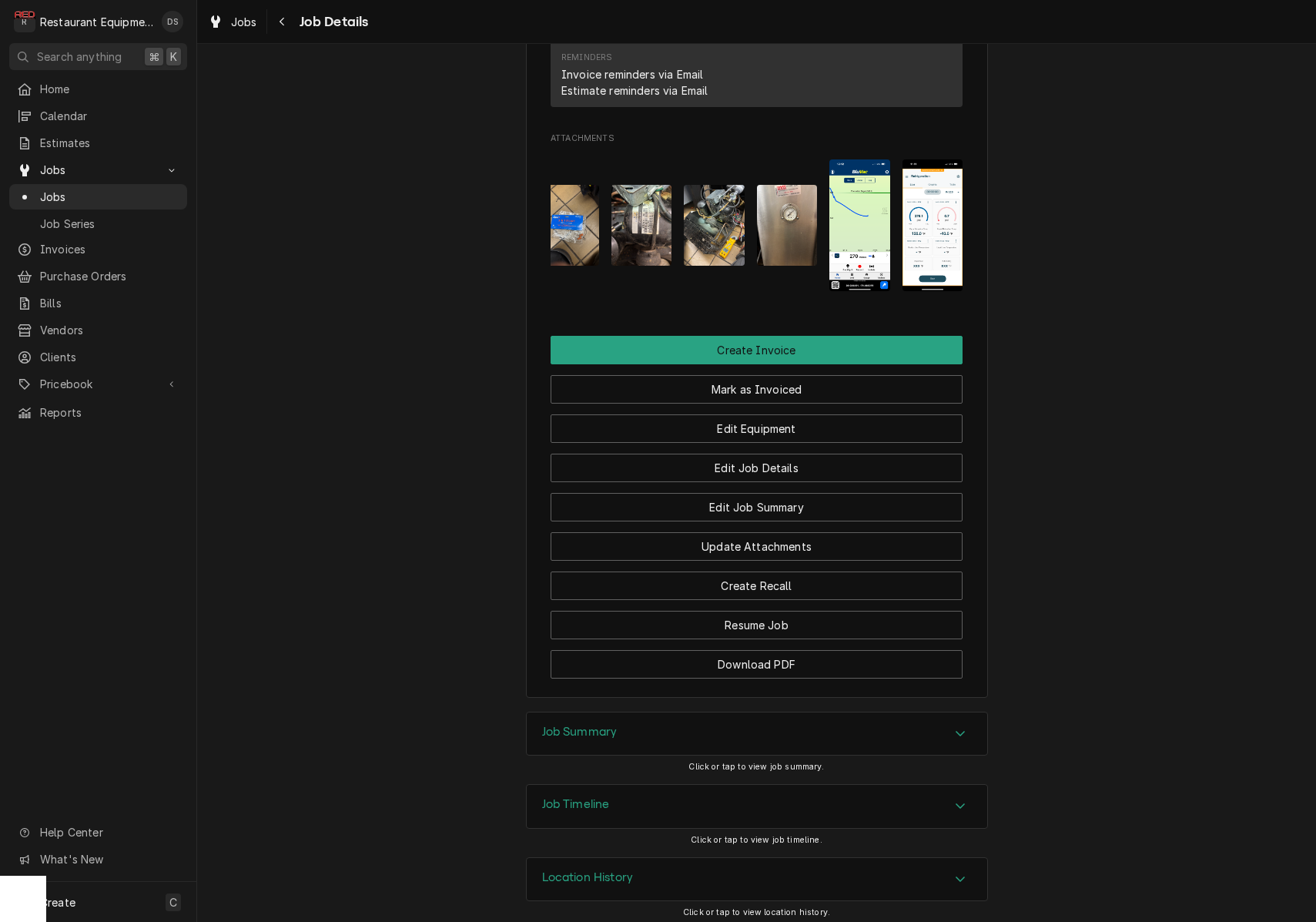
click at [677, 721] on div "Job Summary" at bounding box center [757, 733] width 461 height 43
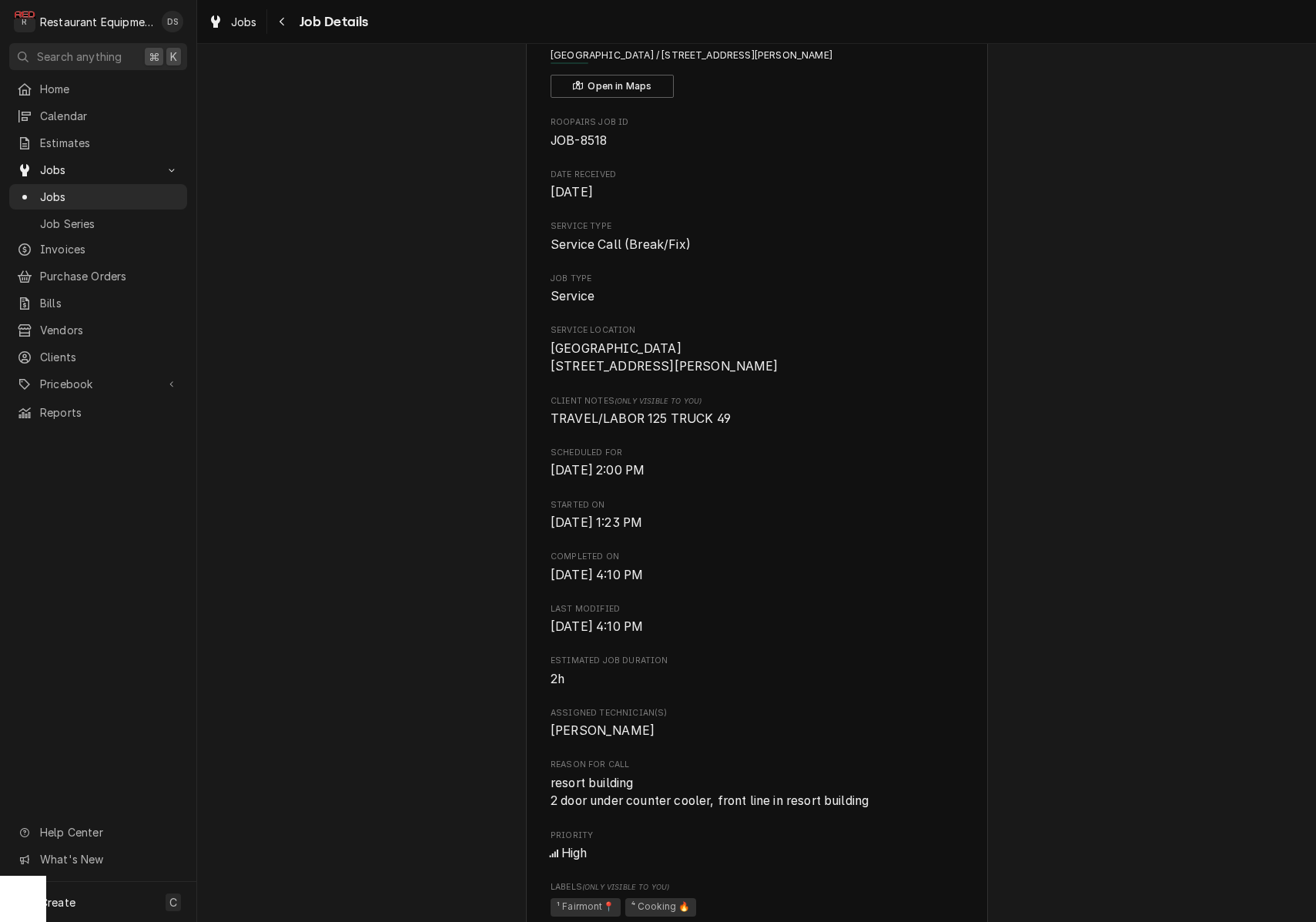
scroll to position [90, 0]
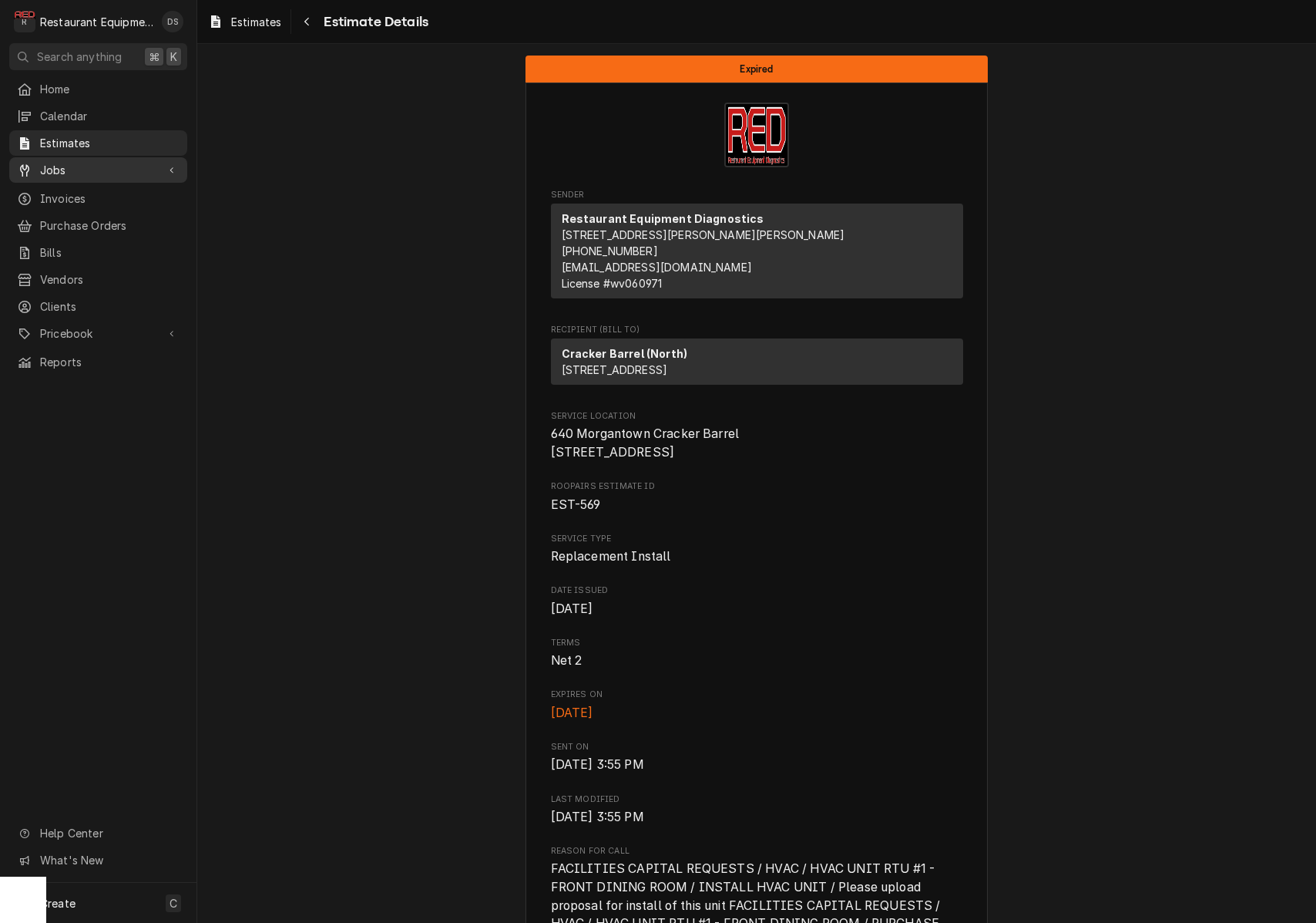
click at [60, 168] on span "Jobs" at bounding box center [98, 169] width 116 height 16
click at [56, 191] on span "Jobs" at bounding box center [110, 197] width 140 height 16
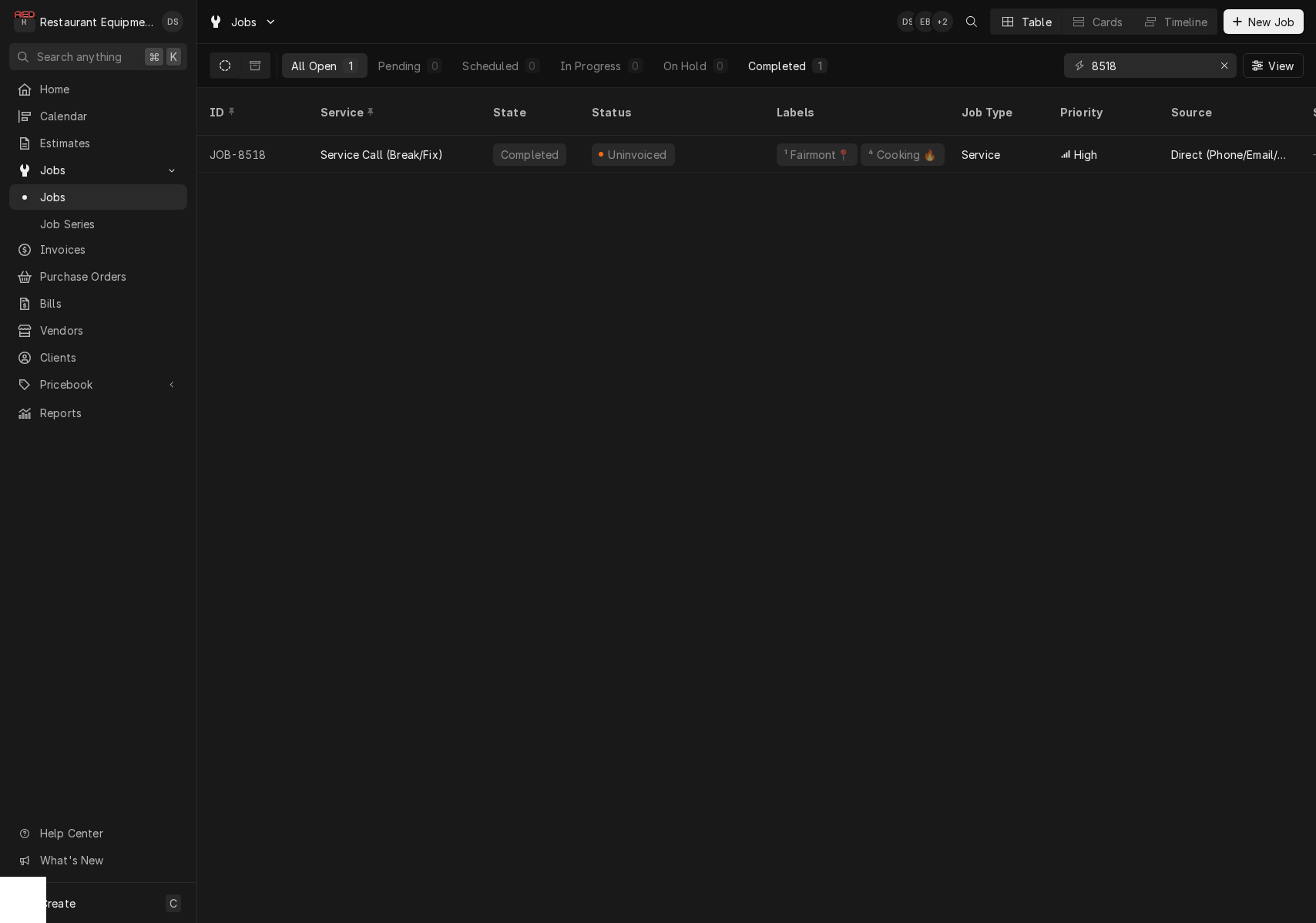
click at [779, 69] on div "Completed" at bounding box center [778, 66] width 58 height 16
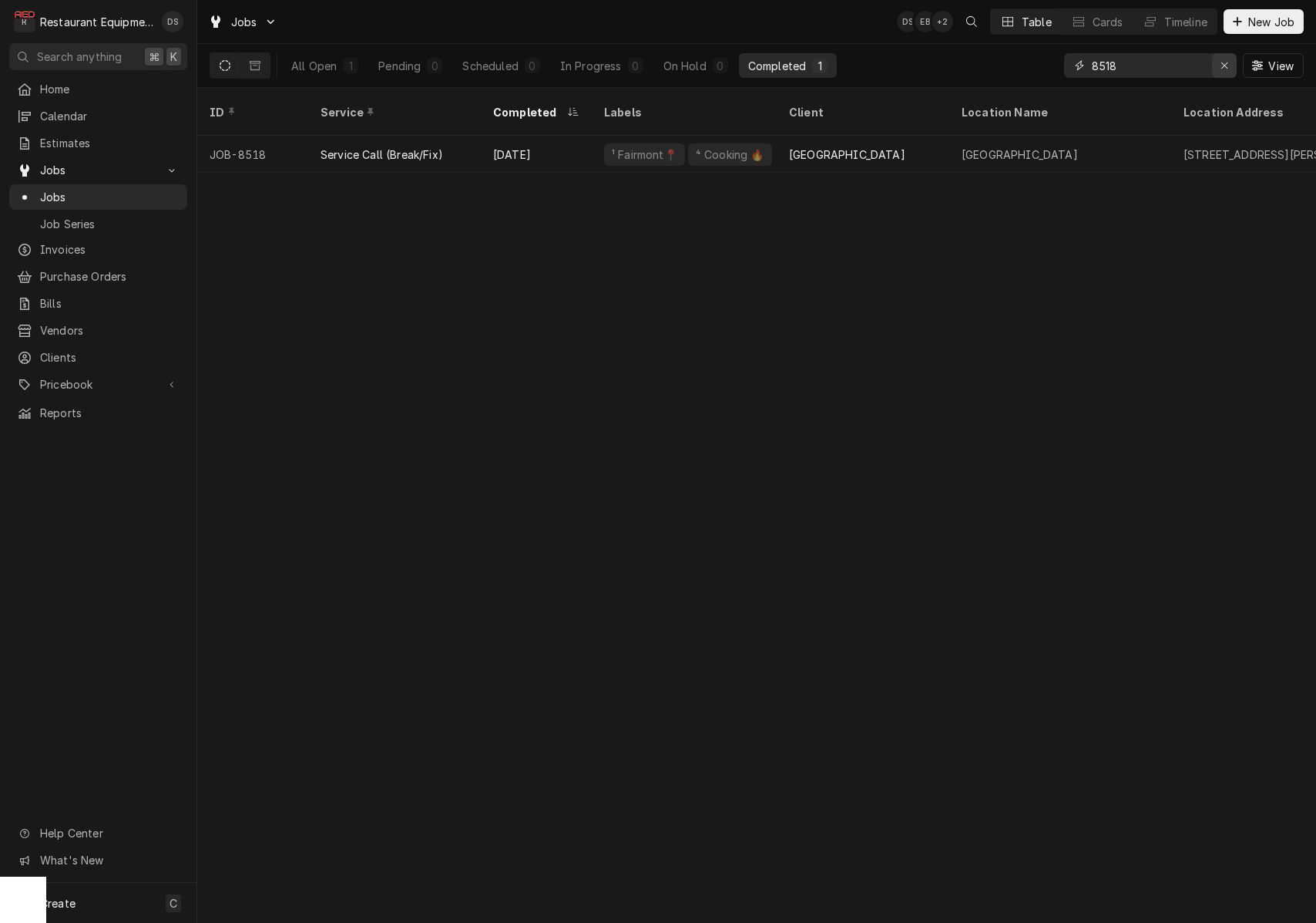
click at [1226, 67] on icon "Erase input" at bounding box center [1224, 66] width 9 height 11
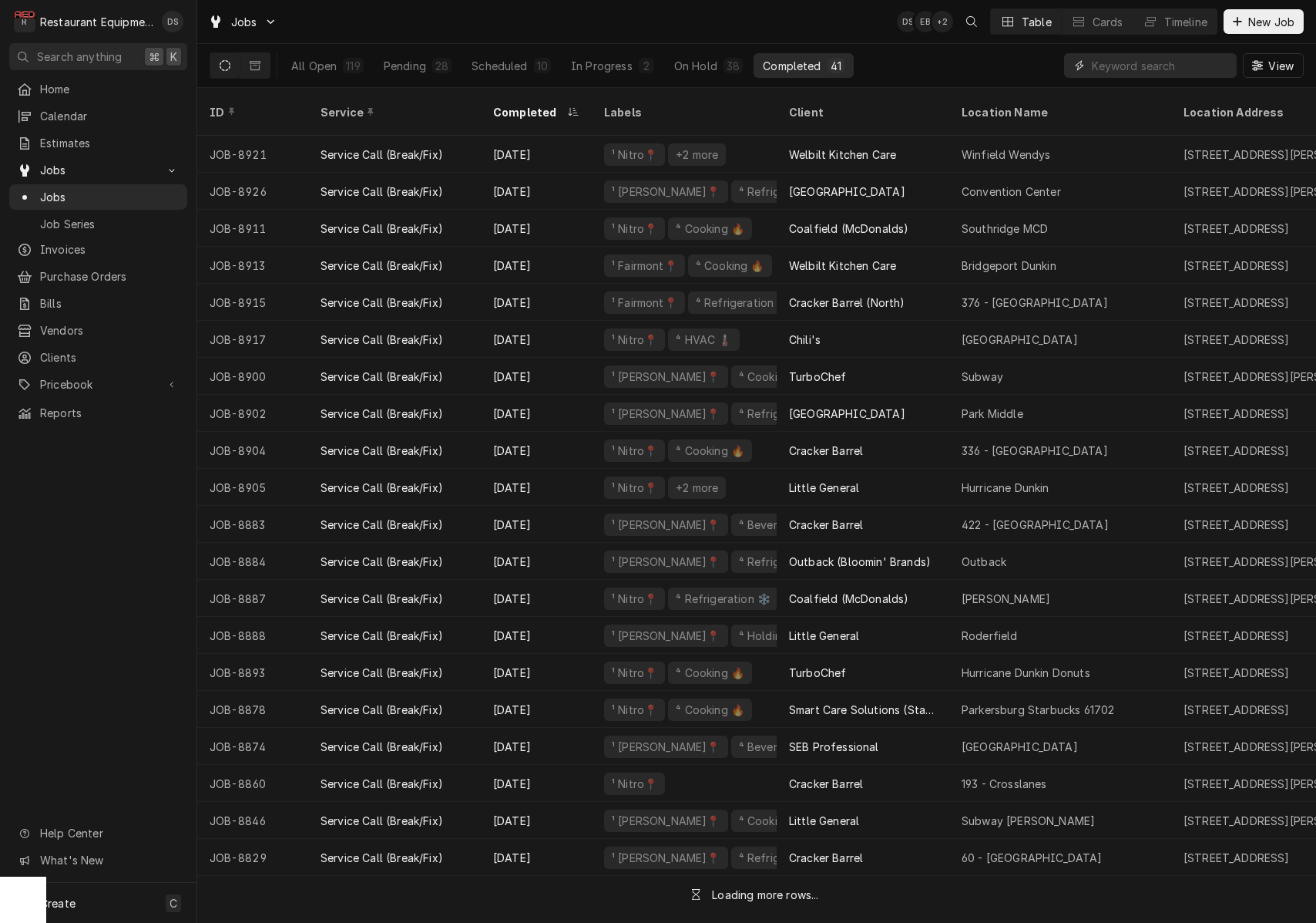
click at [1157, 65] on input "Dynamic Content Wrapper" at bounding box center [1160, 65] width 137 height 24
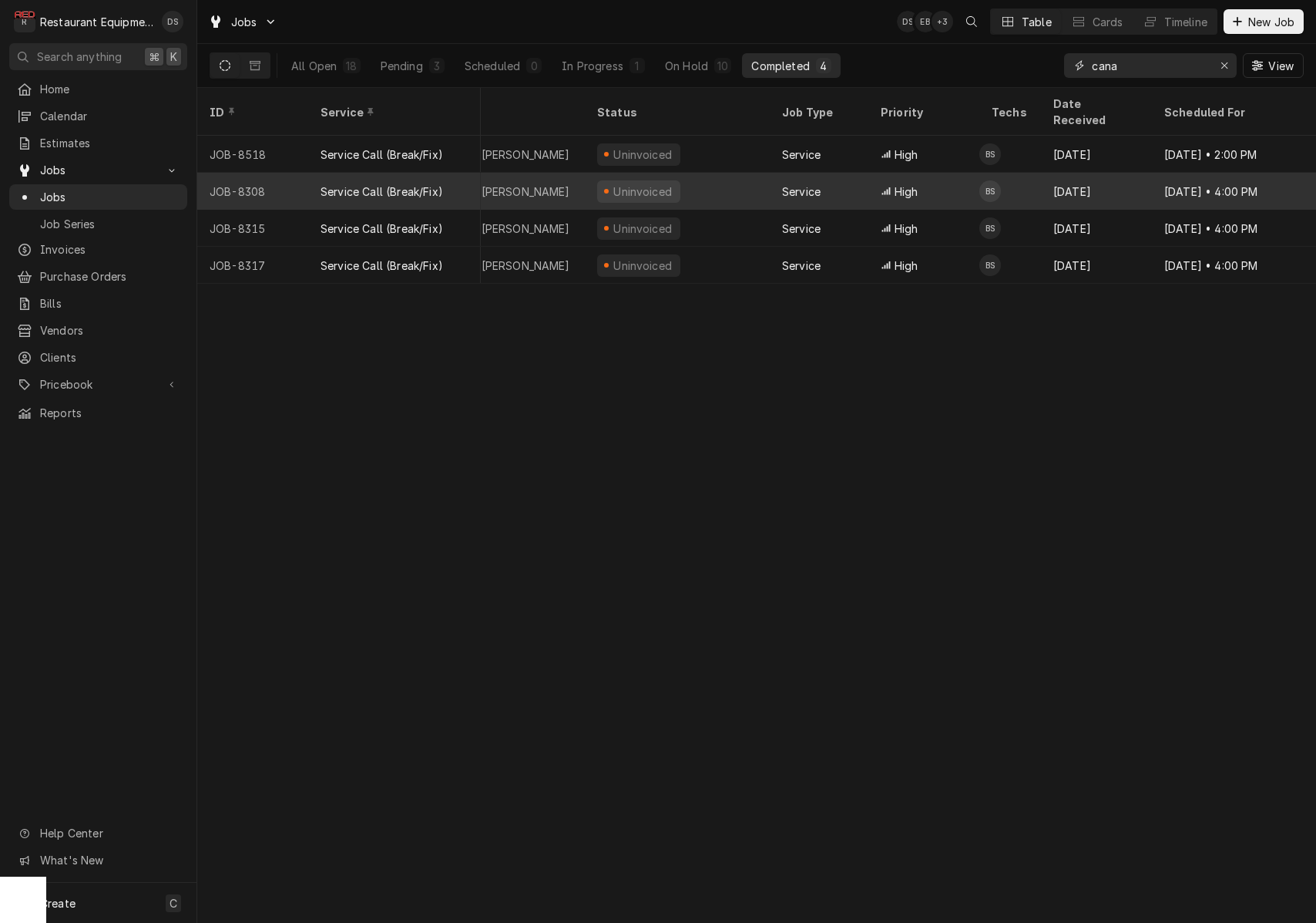
scroll to position [0, 814]
type input "cana"
click at [1033, 173] on td "BS" at bounding box center [1004, 191] width 62 height 37
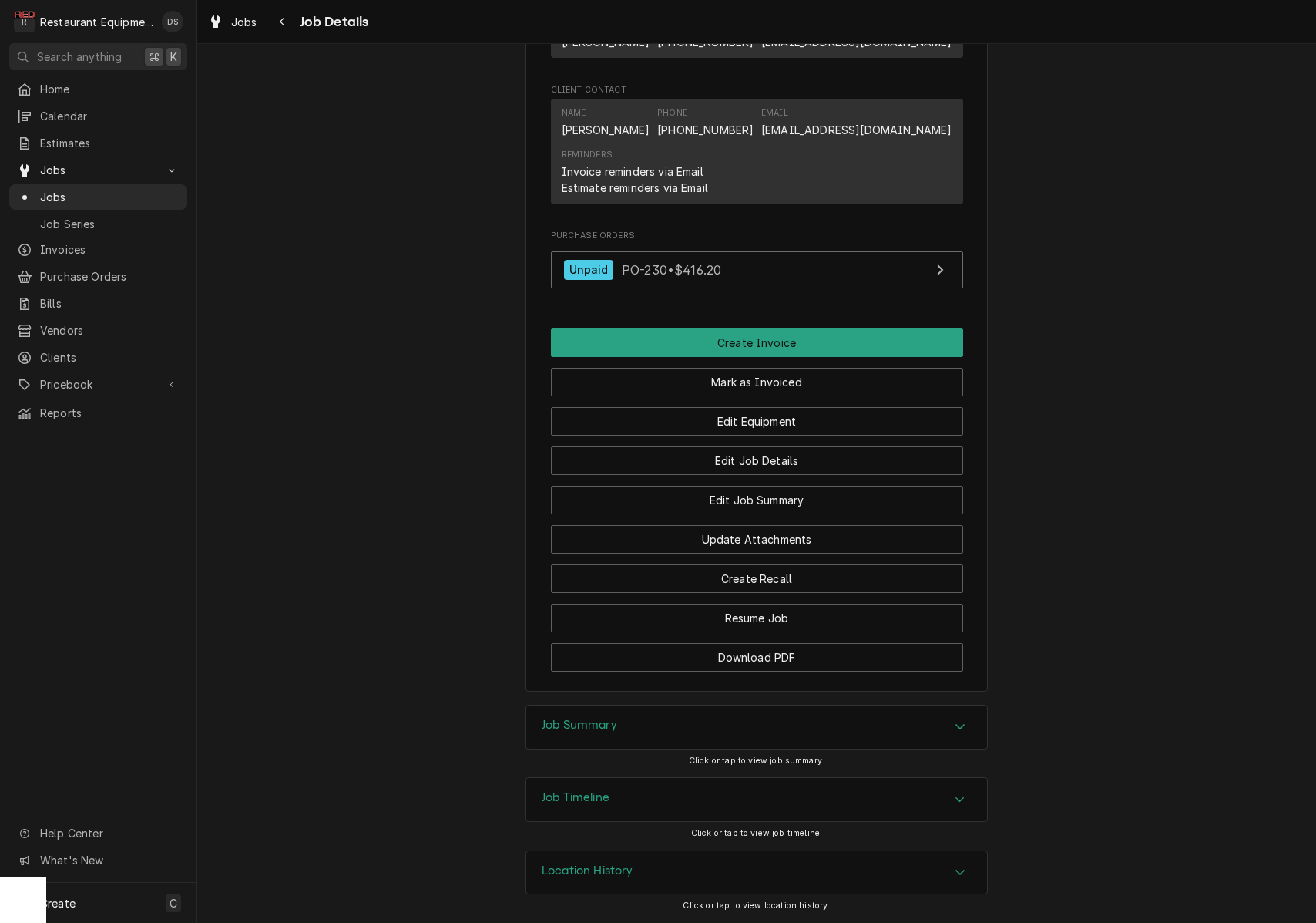
scroll to position [1185, 0]
click at [647, 726] on div "Job Summary" at bounding box center [756, 727] width 461 height 43
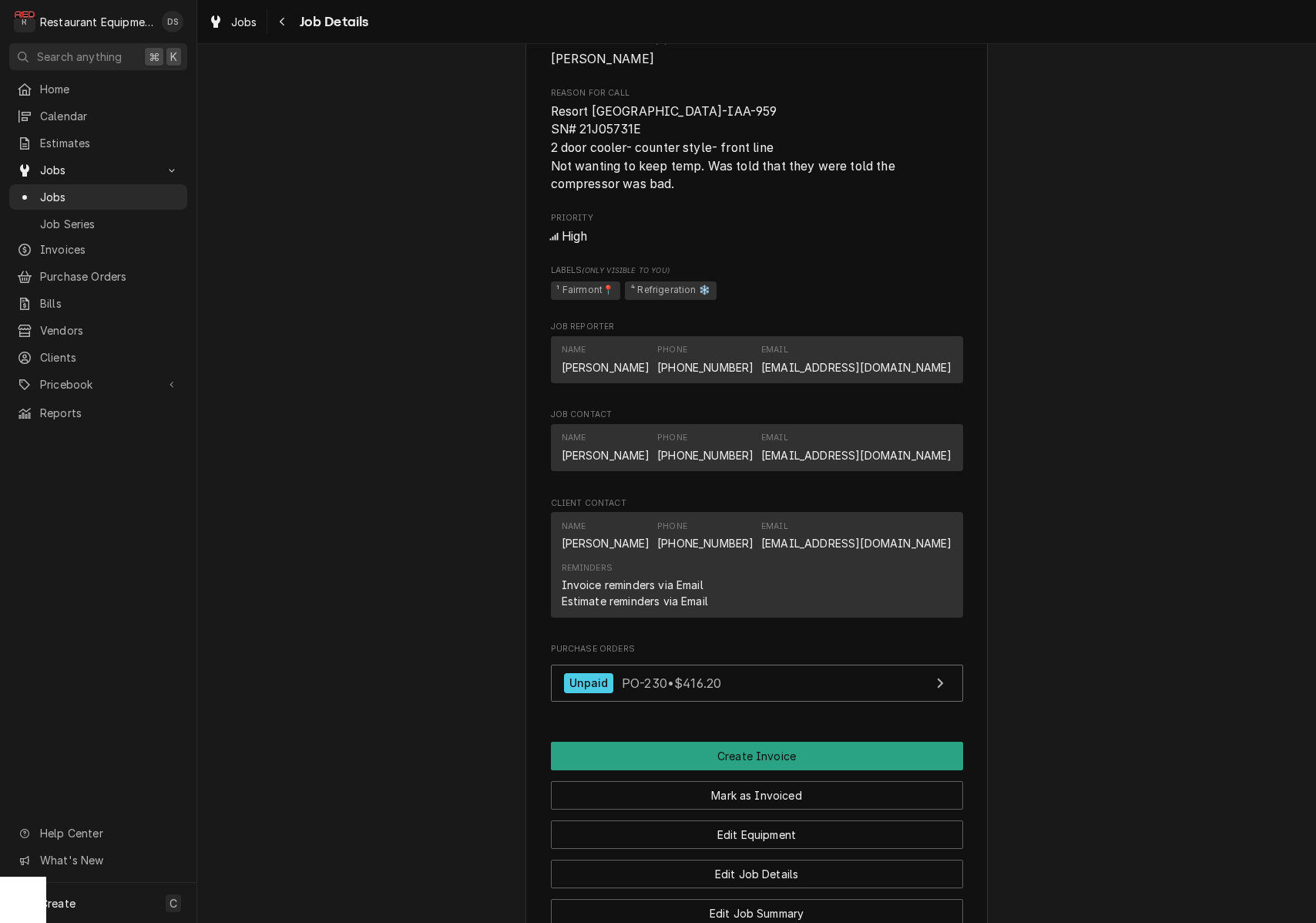
scroll to position [717, 0]
